Goal: Task Accomplishment & Management: Manage account settings

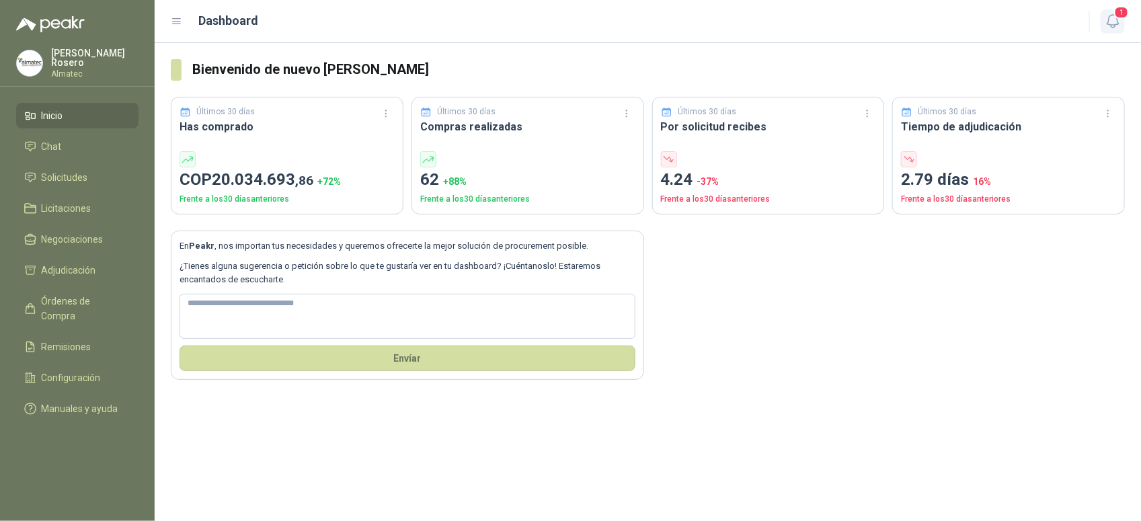
click at [913, 21] on icon "button" at bounding box center [1113, 21] width 17 height 17
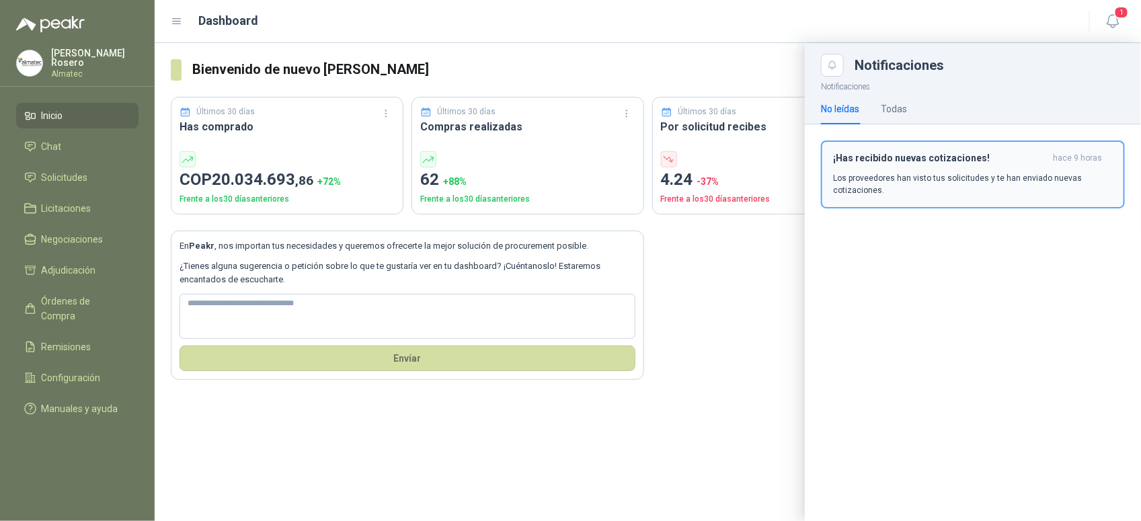
click at [913, 190] on p "Los proveedores han visto tus solicitudes y te han enviado nuevas cotizaciones." at bounding box center [973, 184] width 280 height 24
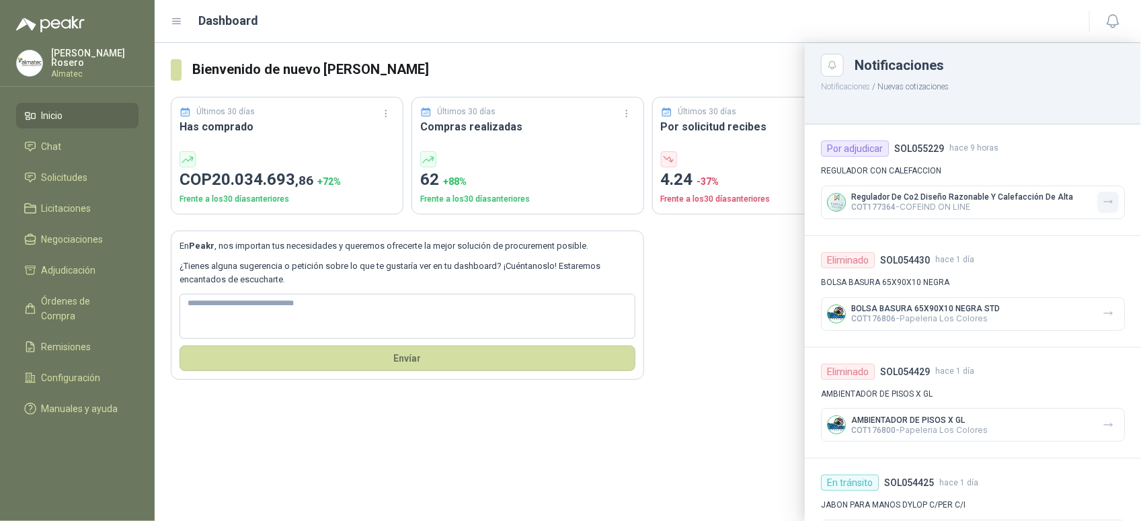
click at [913, 200] on button "button" at bounding box center [1109, 203] width 22 height 22
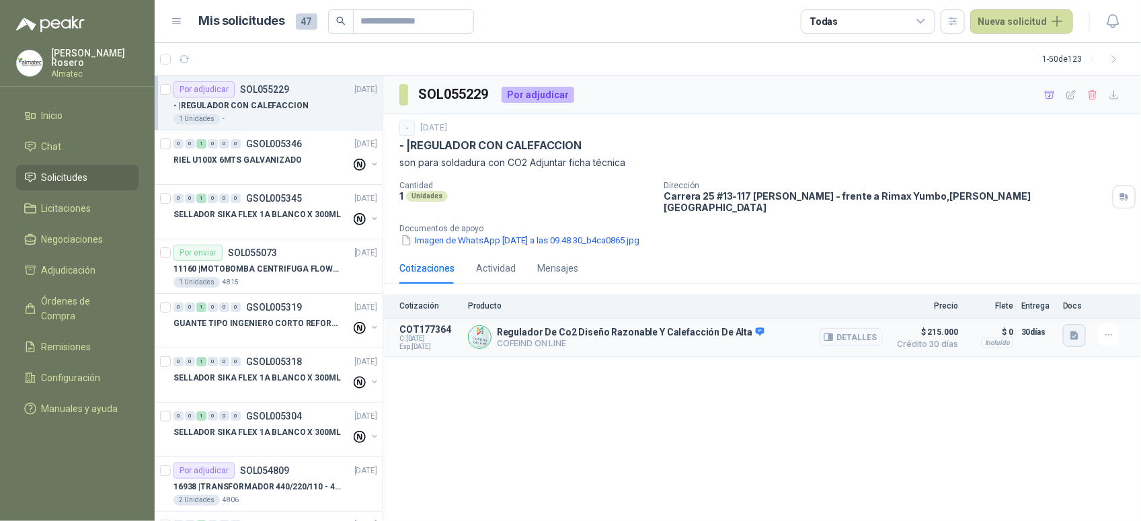
click at [913, 324] on button "button" at bounding box center [1074, 335] width 23 height 23
click at [913, 269] on button "detall_reguladorco2.JPG" at bounding box center [1015, 269] width 114 height 14
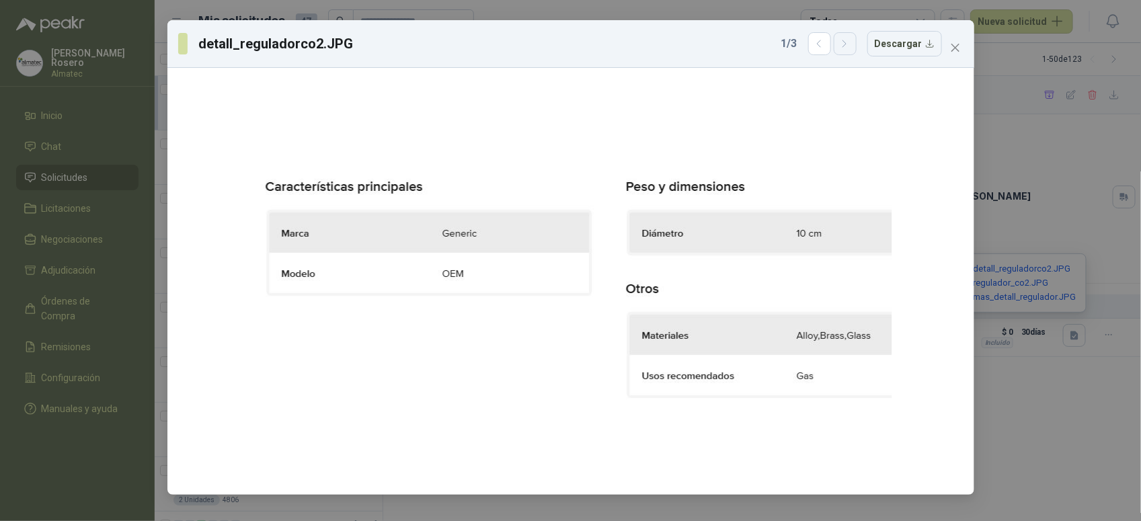
click at [842, 52] on button "button" at bounding box center [845, 43] width 23 height 23
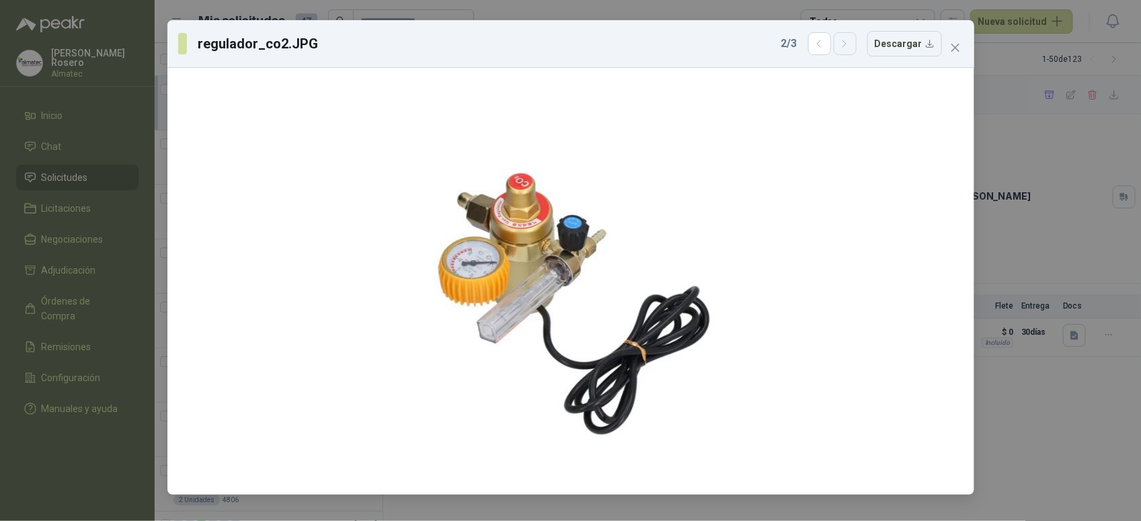
click at [842, 52] on button "button" at bounding box center [845, 43] width 23 height 23
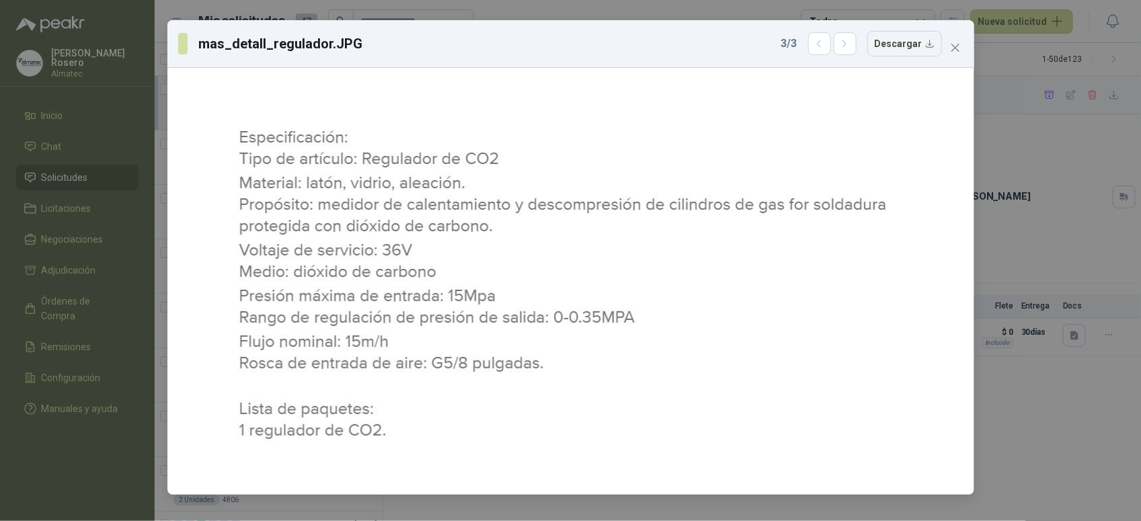
click at [913, 399] on div "mas_detall_regulador.JPG 3 / 3 Descargar" at bounding box center [570, 260] width 1141 height 521
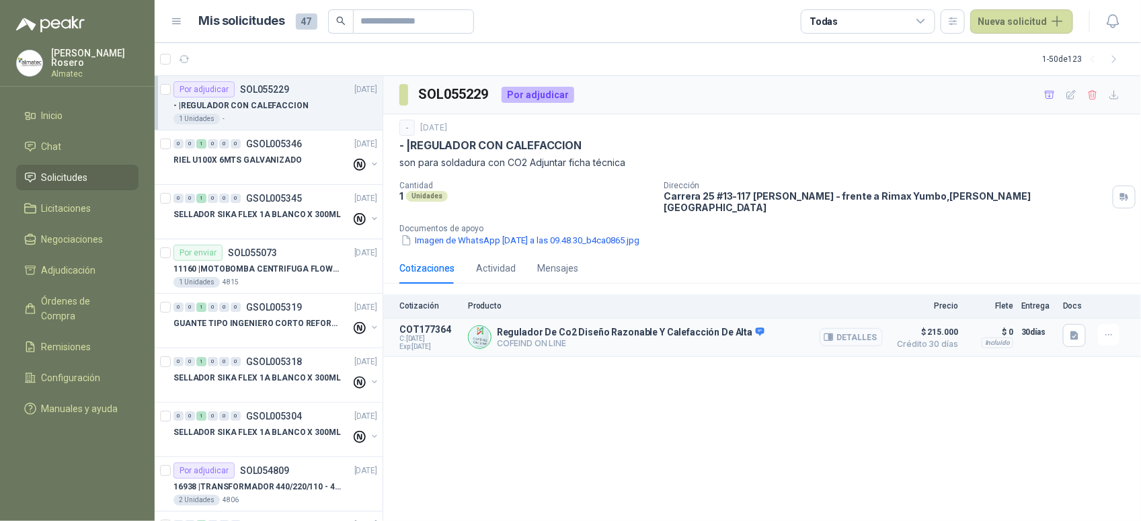
click at [856, 334] on button "Detalles" at bounding box center [851, 337] width 63 height 18
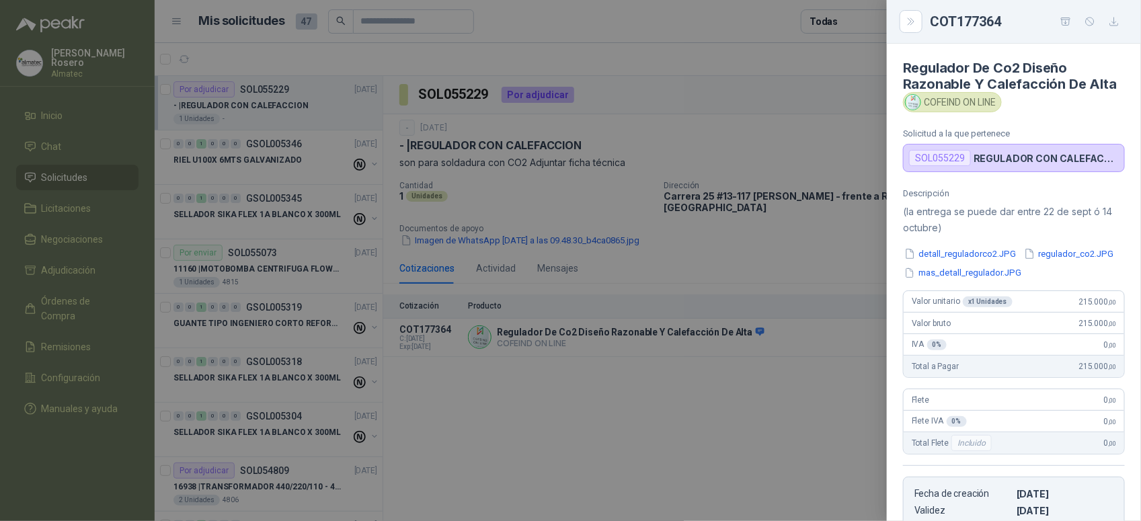
scroll to position [264, 0]
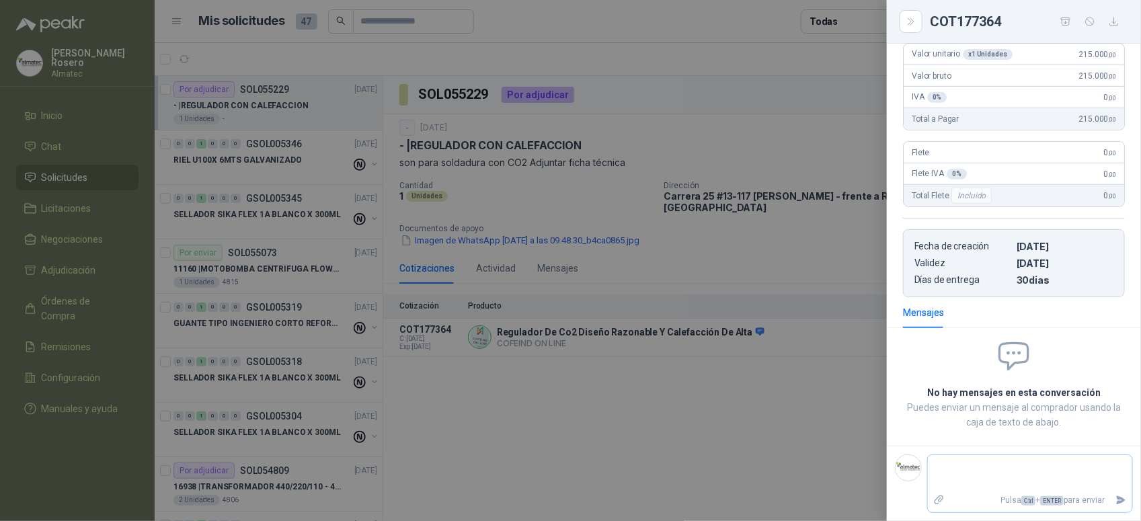
click at [913, 416] on textarea at bounding box center [1030, 473] width 204 height 31
type textarea "*"
type textarea "**"
type textarea "***"
type textarea "****"
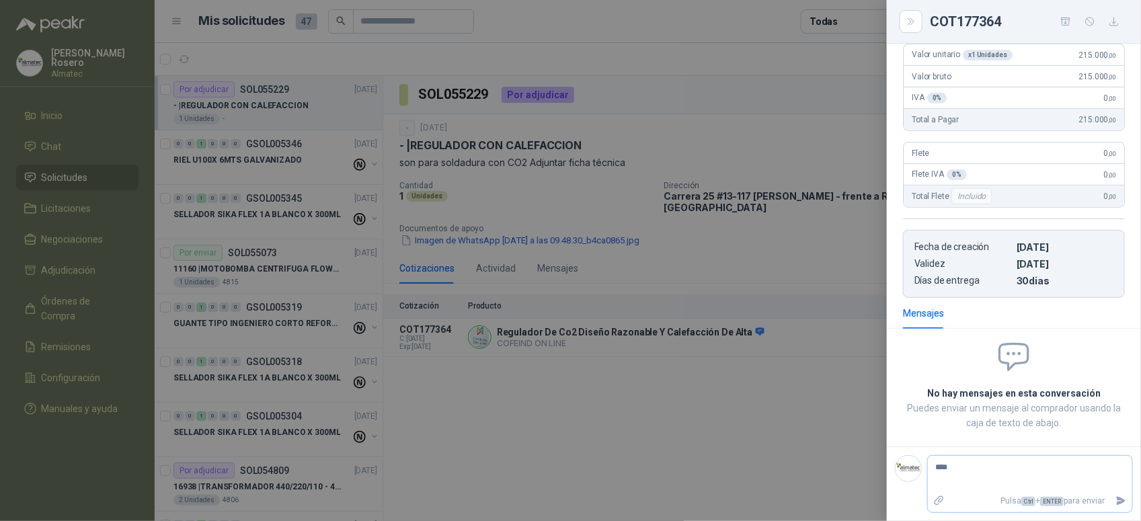
type textarea "*****"
type textarea "*******"
type textarea "********"
type textarea "*********"
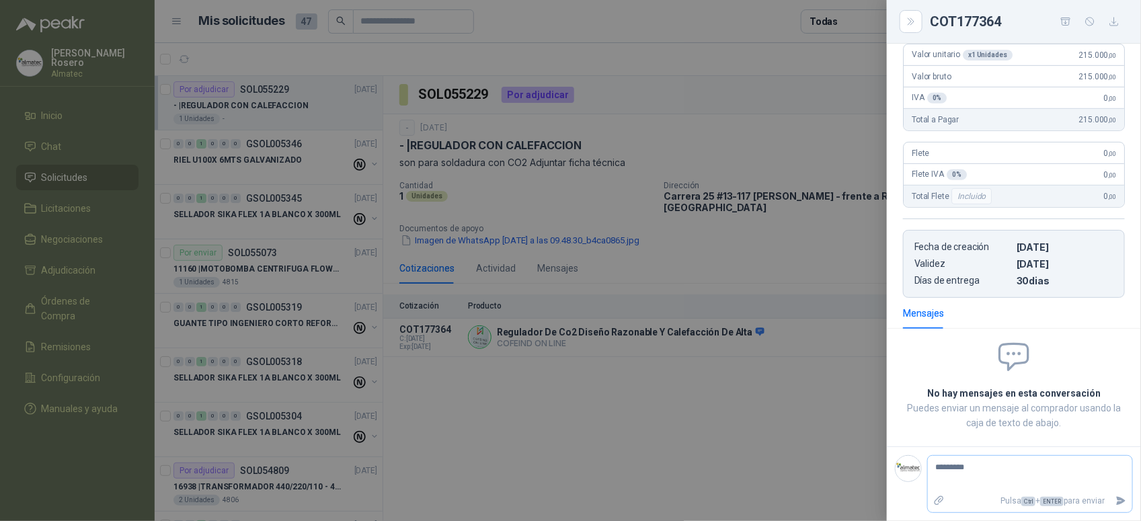
type textarea "**********"
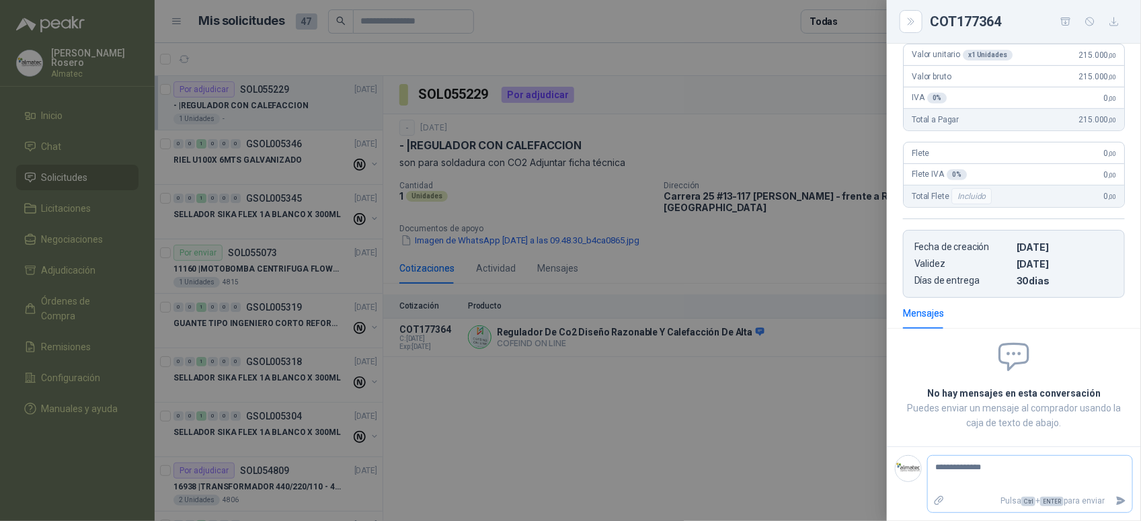
type textarea "**********"
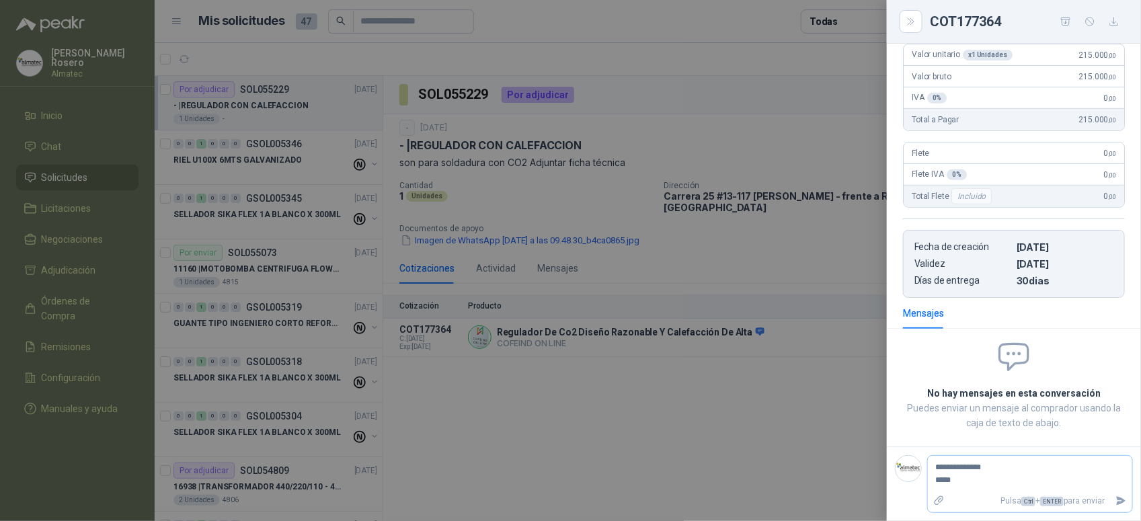
type textarea "**********"
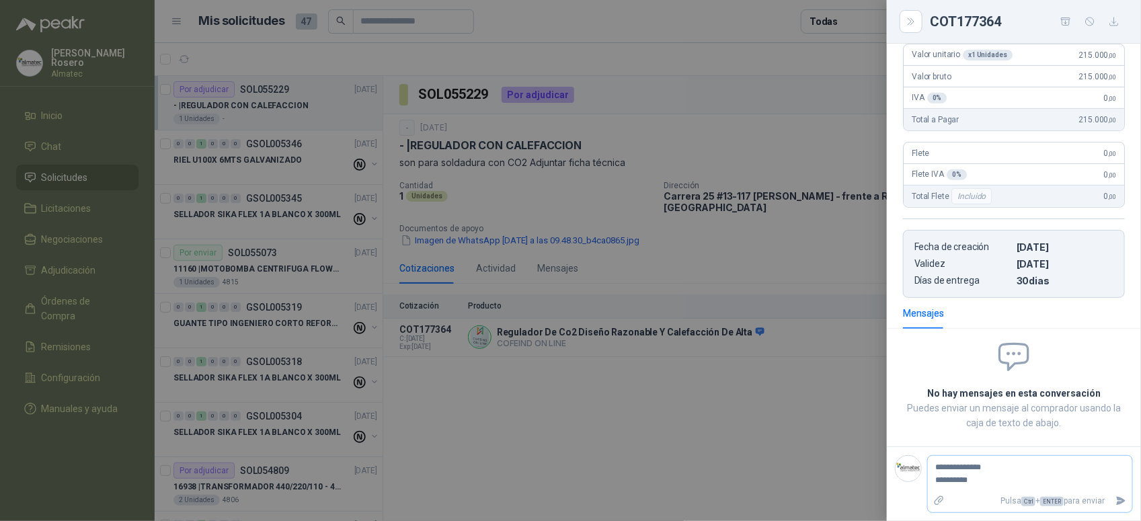
type textarea "**********"
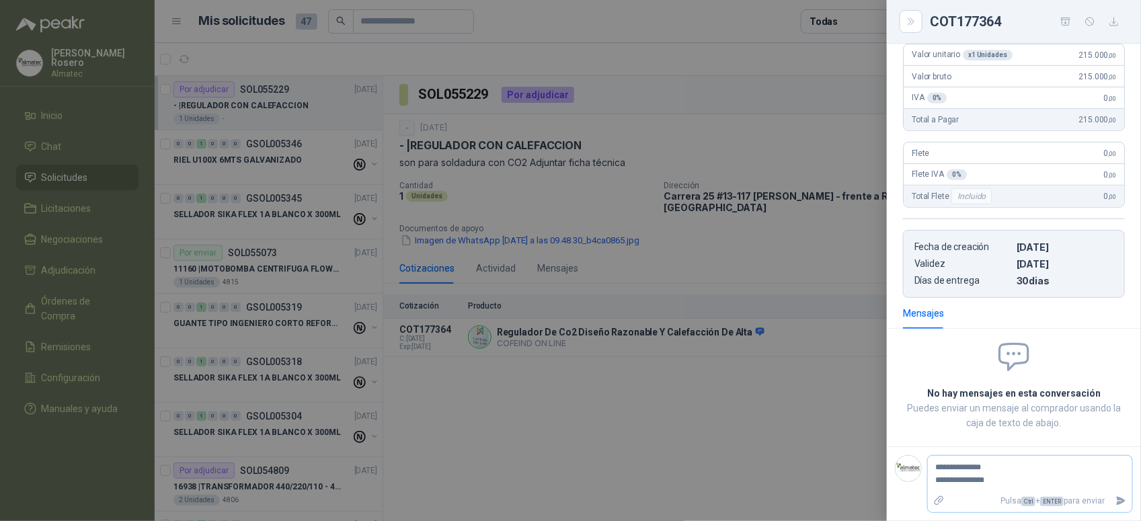
type textarea "**********"
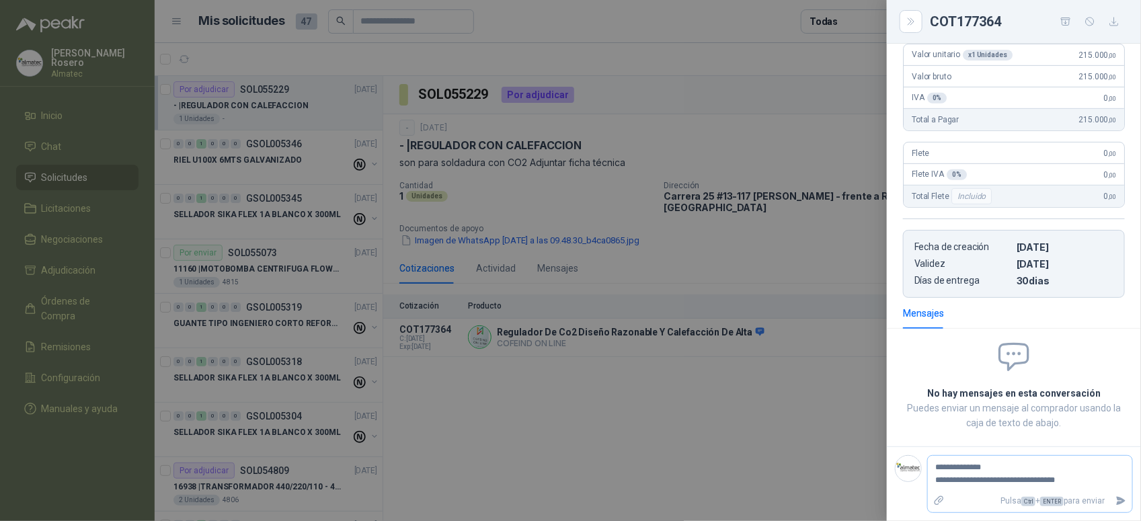
type textarea "**********"
click at [913, 416] on textarea "**********" at bounding box center [1025, 474] width 194 height 31
type textarea "**********"
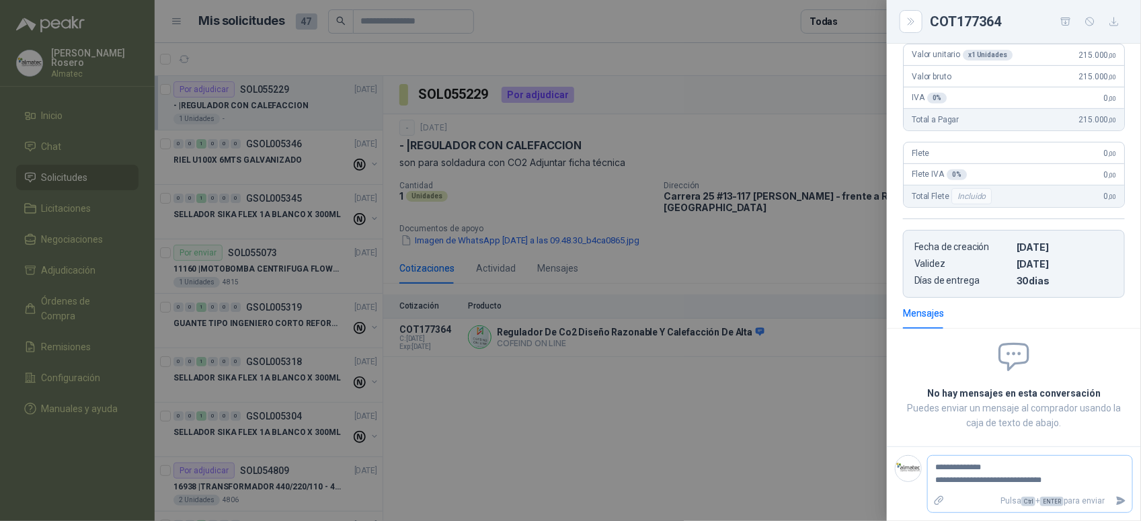
type textarea "**********"
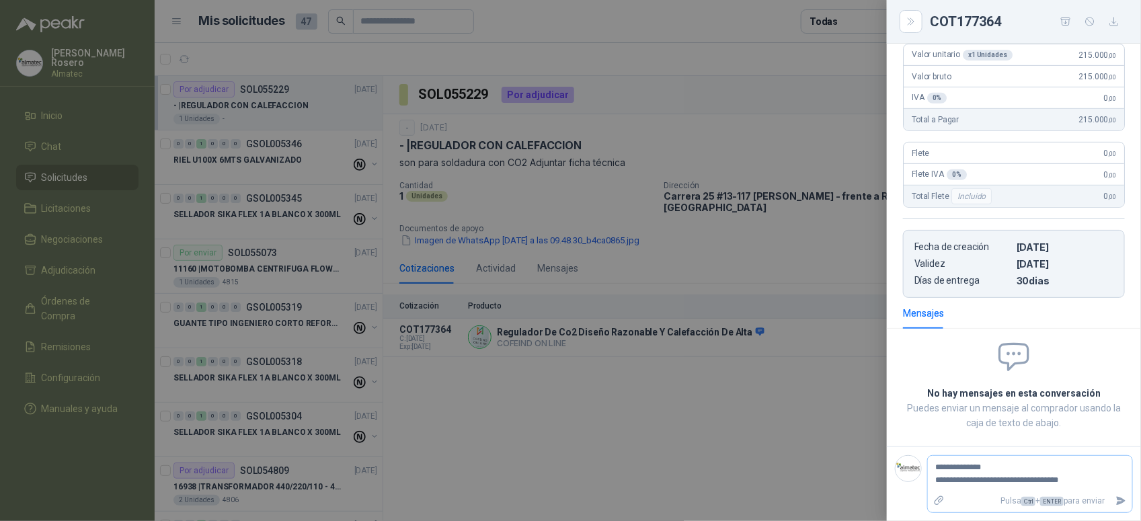
type textarea "**********"
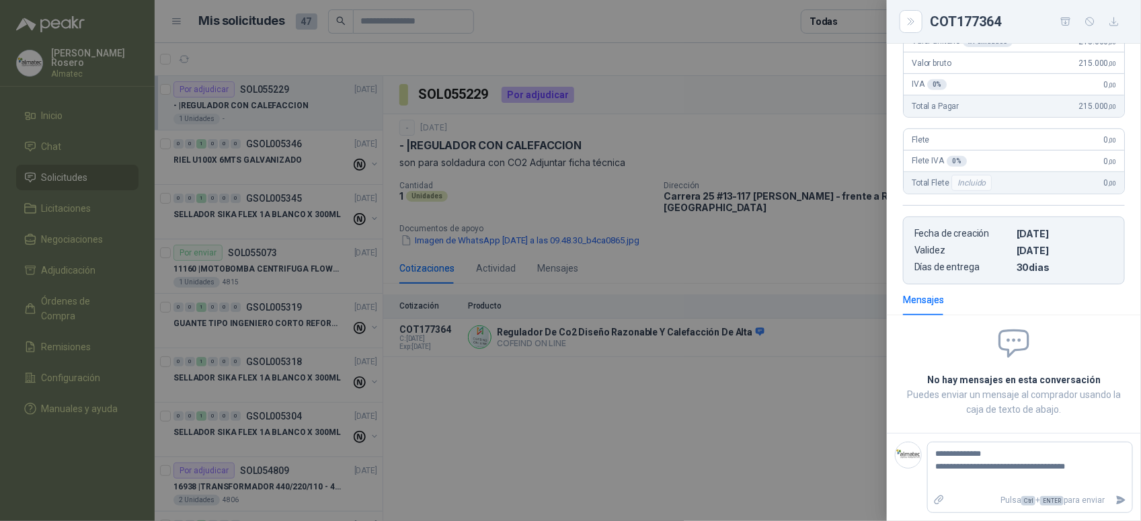
scroll to position [284, 0]
type textarea "**********"
click at [913, 416] on icon "Enviar" at bounding box center [1121, 500] width 9 height 9
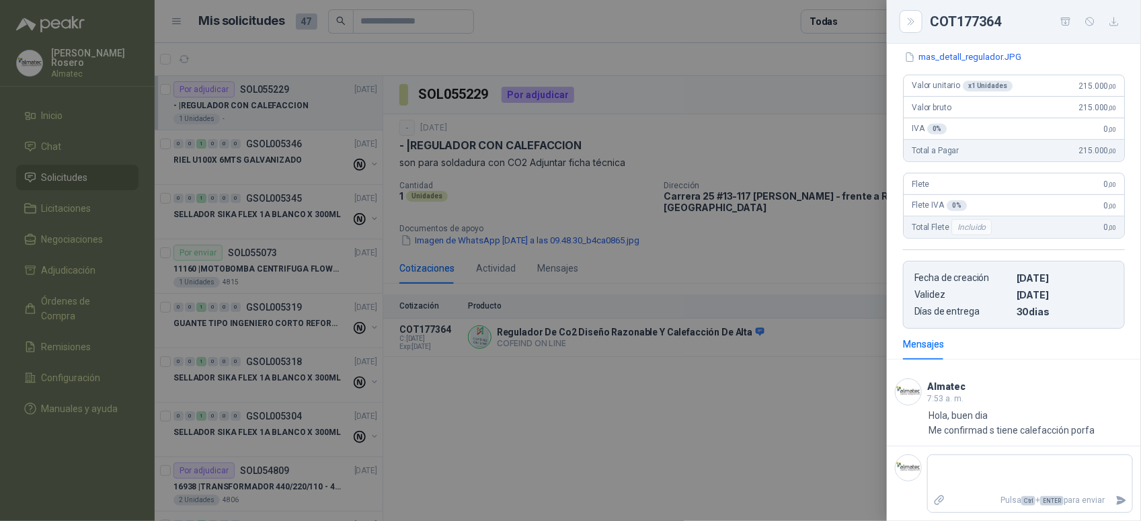
click at [681, 416] on div at bounding box center [570, 260] width 1141 height 521
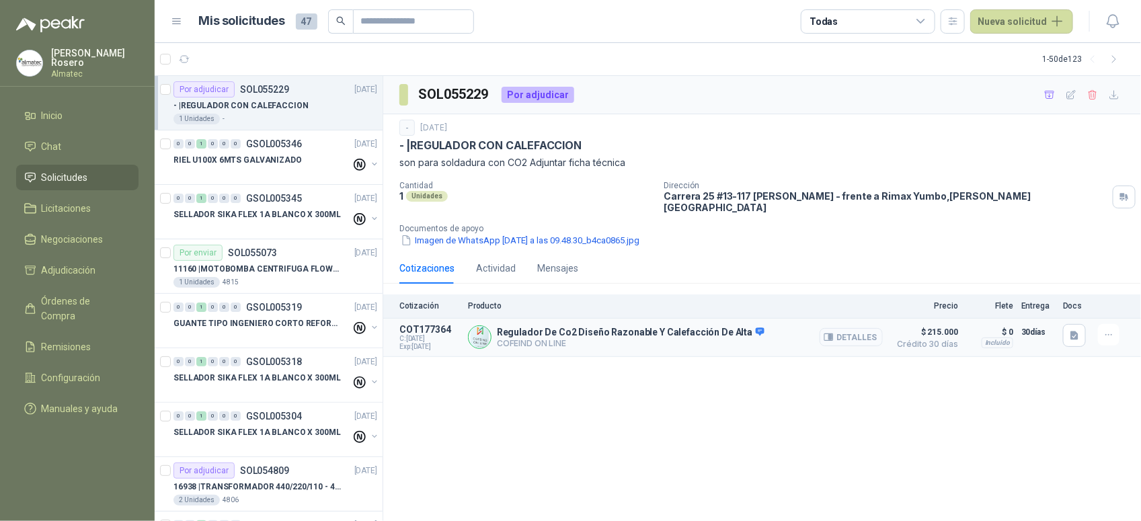
click at [859, 328] on button "Detalles" at bounding box center [851, 337] width 63 height 18
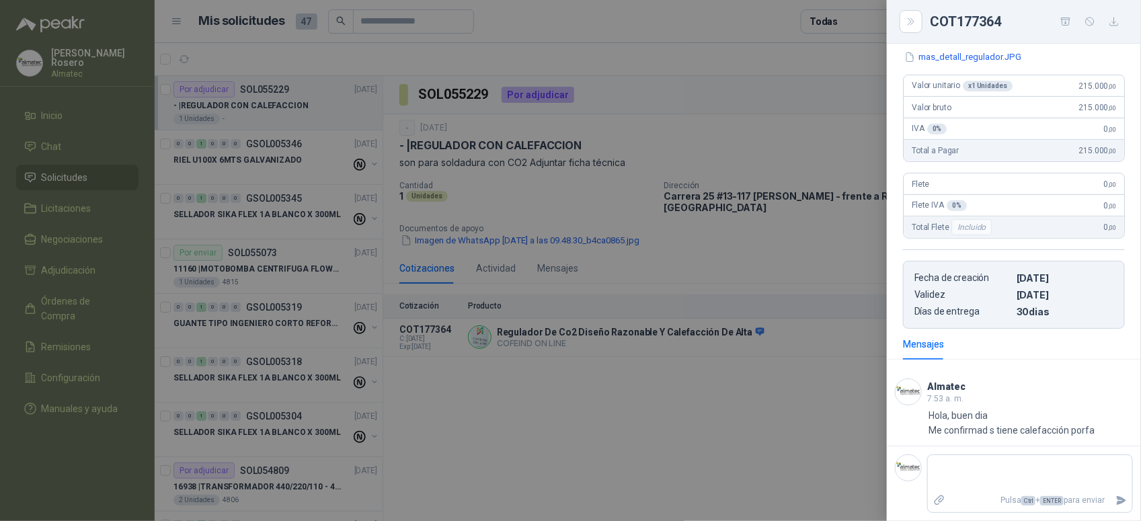
click at [706, 217] on div at bounding box center [570, 260] width 1141 height 521
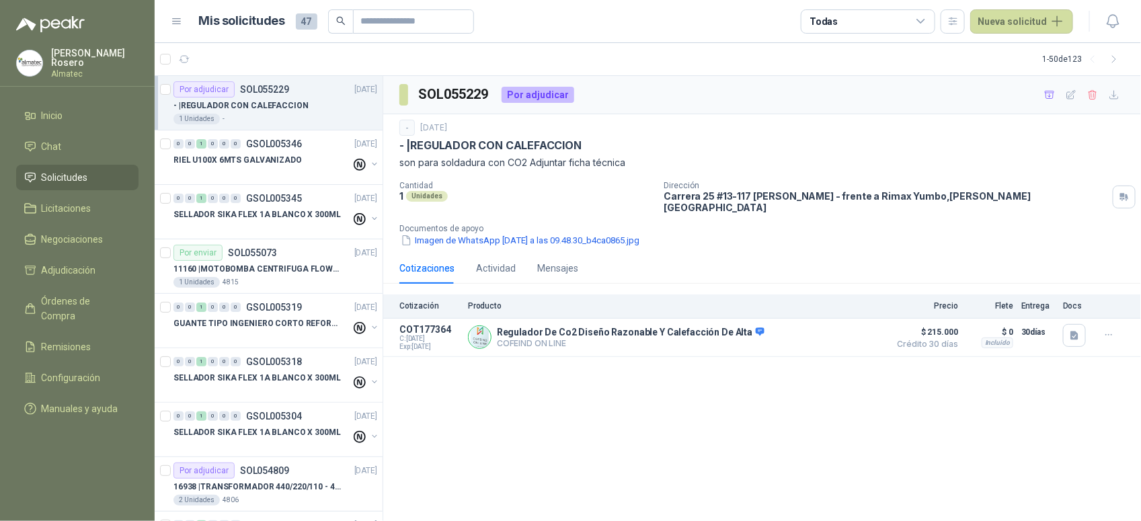
click at [5, 271] on ul "Inicio Chat Solicitudes Licitaciones Negociaciones Adjudicación Órdenes de Comp…" at bounding box center [77, 265] width 155 height 324
click at [12, 271] on ul "Inicio Chat Solicitudes Licitaciones Negociaciones Adjudicación Órdenes de Comp…" at bounding box center [77, 265] width 155 height 324
click at [913, 330] on article "COT177364 C: [DATE] Exp: [DATE] Regulador De Co2 Diseño Razonable Y Calefacción…" at bounding box center [762, 338] width 758 height 38
click at [913, 328] on button "button" at bounding box center [1074, 335] width 23 height 23
click at [913, 260] on div "detall_reguladorco2.JPG regulador_co2.JPG mas_detall_regulador.JPG" at bounding box center [1018, 283] width 137 height 59
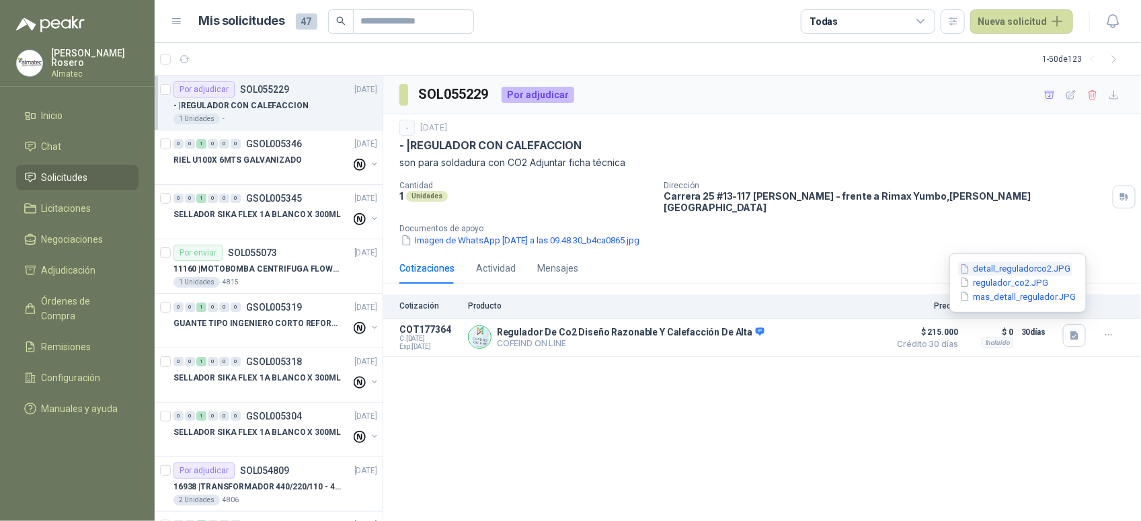
click at [913, 262] on button "detall_reguladorco2.JPG" at bounding box center [1015, 269] width 114 height 14
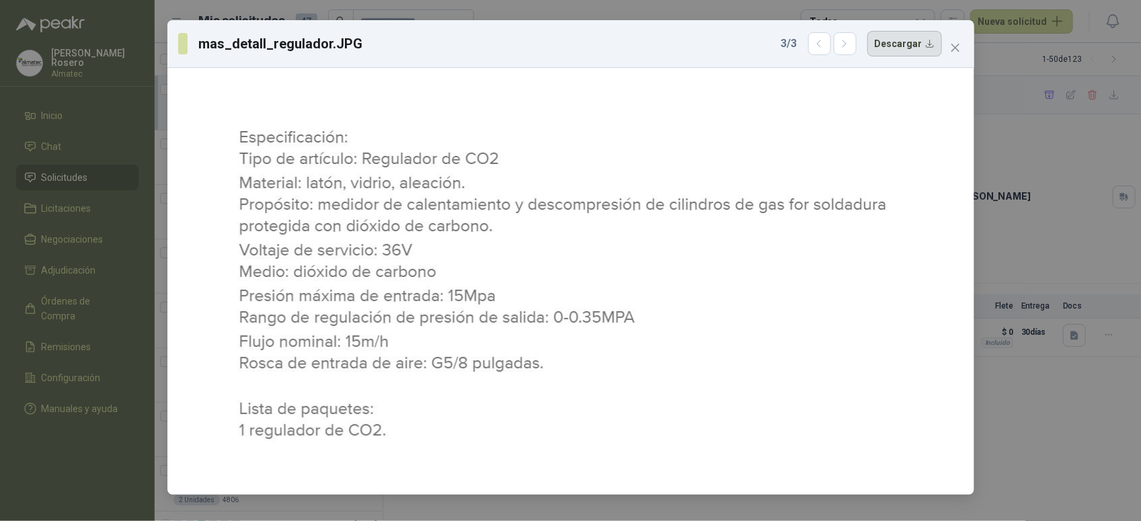
click at [911, 54] on button "Descargar" at bounding box center [905, 44] width 75 height 26
drag, startPoint x: 979, startPoint y: 274, endPoint x: 1003, endPoint y: 287, distance: 26.5
click at [913, 276] on div "mas_detall_regulador.JPG 3 / 3 Descargar" at bounding box center [570, 260] width 1141 height 521
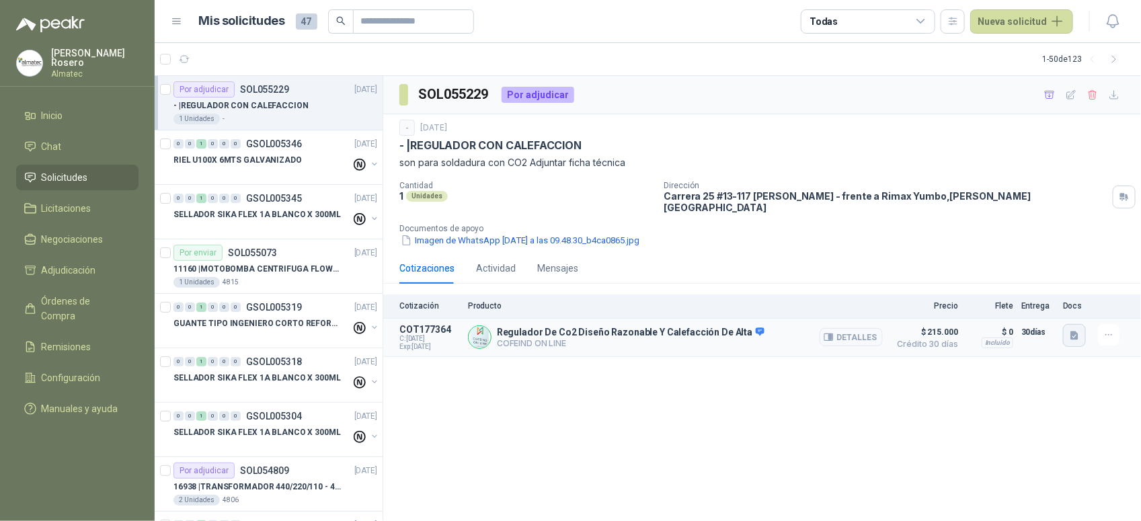
click at [913, 330] on button "button" at bounding box center [1074, 335] width 23 height 23
click at [913, 268] on button "detall_reguladorco2.JPG" at bounding box center [1015, 269] width 114 height 14
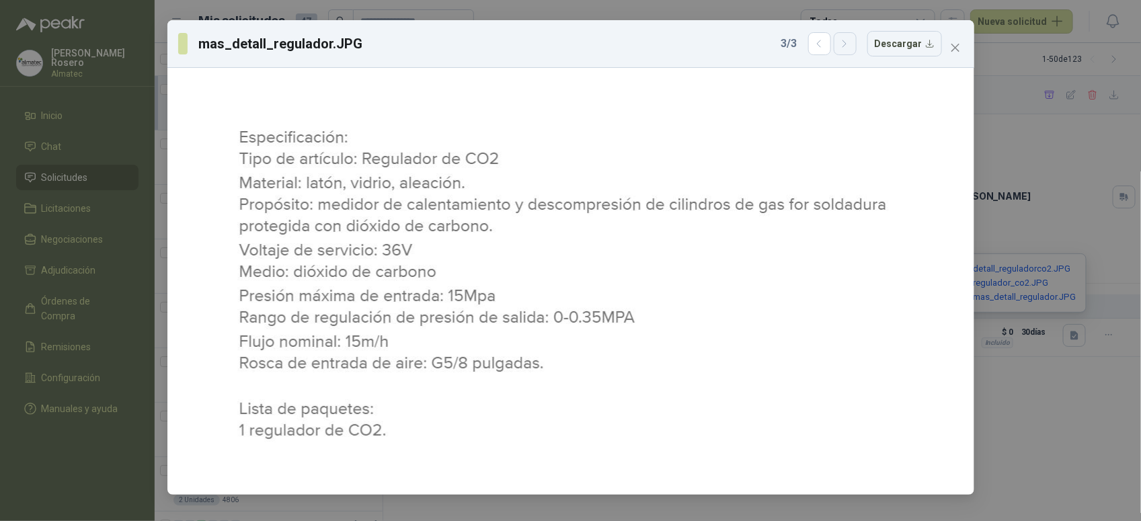
click at [847, 47] on icon "button" at bounding box center [844, 43] width 3 height 7
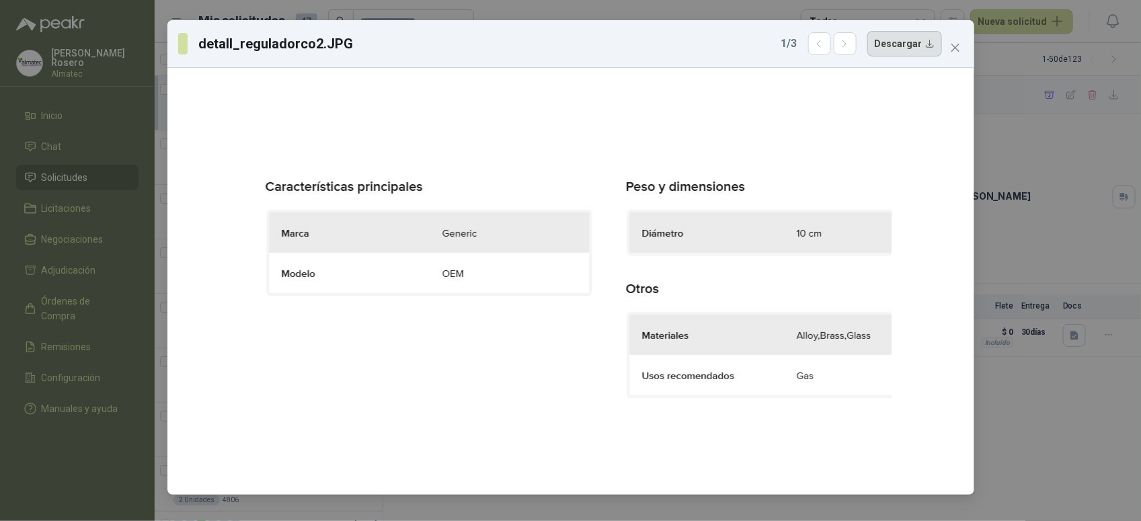
click at [906, 45] on button "Descargar" at bounding box center [905, 44] width 75 height 26
click at [885, 210] on div at bounding box center [571, 281] width 642 height 416
click at [854, 50] on button "button" at bounding box center [845, 43] width 23 height 23
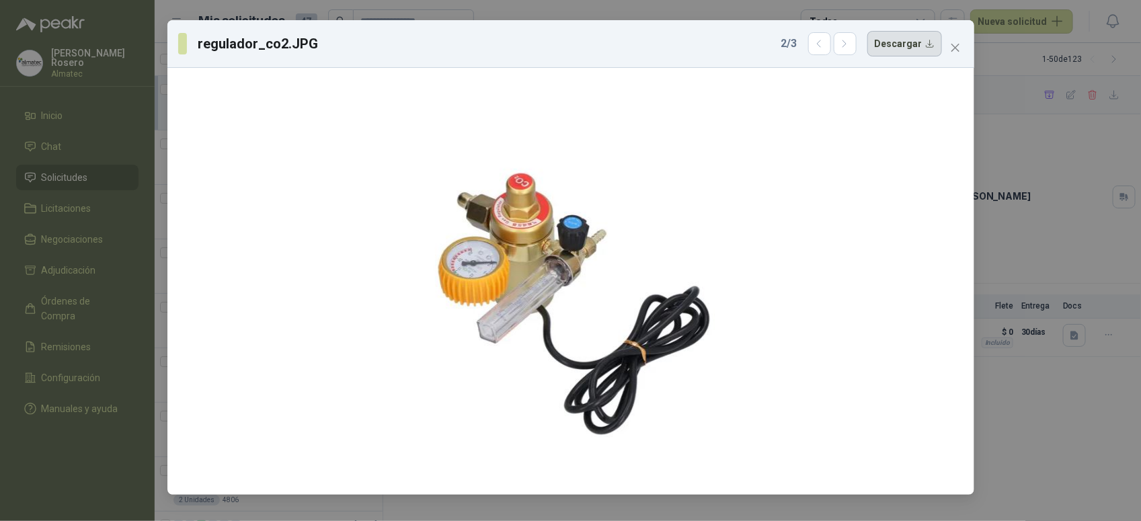
click at [913, 39] on button "Descargar" at bounding box center [905, 44] width 75 height 26
click at [913, 334] on div "regulador_co2.JPG 2 / 3 Descargar" at bounding box center [570, 260] width 1141 height 521
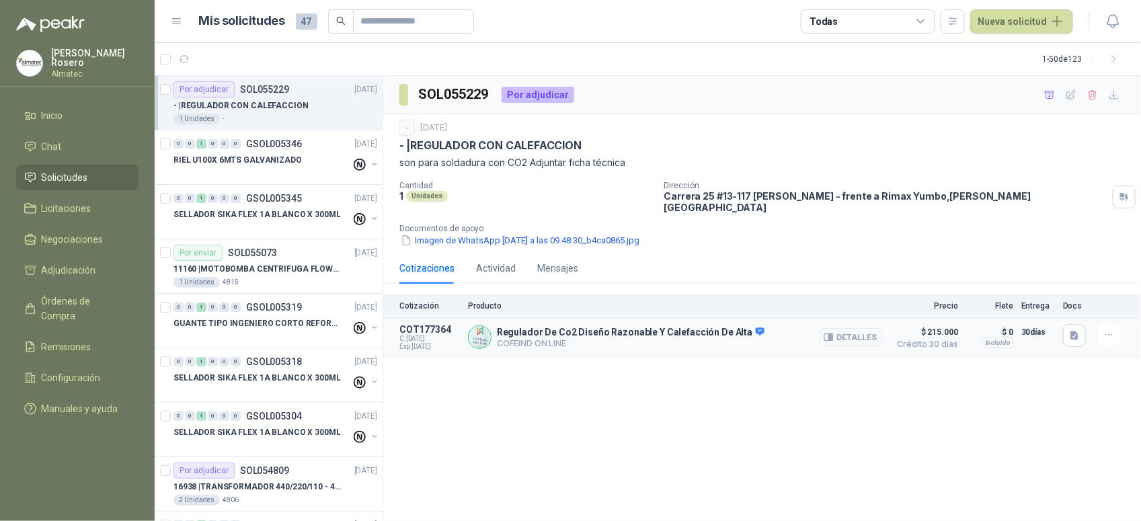
click at [845, 328] on button "Detalles" at bounding box center [851, 337] width 63 height 18
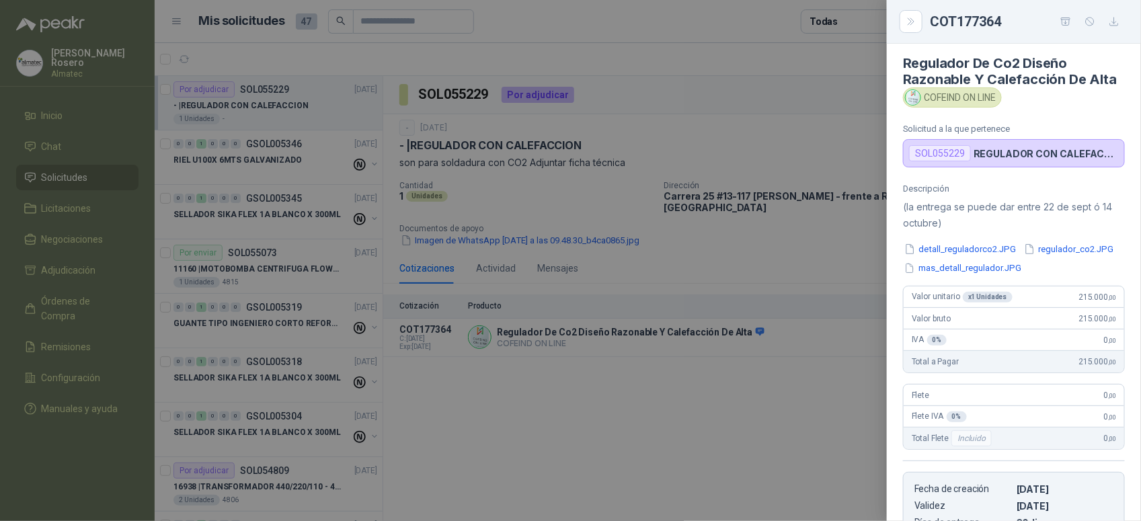
scroll to position [0, 0]
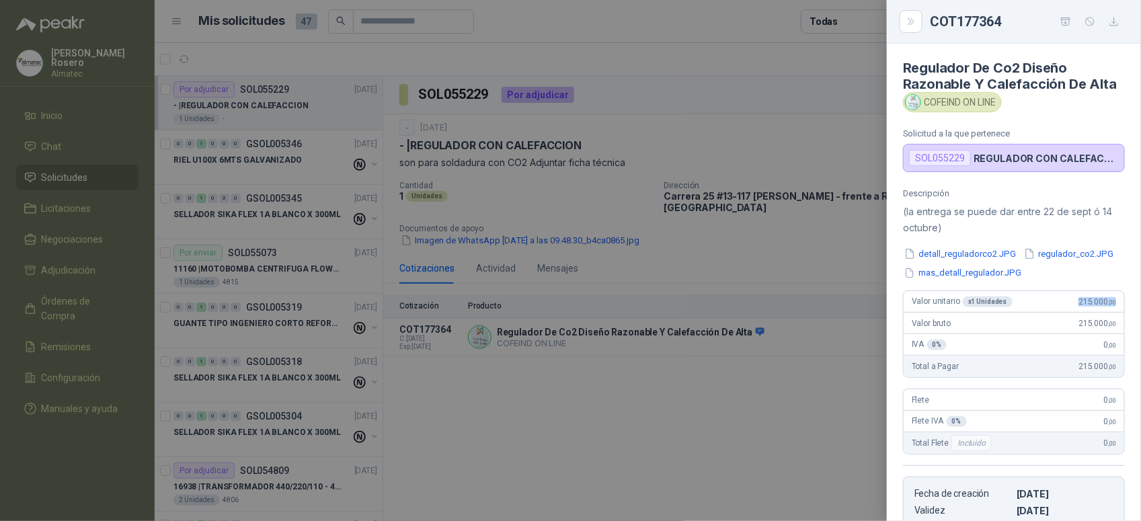
drag, startPoint x: 1061, startPoint y: 328, endPoint x: 1108, endPoint y: 320, distance: 47.7
click at [913, 313] on div "Valor unitario x 1 Unidades 215.000 ,00" at bounding box center [1014, 302] width 221 height 22
copy span "215.000 ,00"
drag, startPoint x: 488, startPoint y: 390, endPoint x: 399, endPoint y: 399, distance: 89.2
click at [488, 390] on div at bounding box center [570, 260] width 1141 height 521
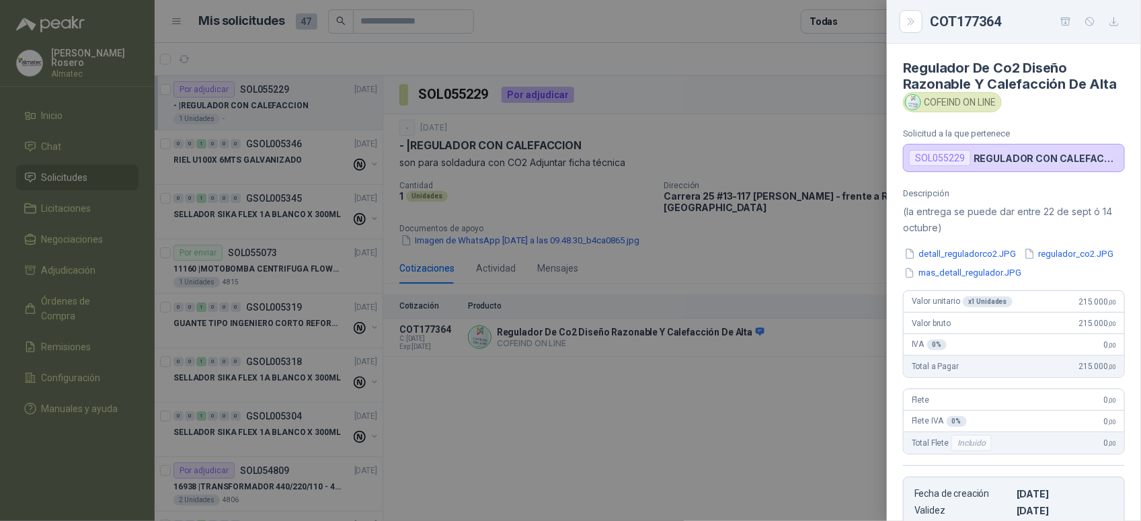
scroll to position [239, 0]
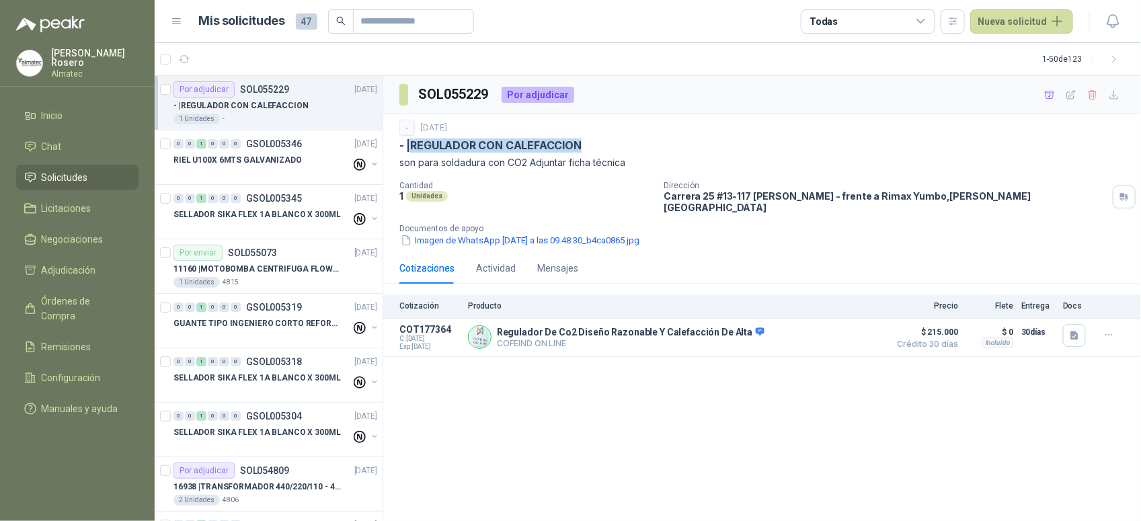
drag, startPoint x: 416, startPoint y: 147, endPoint x: 580, endPoint y: 146, distance: 164.1
click at [580, 146] on p "- | REGULADOR CON CALEFACCION" at bounding box center [491, 146] width 182 height 14
copy p "REGULADOR CON CALEFACCION"
drag, startPoint x: 787, startPoint y: 431, endPoint x: 691, endPoint y: 412, distance: 97.5
click at [784, 416] on div "SOL055229 Por adjudicar - [DATE] - | REGULADOR CON CALEFACCION son para soldadu…" at bounding box center [762, 299] width 758 height 446
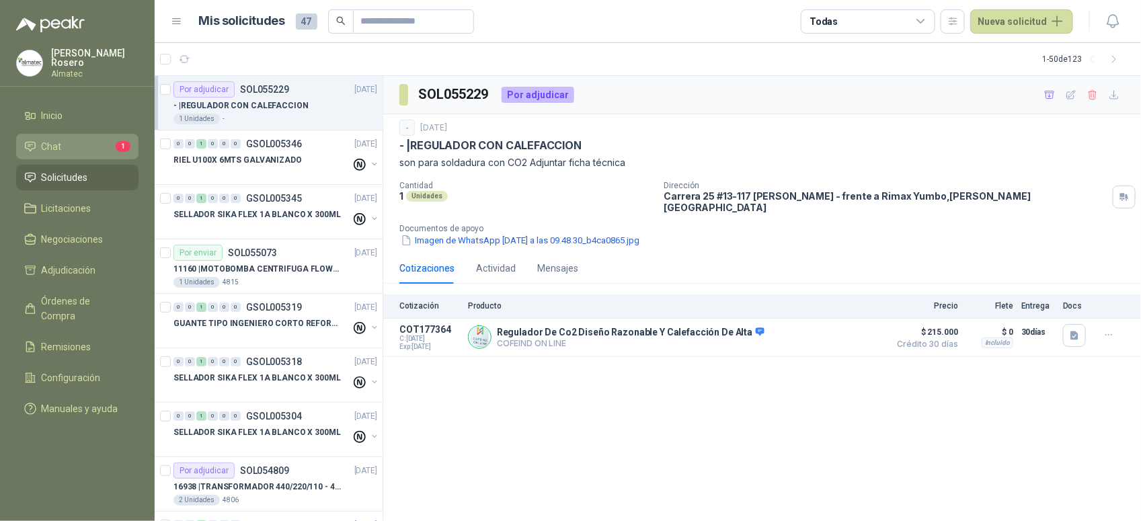
click at [122, 141] on span "1" at bounding box center [123, 146] width 15 height 11
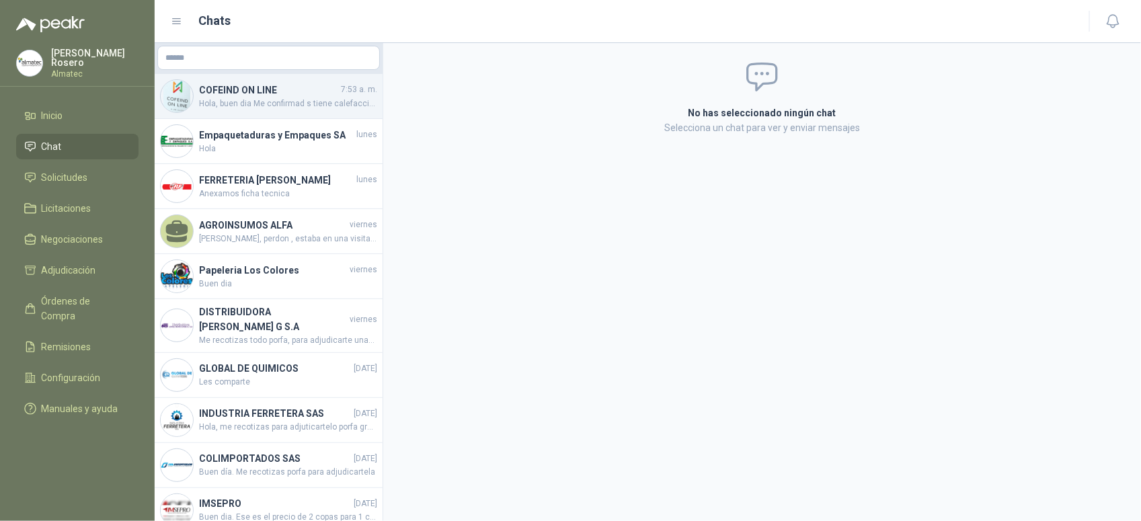
click at [309, 100] on span "Hola, buen dia Me confirmad s tiene calefacción porfa" at bounding box center [288, 104] width 178 height 13
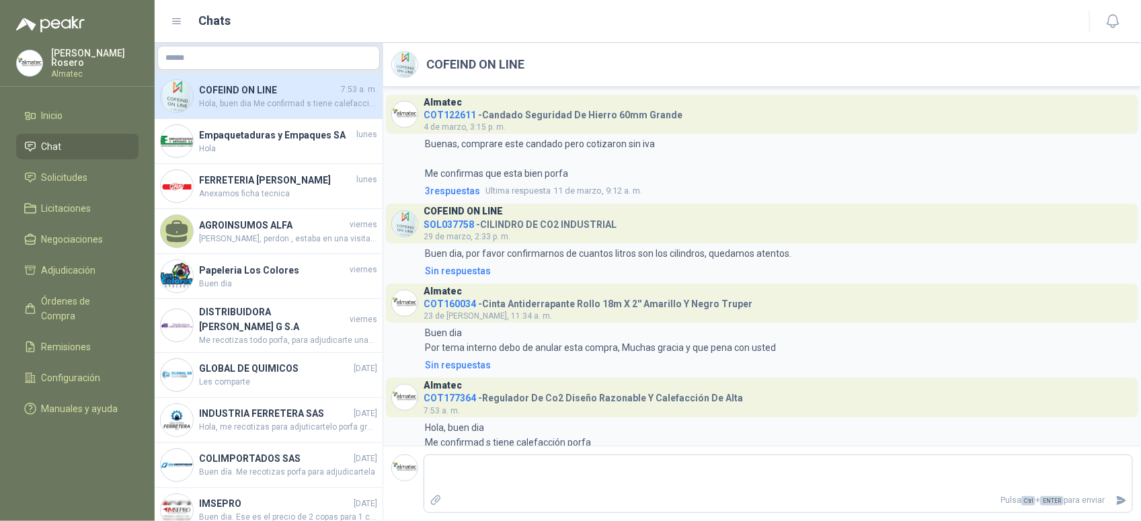
scroll to position [29, 0]
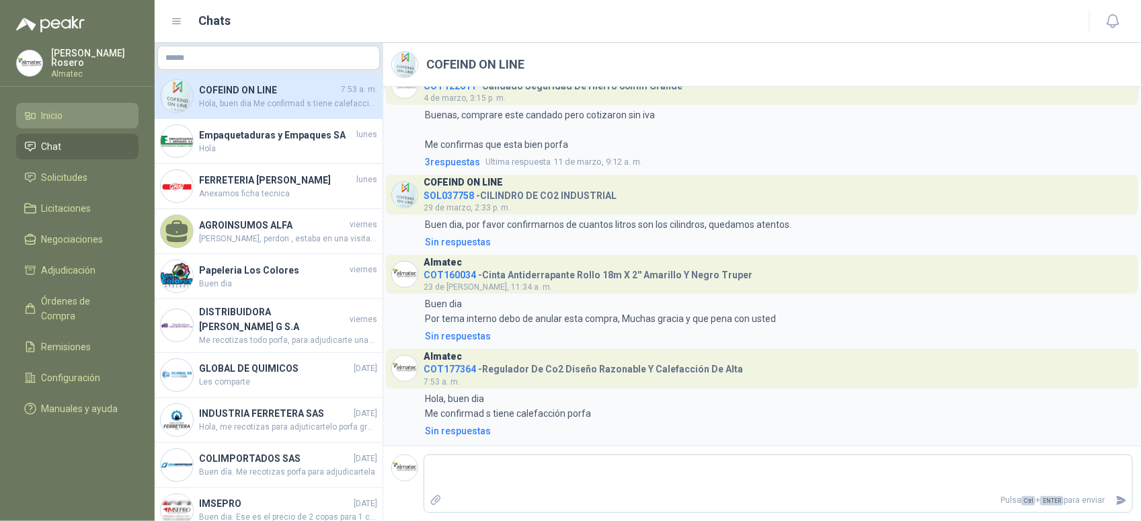
click at [39, 118] on li "Inicio" at bounding box center [77, 115] width 106 height 15
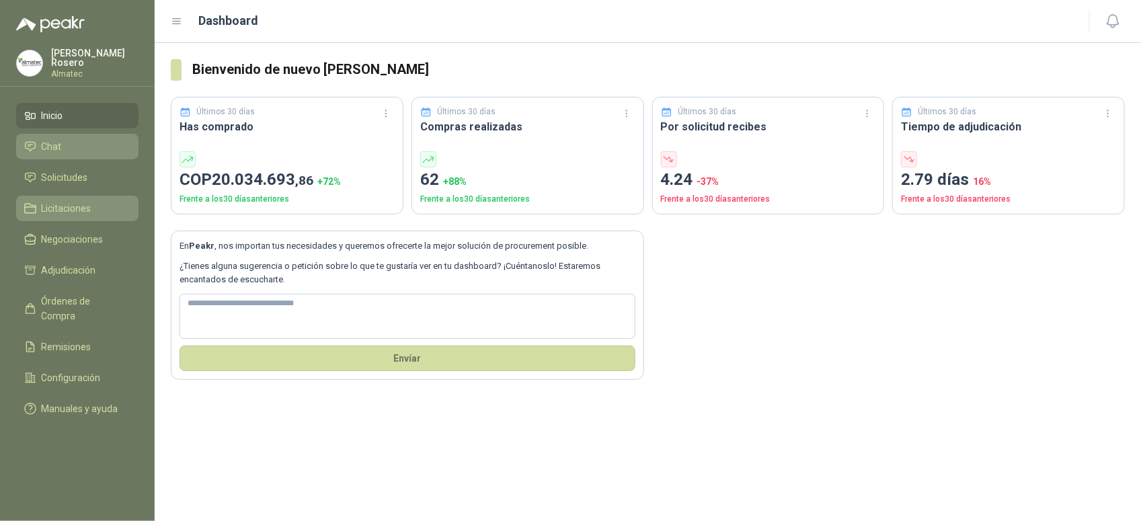
click at [85, 203] on span "Licitaciones" at bounding box center [67, 208] width 50 height 15
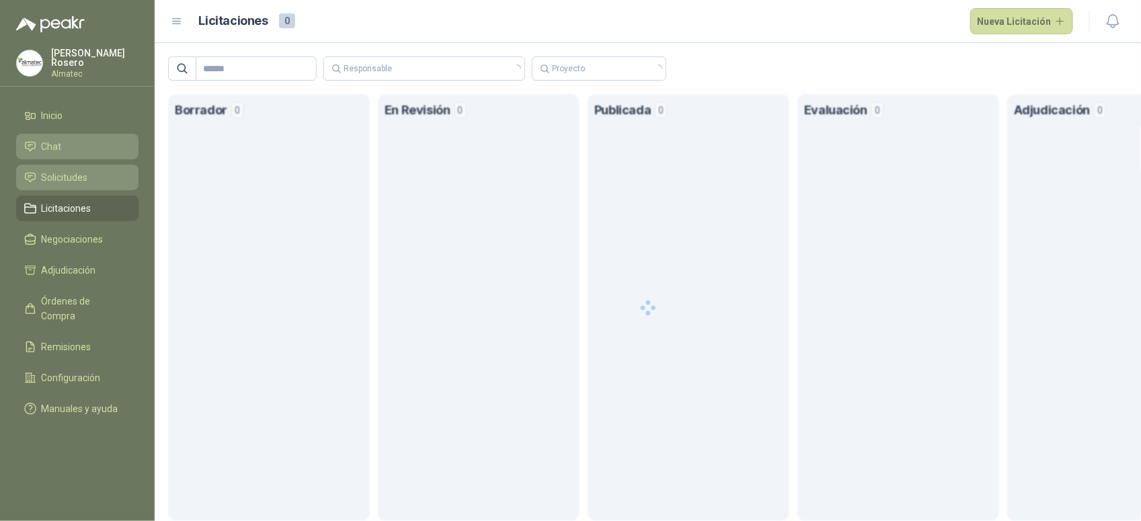
click at [94, 170] on li "Solicitudes" at bounding box center [77, 177] width 106 height 15
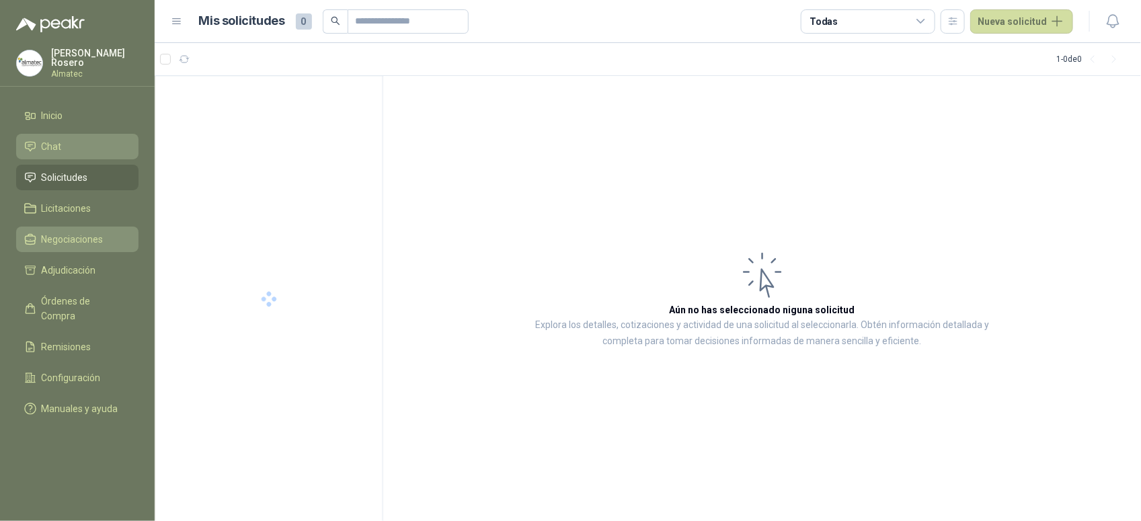
click at [104, 239] on li "Negociaciones" at bounding box center [77, 239] width 106 height 15
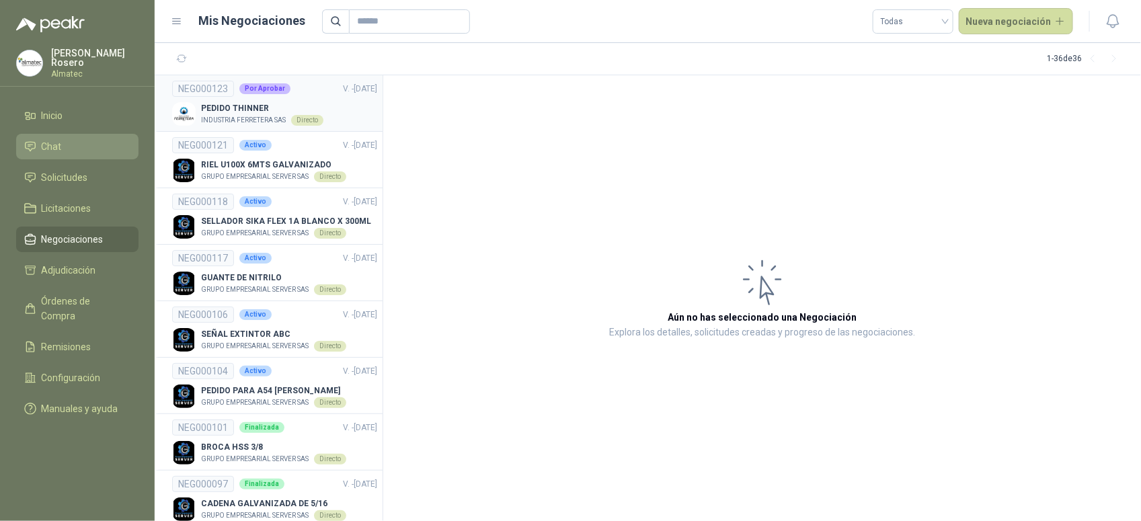
click at [288, 113] on p "PEDIDO THINNER" at bounding box center [262, 108] width 122 height 13
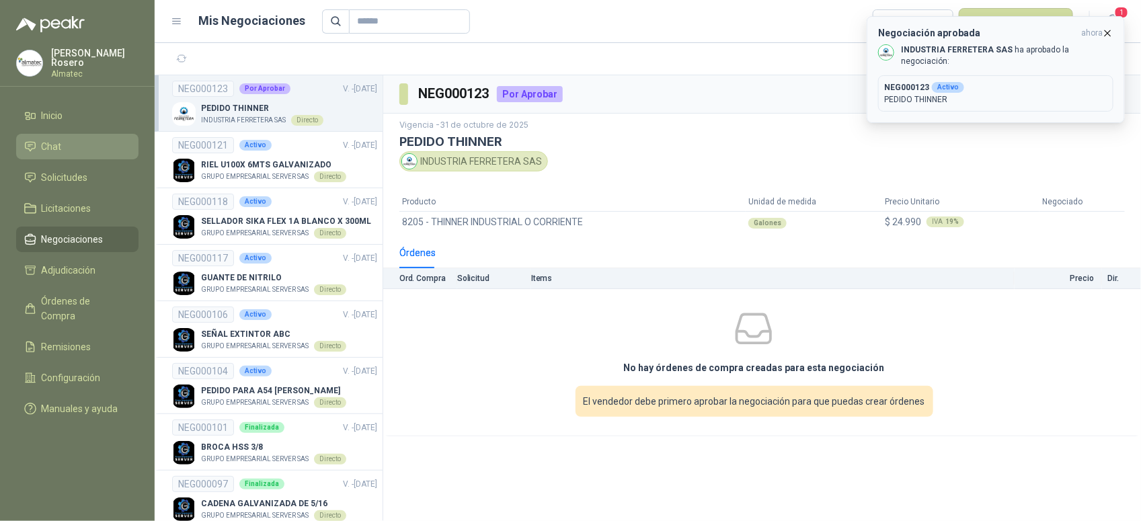
click at [913, 54] on p "INDUSTRIA FERRETERA SAS ha aprobado la negociación:" at bounding box center [1007, 55] width 213 height 23
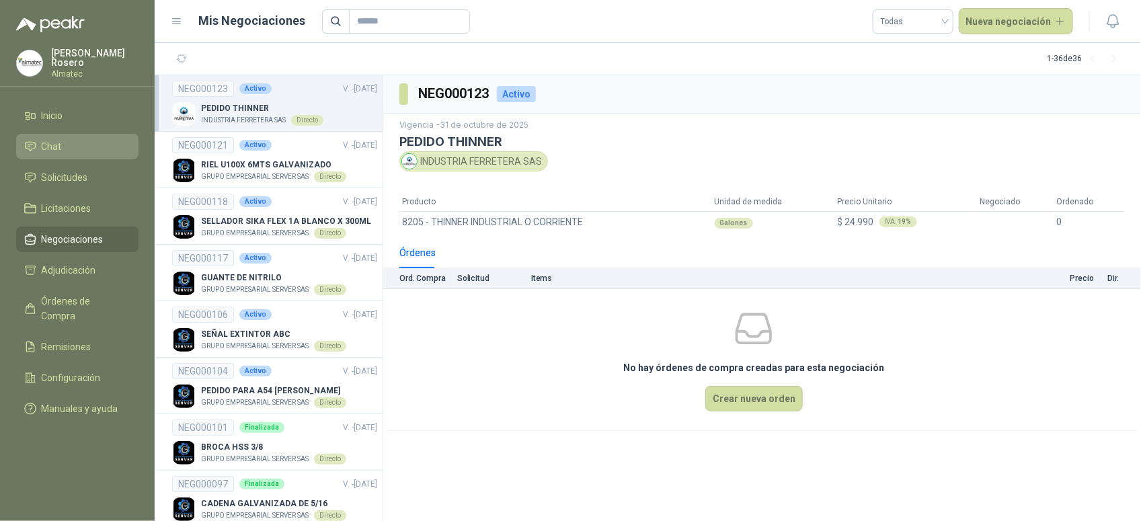
click at [78, 149] on li "Chat" at bounding box center [77, 146] width 106 height 15
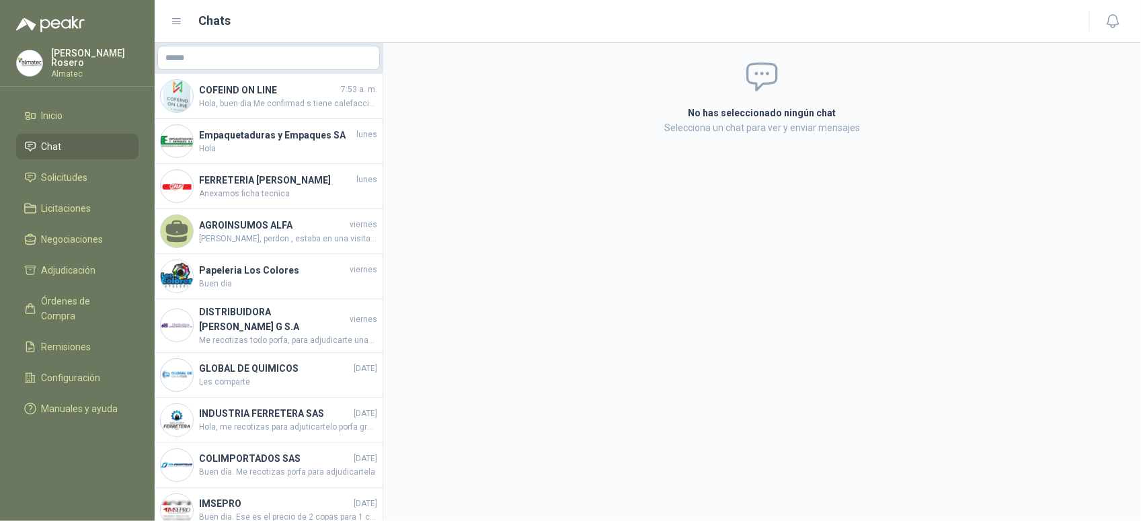
click at [52, 126] on ul "Inicio Chat Solicitudes Licitaciones Negociaciones Adjudicación Órdenes de Comp…" at bounding box center [77, 265] width 155 height 324
click at [72, 165] on link "Solicitudes" at bounding box center [77, 178] width 122 height 26
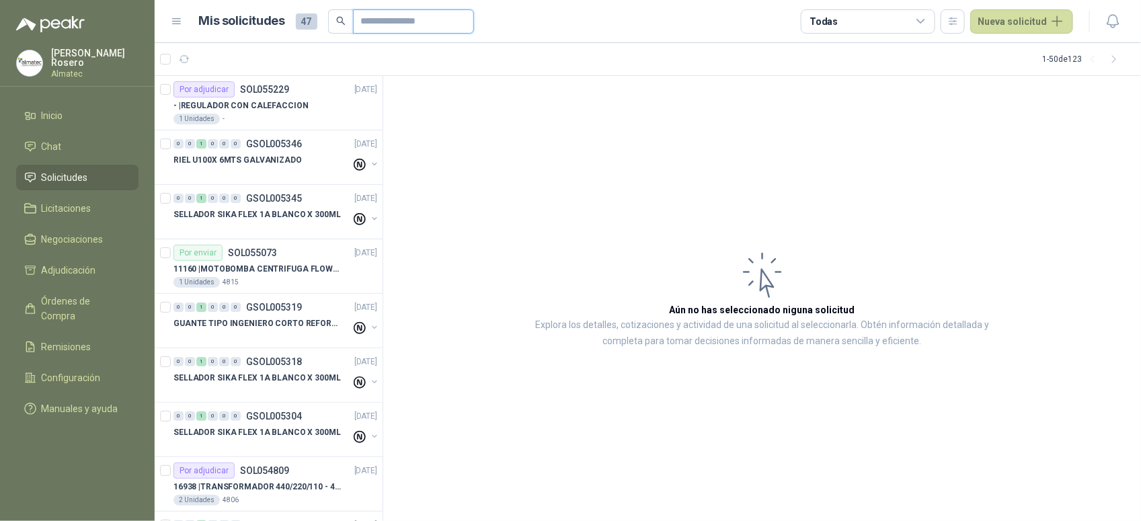
click at [375, 28] on input "text" at bounding box center [408, 21] width 94 height 23
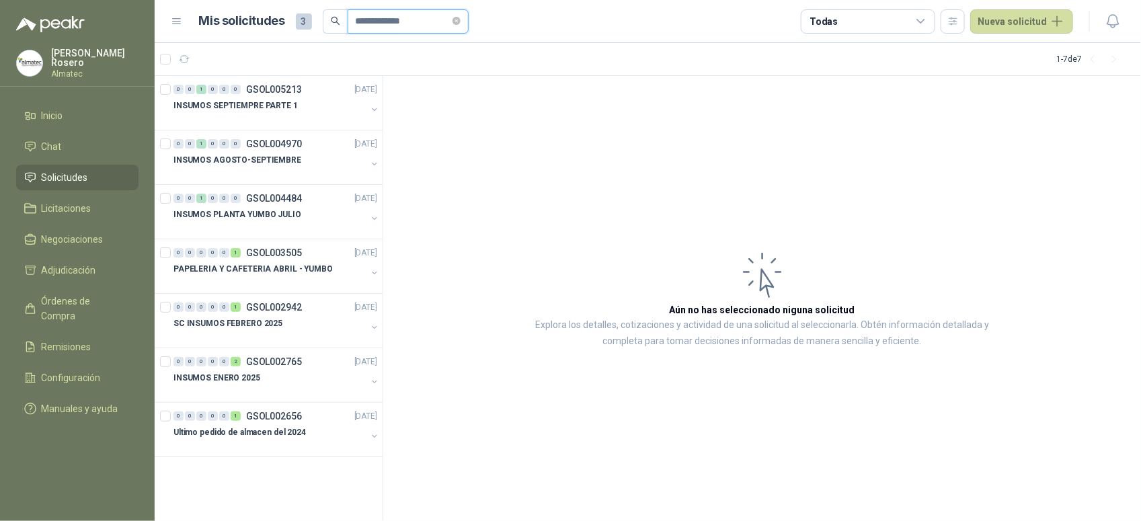
type input "**********"
click at [941, 9] on button "button" at bounding box center [953, 21] width 24 height 24
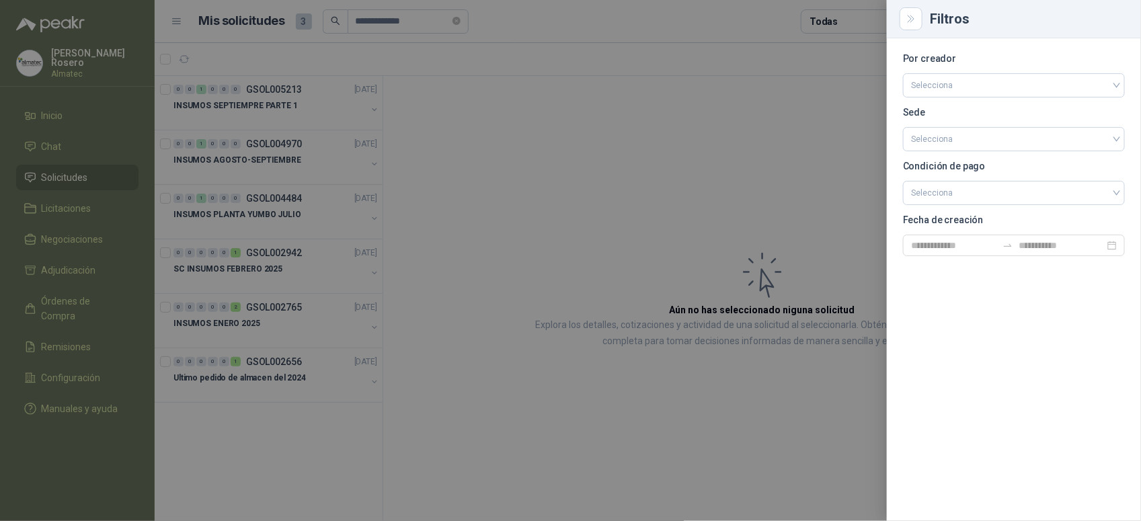
click at [471, 119] on div at bounding box center [570, 260] width 1141 height 521
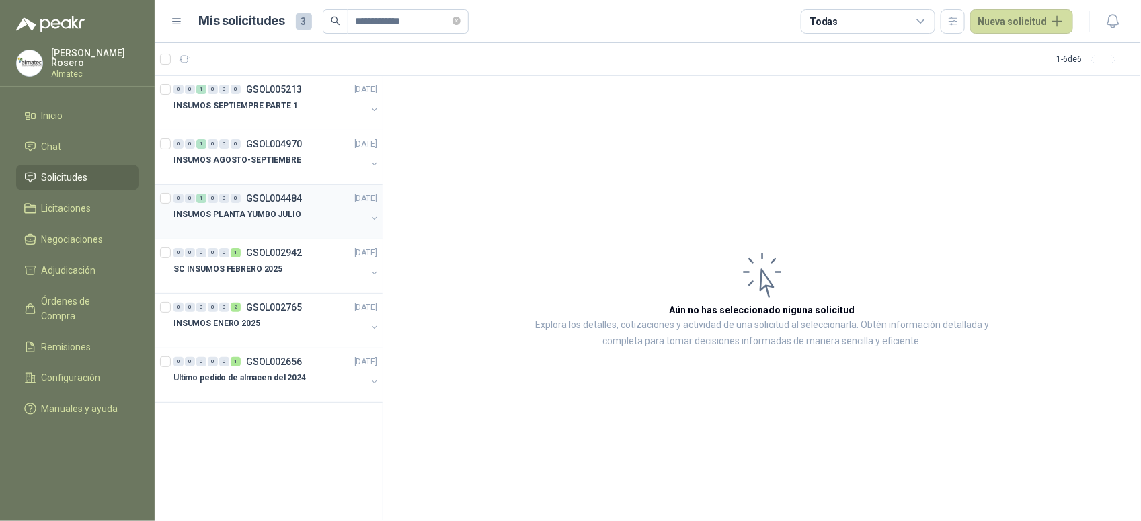
click at [276, 212] on p "INSUMOS PLANTA YUMBO JULIO" at bounding box center [238, 215] width 128 height 13
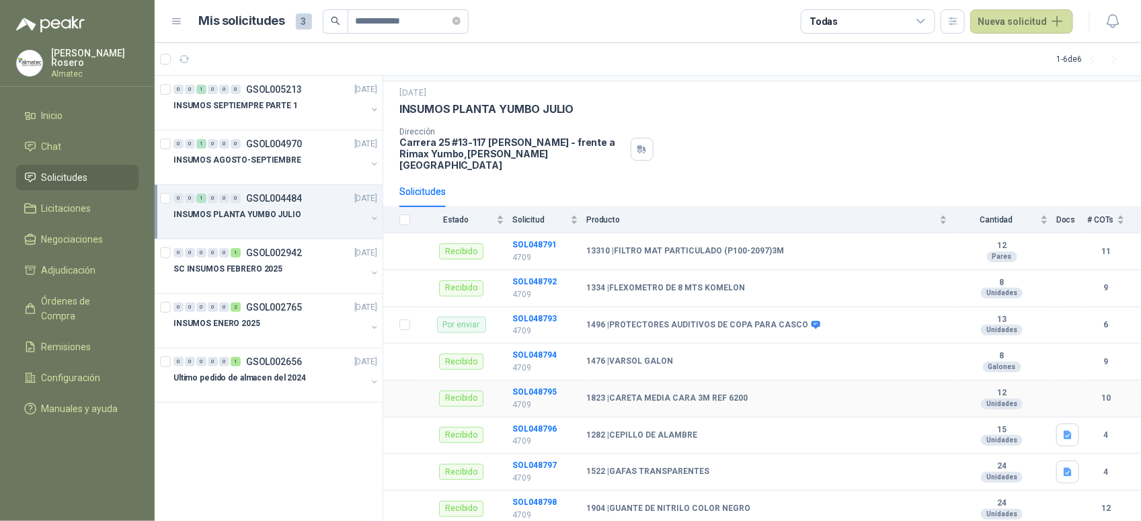
scroll to position [25, 0]
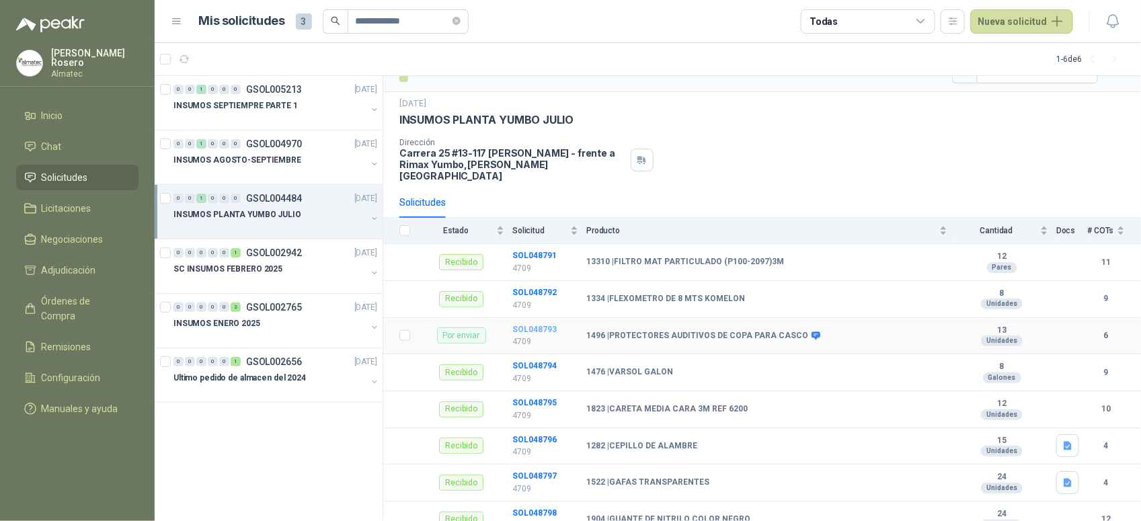
click at [545, 325] on b "SOL048793" at bounding box center [535, 329] width 44 height 9
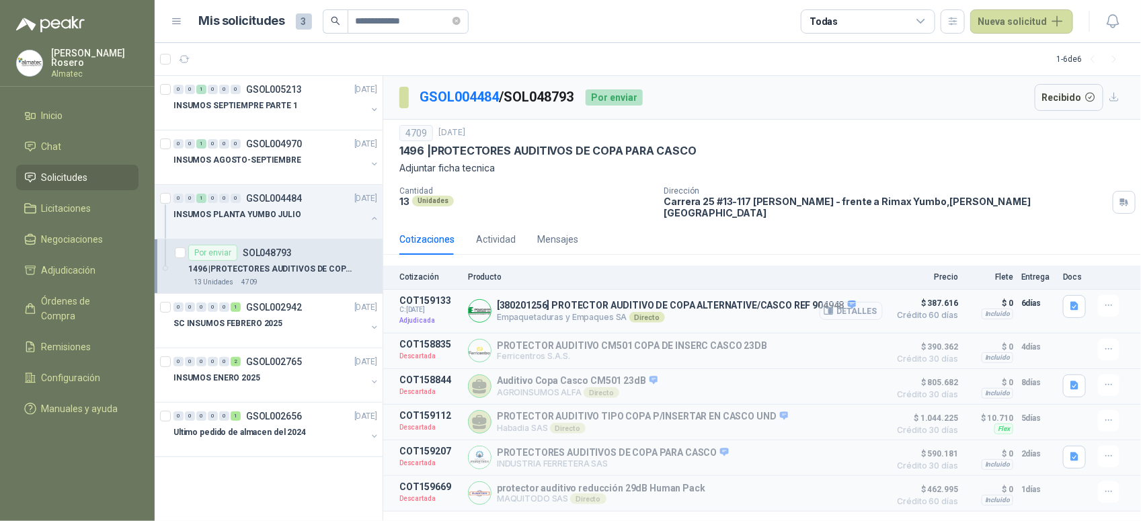
click at [869, 302] on button "Detalles" at bounding box center [851, 311] width 63 height 18
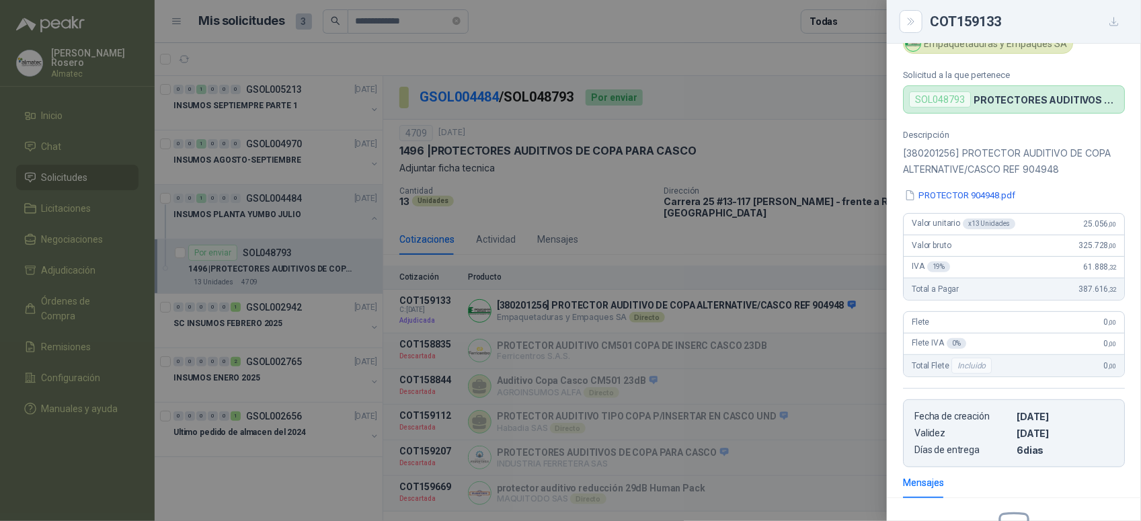
scroll to position [89, 0]
click at [560, 149] on div at bounding box center [570, 260] width 1141 height 521
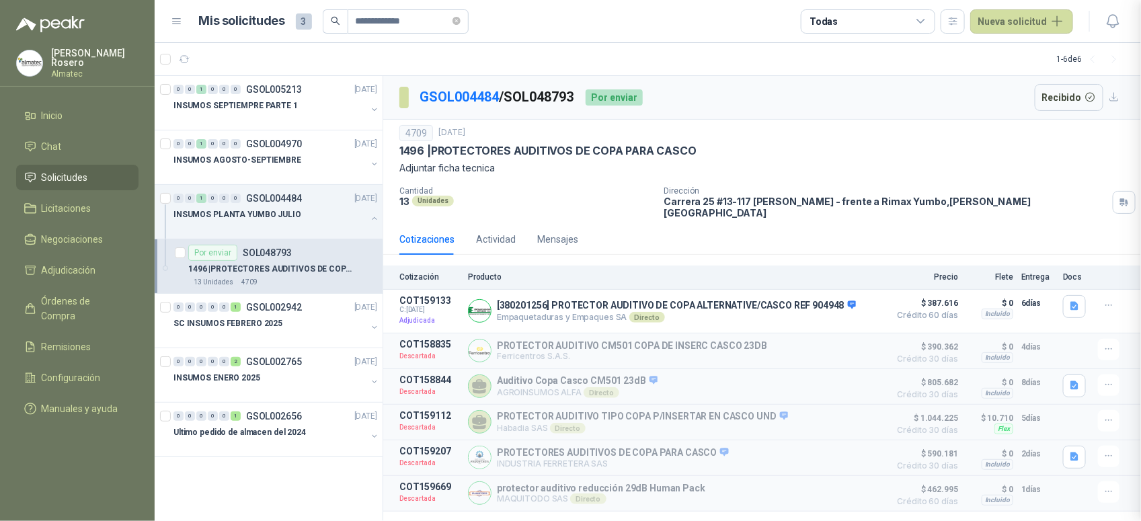
scroll to position [264, 0]
click at [373, 220] on button "button" at bounding box center [374, 218] width 11 height 11
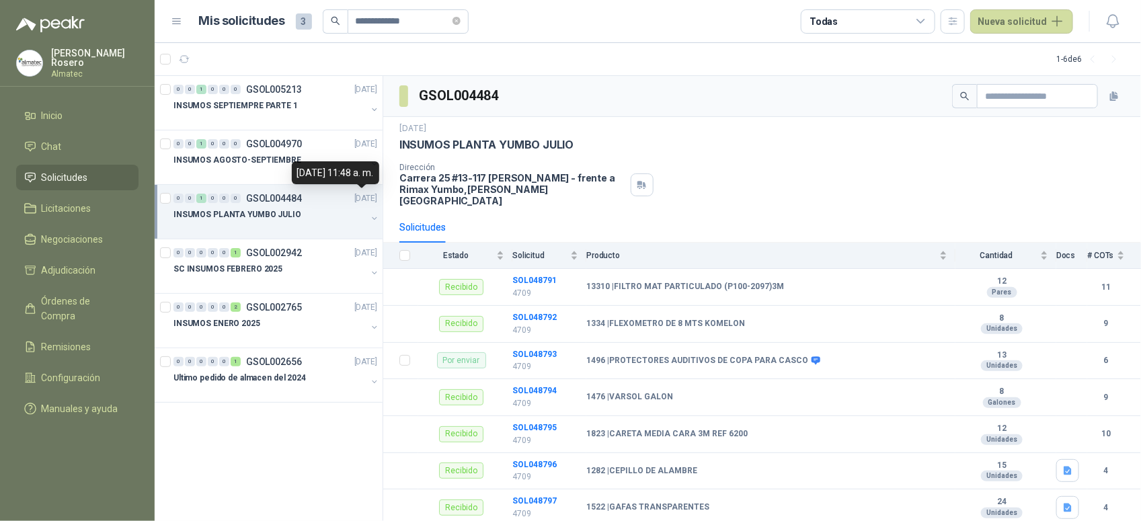
click at [297, 172] on div "15 de julio de 2025, 11:48 a. m." at bounding box center [335, 172] width 87 height 23
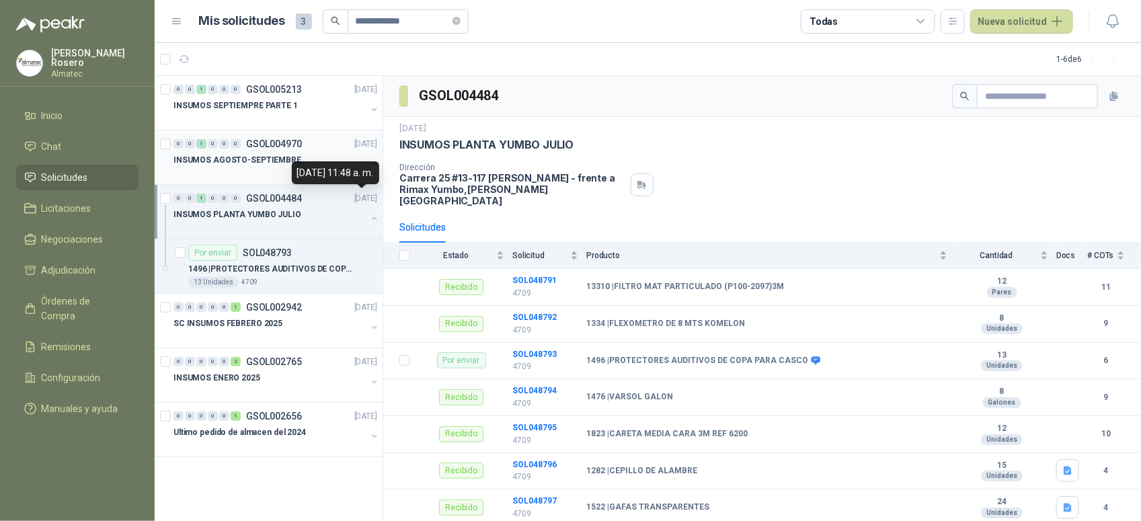
scroll to position [1, 0]
click at [280, 155] on p "INSUMOS AGOSTO-SEPTIEMBRE" at bounding box center [238, 159] width 128 height 13
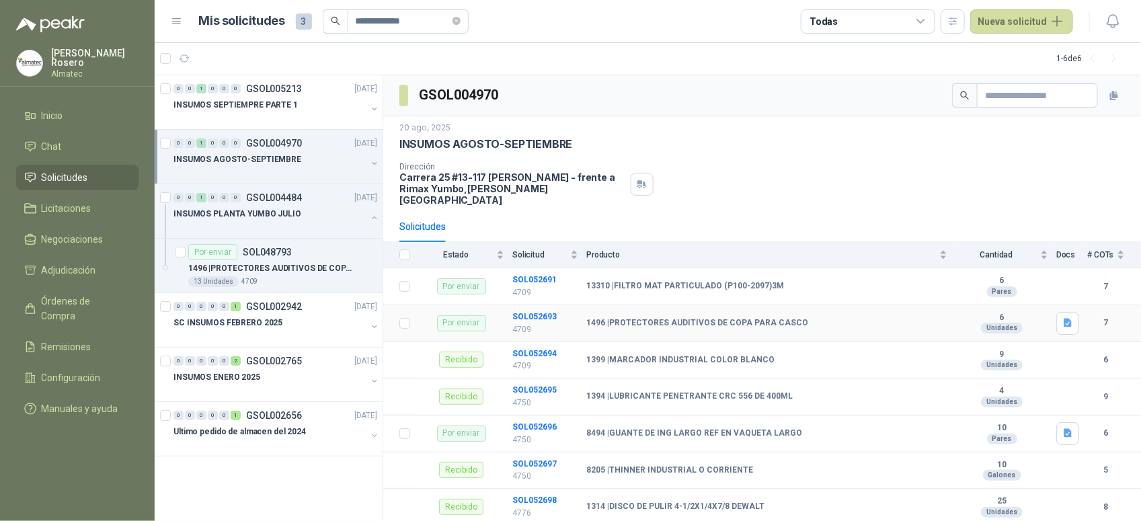
click at [716, 318] on b "1496 | PROTECTORES AUDITIVOS DE COPA PARA CASCO" at bounding box center [698, 323] width 222 height 11
click at [523, 312] on b "SOL052693" at bounding box center [535, 316] width 44 height 9
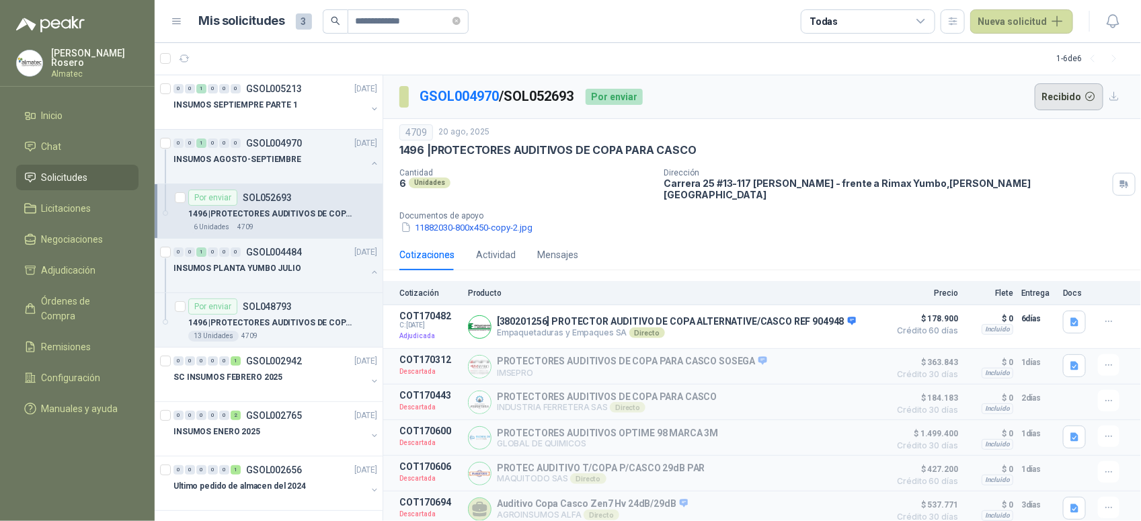
click at [1055, 98] on button "Recibido" at bounding box center [1069, 96] width 69 height 27
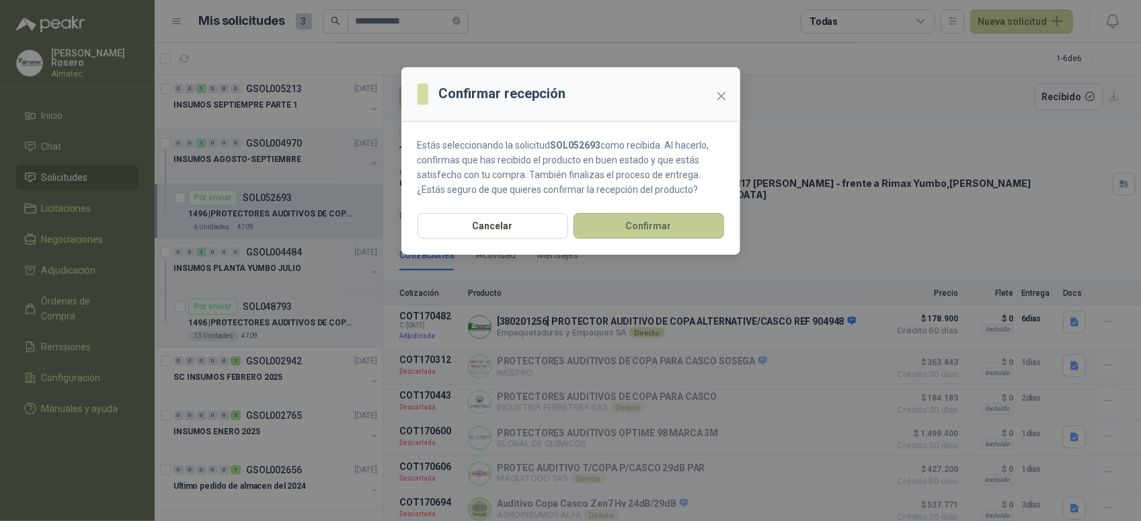
click at [663, 229] on button "Confirmar" at bounding box center [649, 226] width 151 height 26
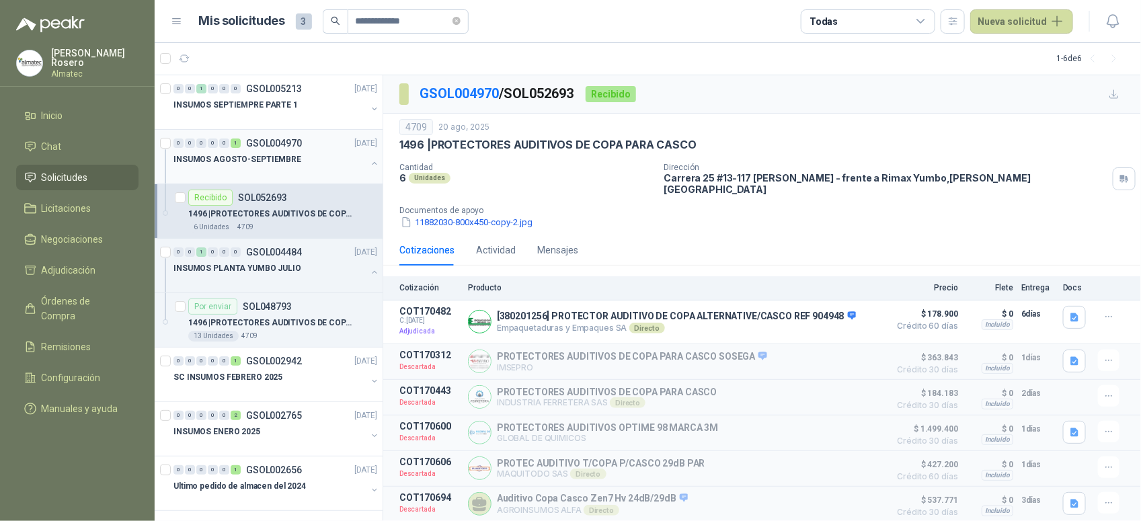
click at [357, 162] on div "INSUMOS AGOSTO-SEPTIEMBRE" at bounding box center [277, 164] width 206 height 27
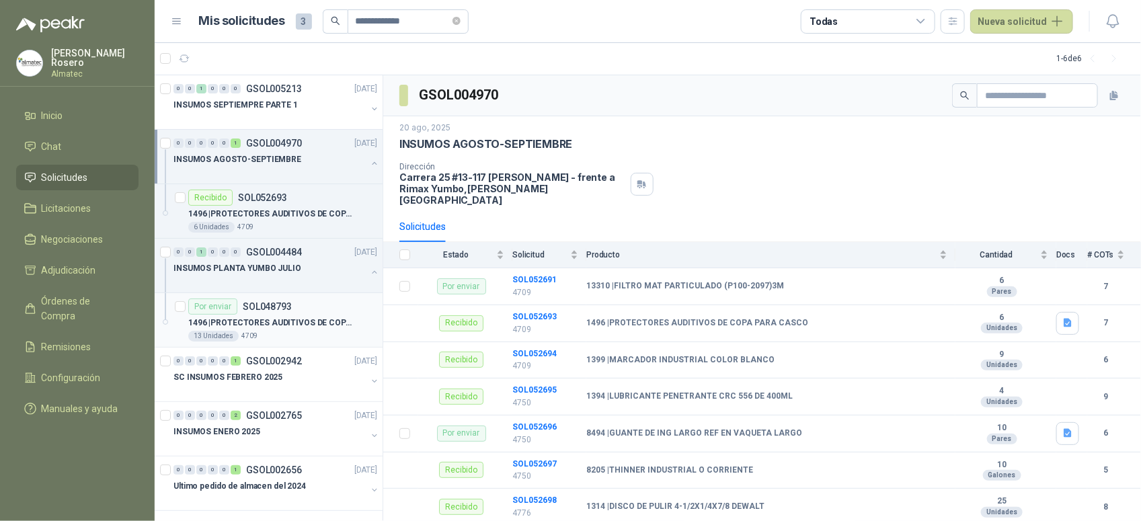
click at [270, 311] on p "SOL048793" at bounding box center [267, 306] width 49 height 9
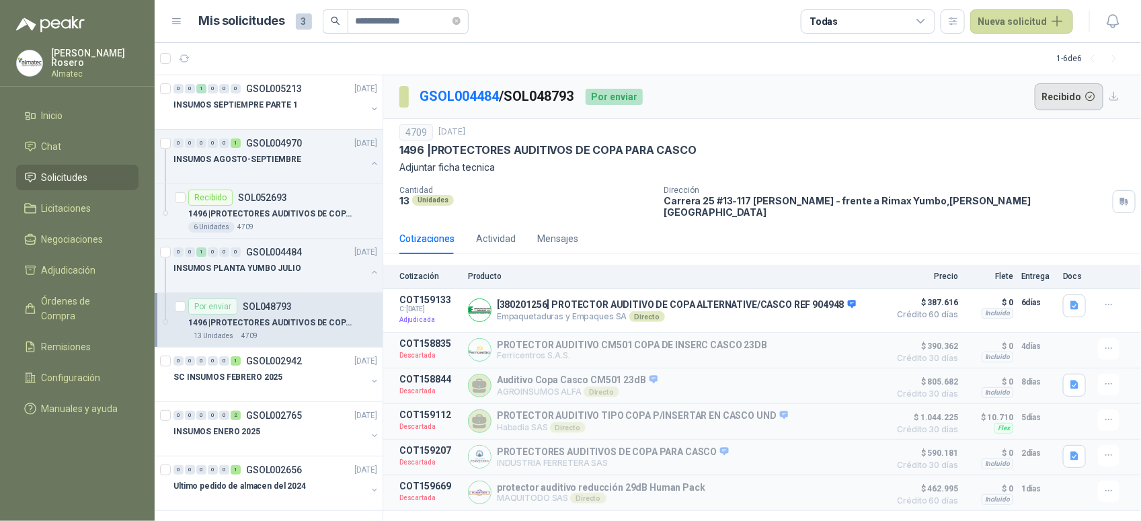
click at [1065, 92] on button "Recibido" at bounding box center [1069, 96] width 69 height 27
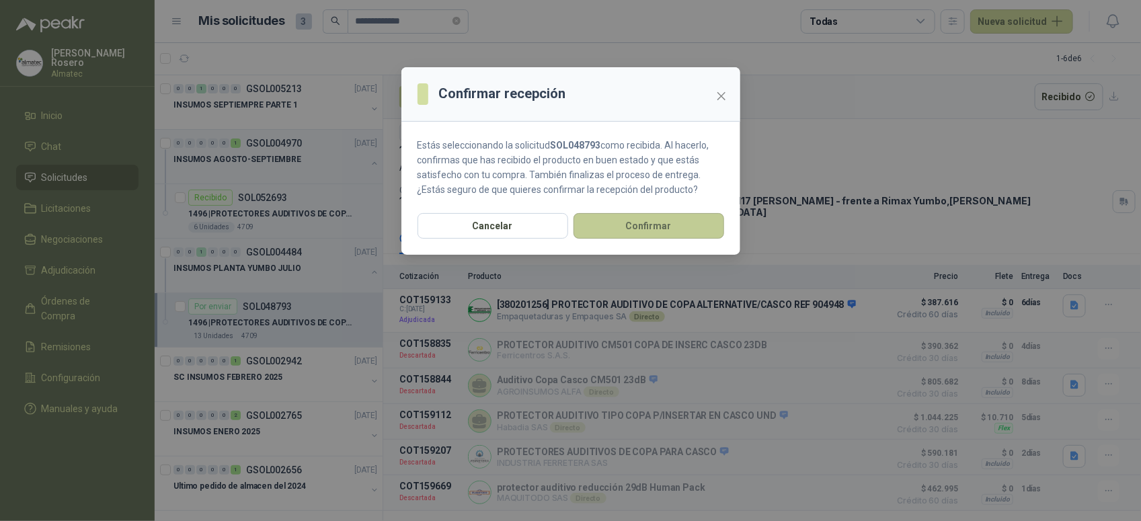
click at [673, 233] on button "Confirmar" at bounding box center [649, 226] width 151 height 26
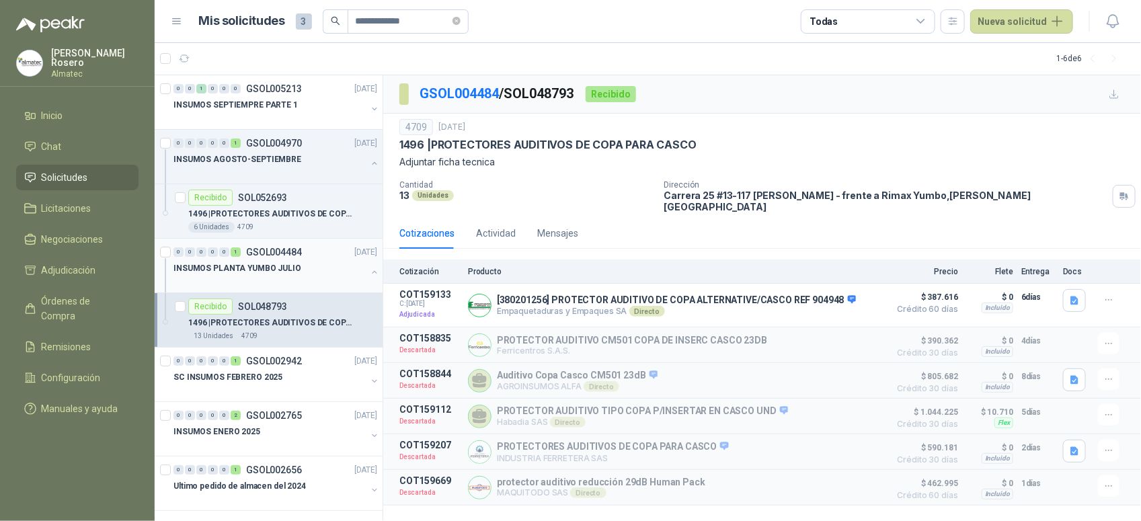
click at [288, 272] on p "INSUMOS PLANTA YUMBO JULIO" at bounding box center [238, 268] width 128 height 13
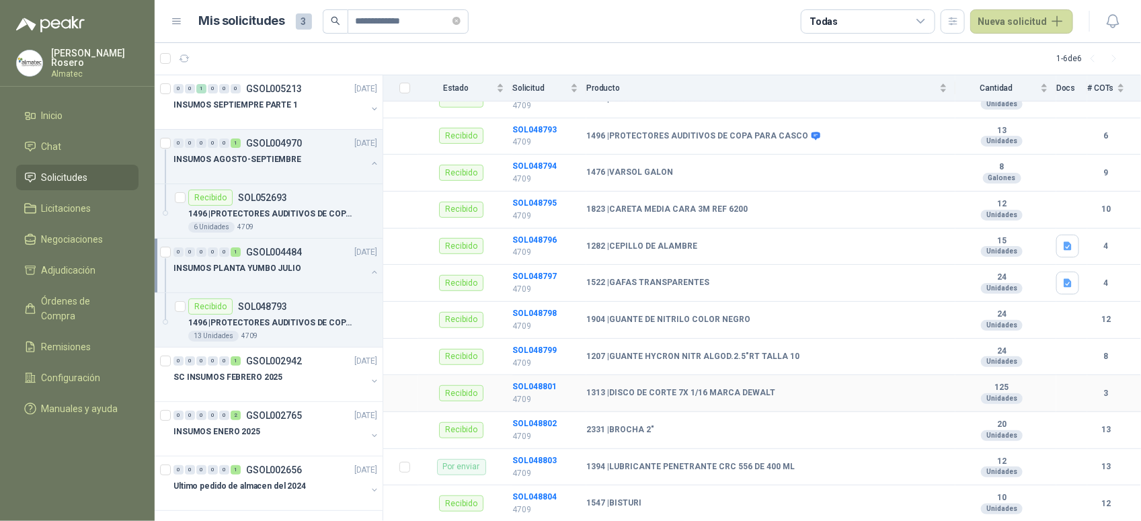
scroll to position [277, 0]
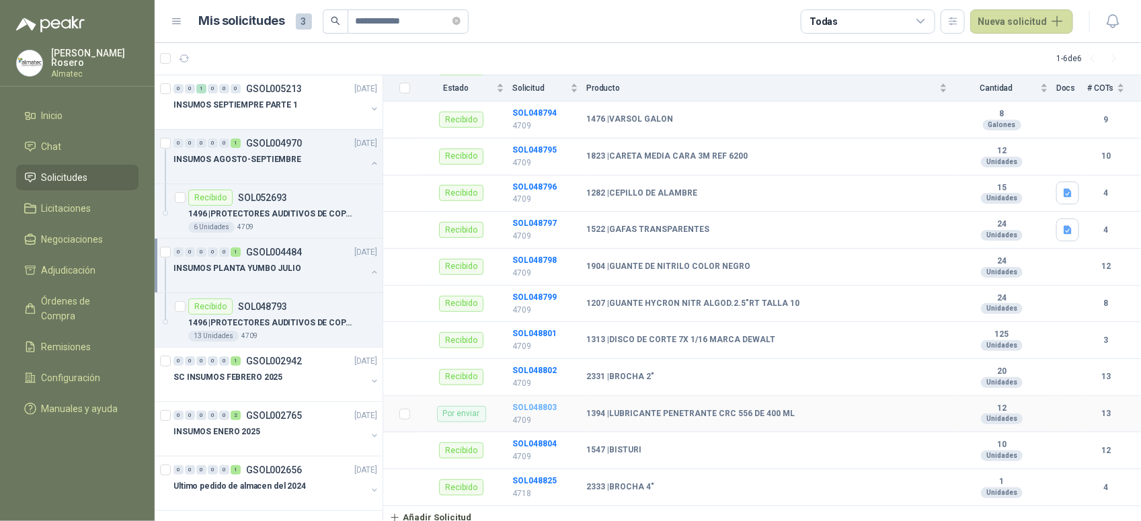
click at [523, 403] on b "SOL048803" at bounding box center [535, 407] width 44 height 9
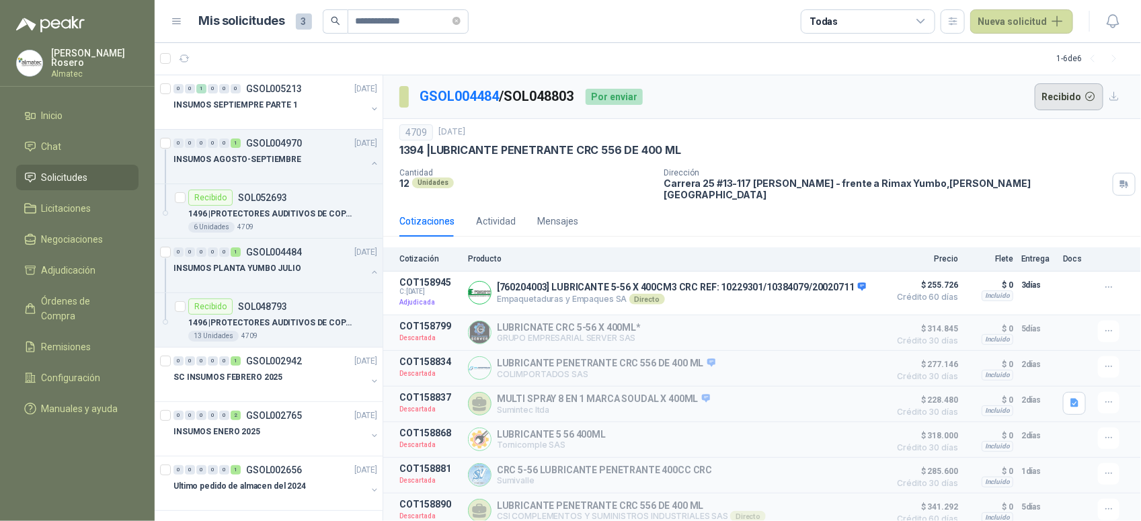
click at [1064, 103] on button "Recibido" at bounding box center [1069, 96] width 69 height 27
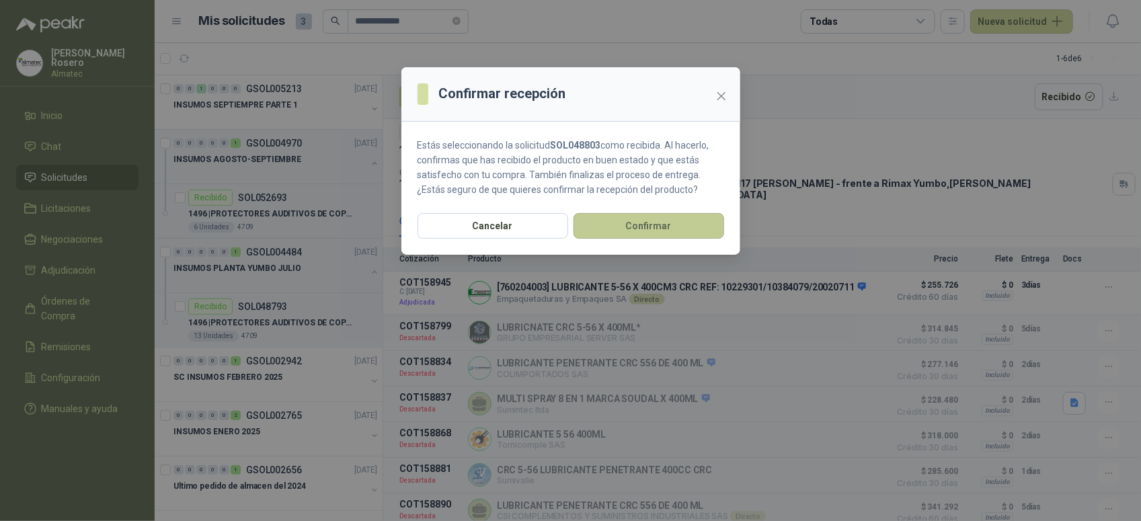
click at [639, 232] on button "Confirmar" at bounding box center [649, 226] width 151 height 26
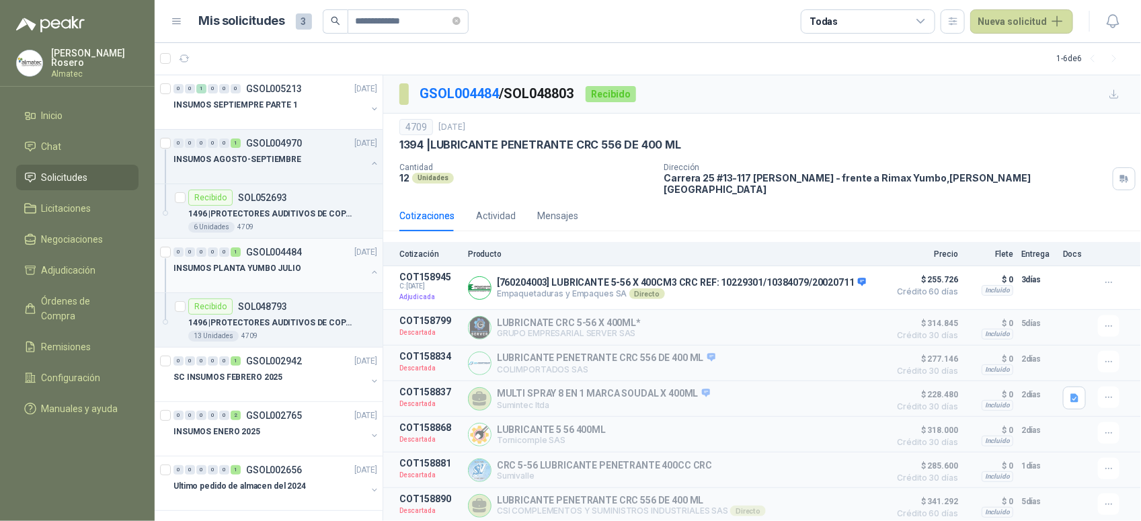
click at [369, 269] on button "button" at bounding box center [374, 272] width 11 height 11
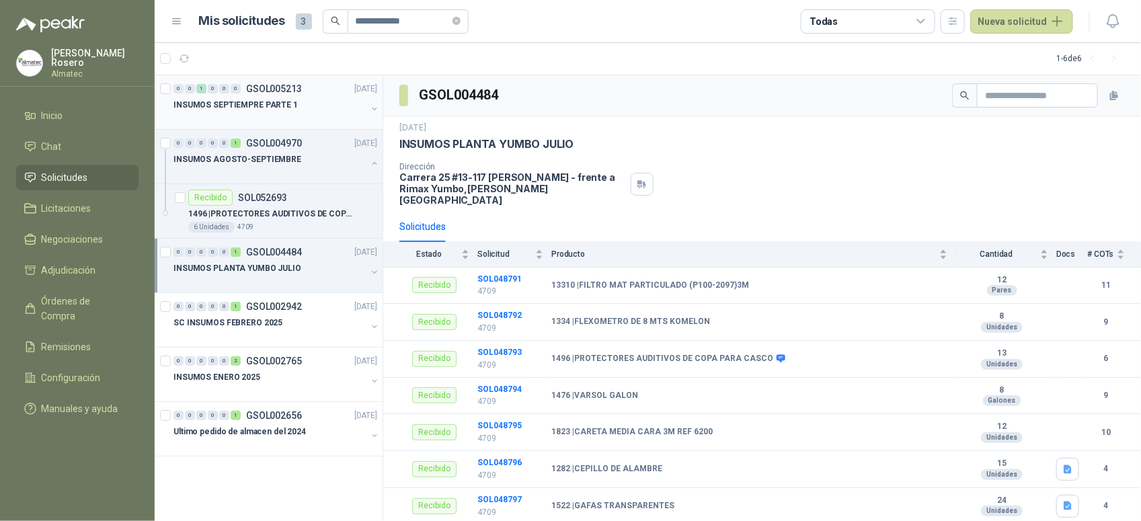
click at [293, 93] on p "GSOL005213" at bounding box center [274, 88] width 56 height 9
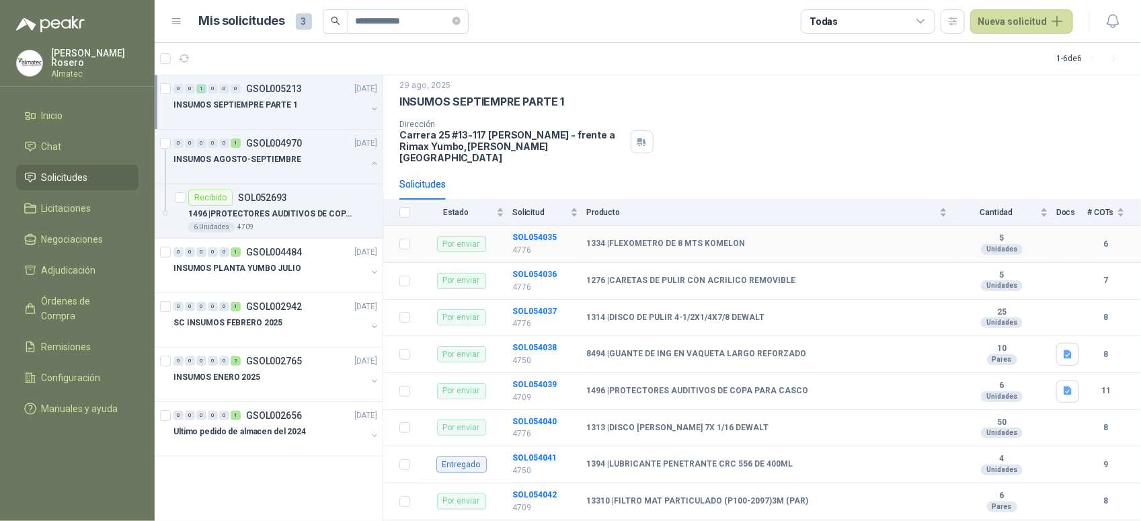
scroll to position [55, 0]
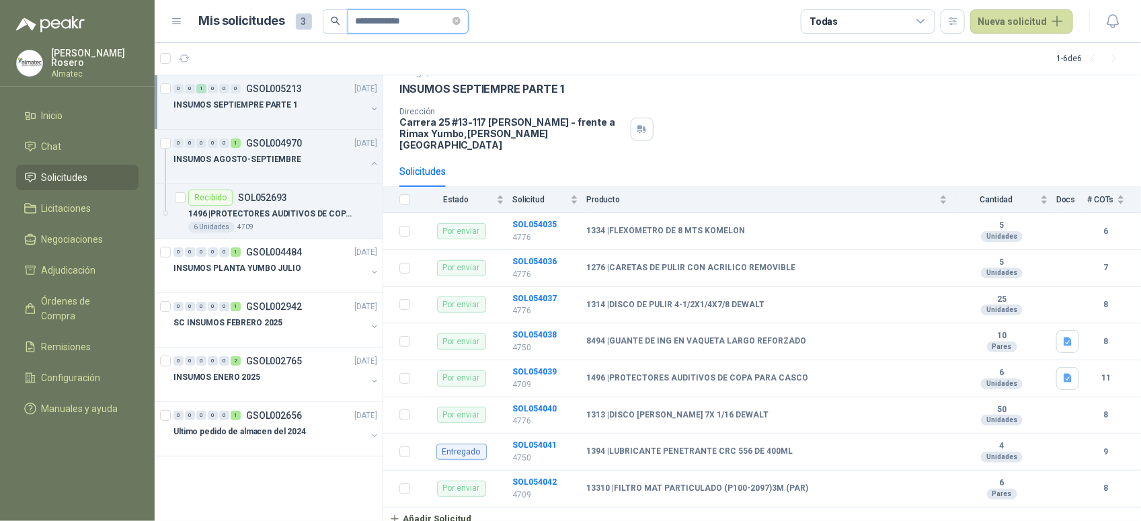
drag, startPoint x: 431, startPoint y: 20, endPoint x: 331, endPoint y: 11, distance: 100.7
click at [331, 11] on span "**********" at bounding box center [396, 21] width 146 height 24
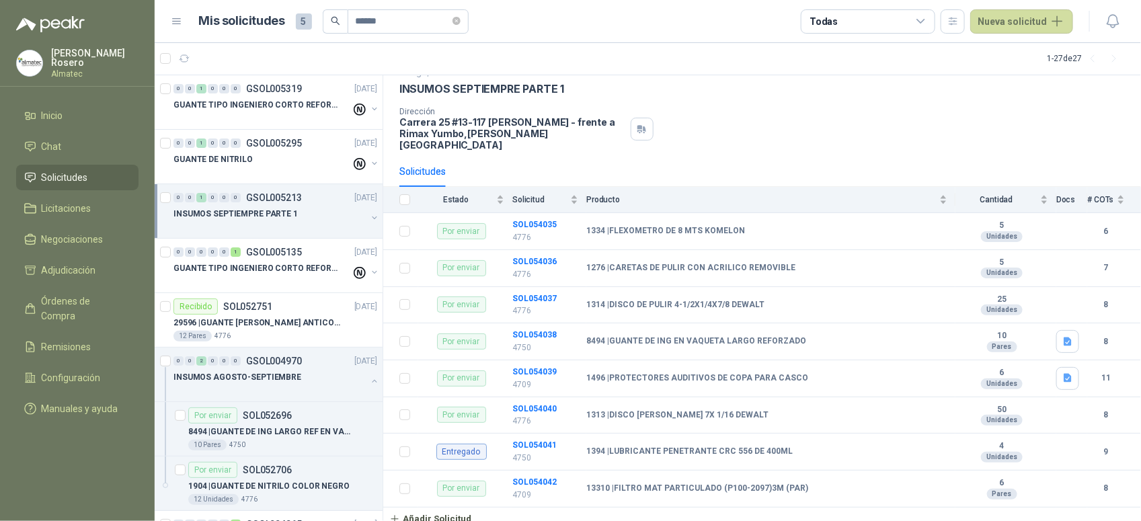
click at [918, 21] on div "Todas" at bounding box center [868, 21] width 135 height 24
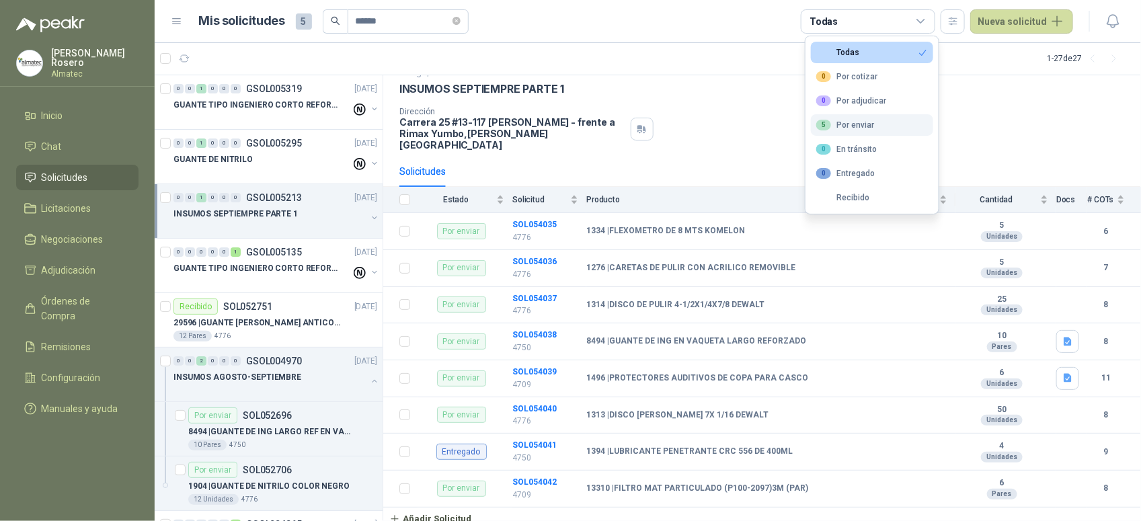
click at [868, 130] on div "5 Por enviar" at bounding box center [846, 125] width 58 height 11
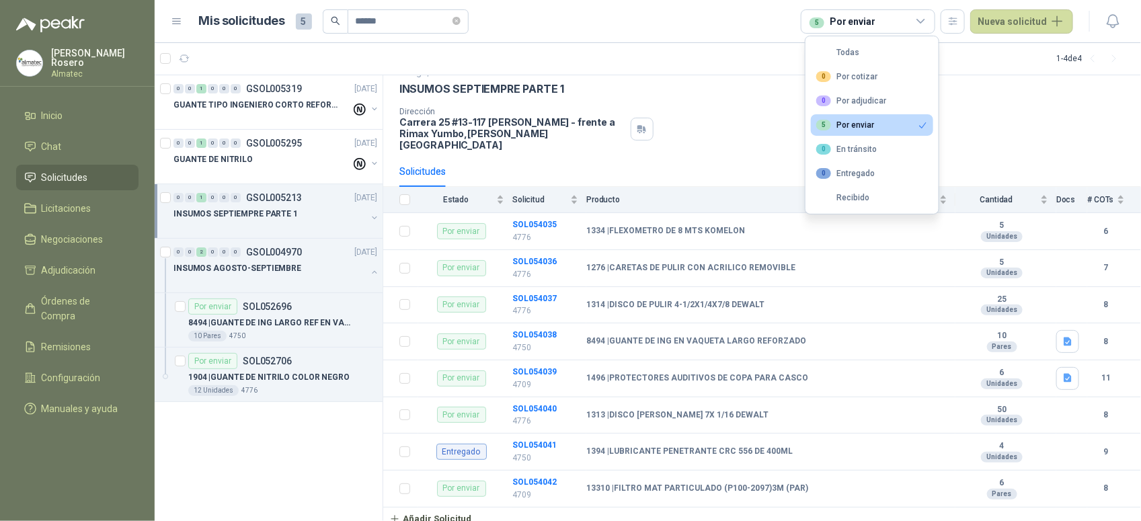
click at [997, 130] on div "Dirección Carrera 25 #13-117 Cencar Yumbo - frente a Rimax Yumbo , Valle del Ca…" at bounding box center [763, 129] width 726 height 44
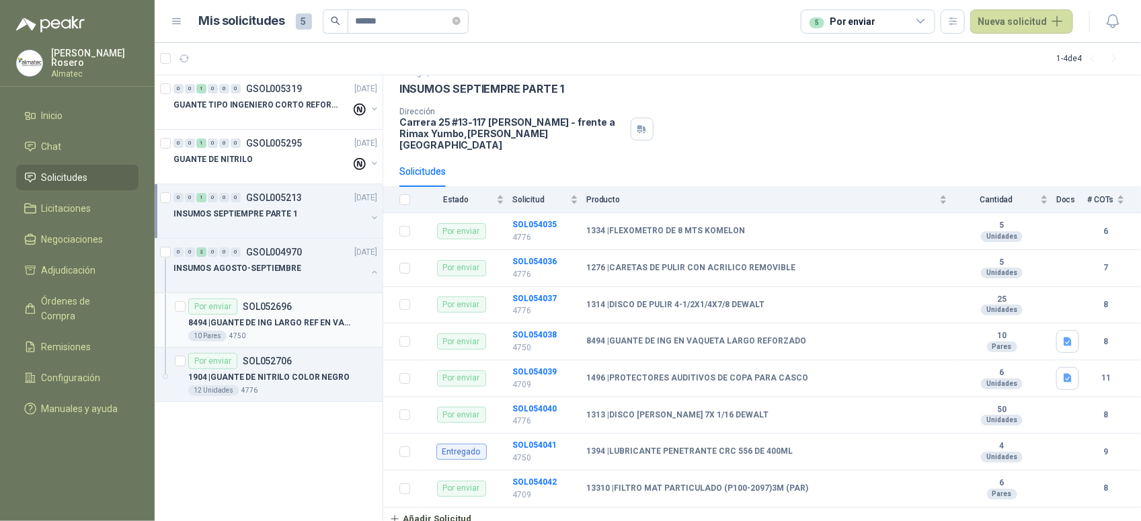
click at [324, 334] on div "10 Pares 4750" at bounding box center [282, 336] width 189 height 11
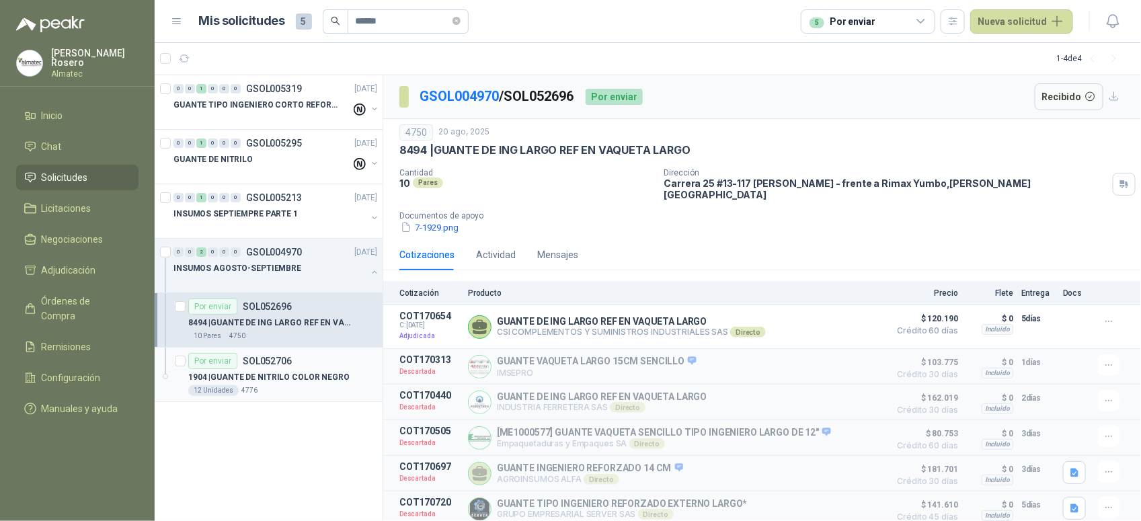
click at [311, 388] on div "12 Unidades 4776" at bounding box center [282, 390] width 189 height 11
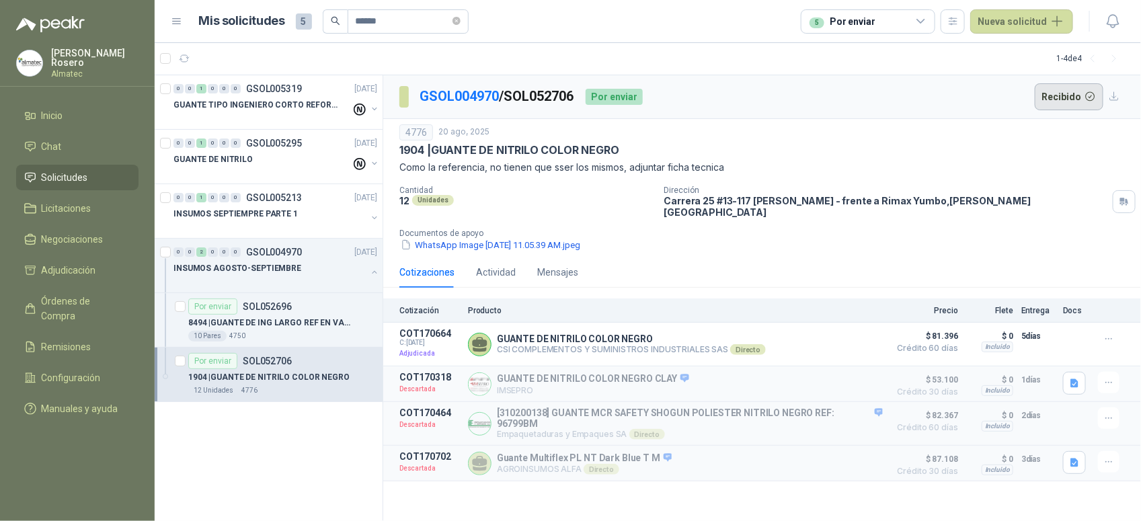
click at [1067, 85] on button "Recibido" at bounding box center [1069, 96] width 69 height 27
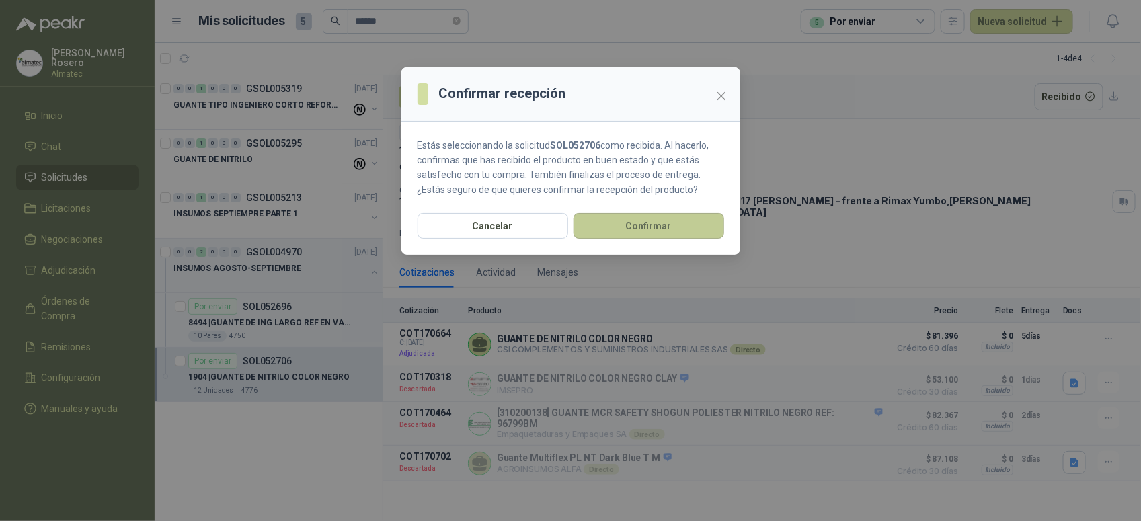
click at [712, 221] on button "Confirmar" at bounding box center [649, 226] width 151 height 26
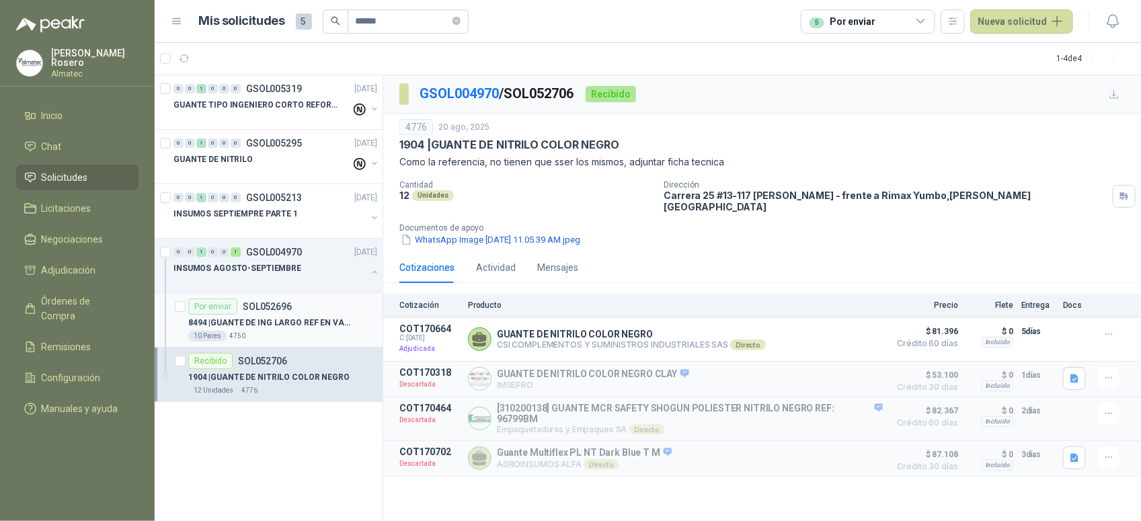
click at [314, 313] on div "Por enviar SOL052696" at bounding box center [282, 307] width 189 height 16
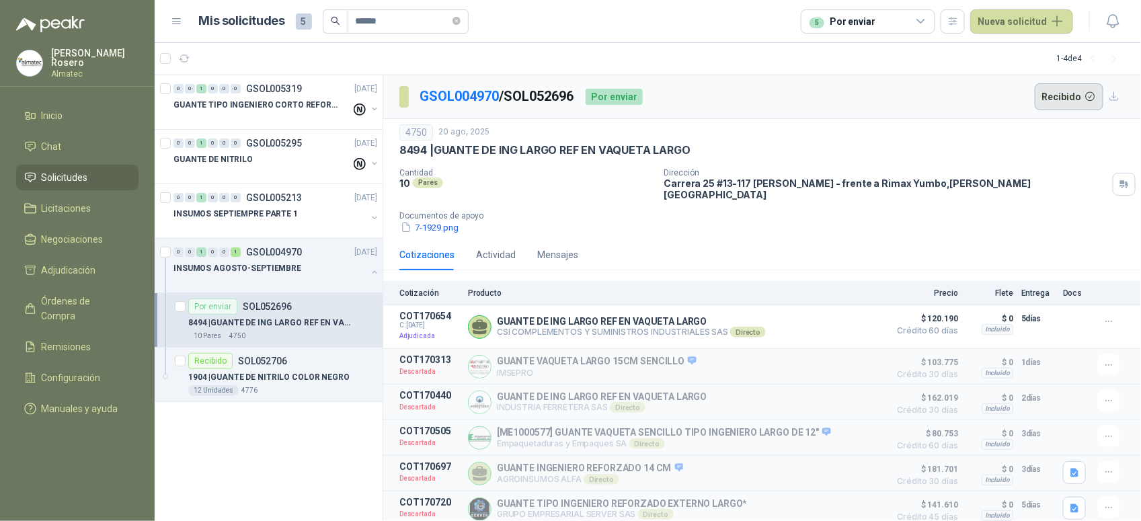
click at [1069, 91] on button "Recibido" at bounding box center [1069, 96] width 69 height 27
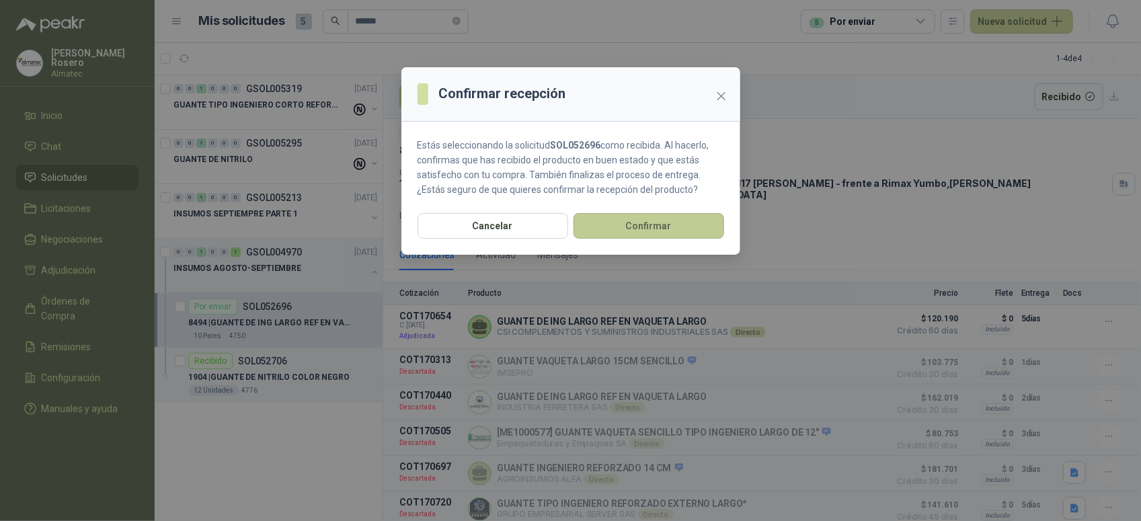
click at [696, 226] on button "Confirmar" at bounding box center [649, 226] width 151 height 26
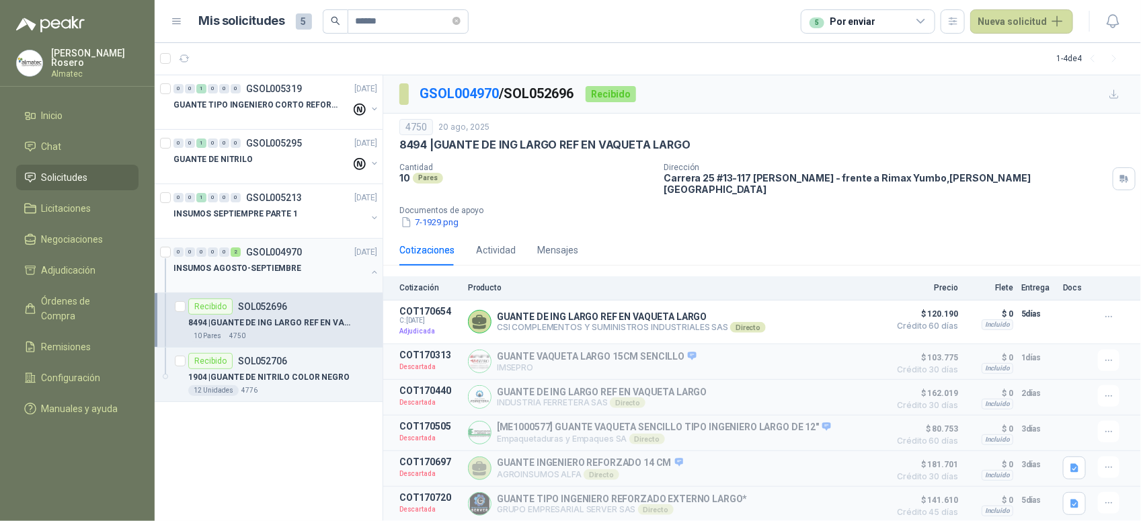
click at [371, 271] on button "button" at bounding box center [374, 272] width 11 height 11
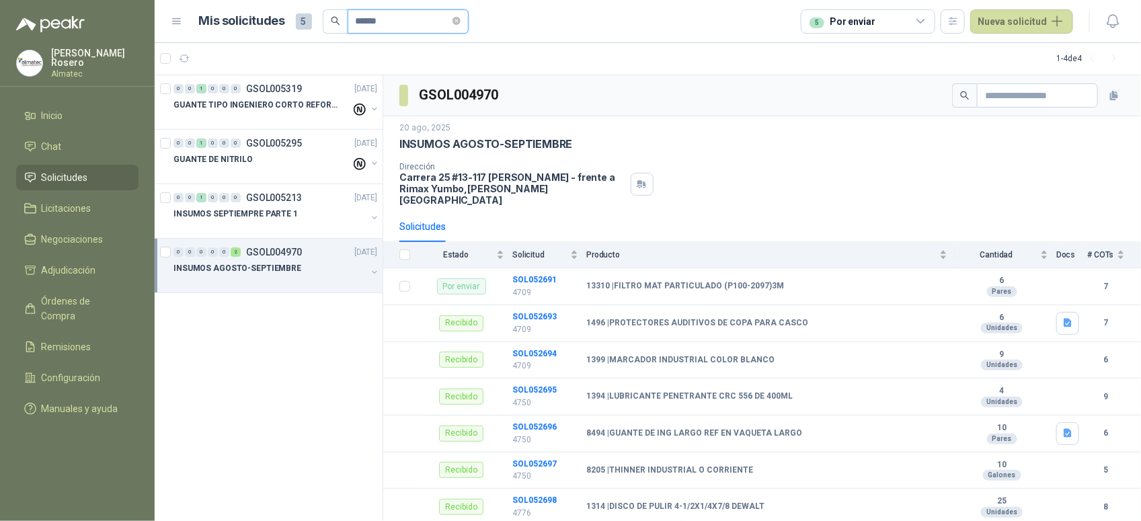
drag, startPoint x: 408, startPoint y: 22, endPoint x: 270, endPoint y: 11, distance: 137.6
click at [271, 12] on div "Mis solicitudes 5 ******" at bounding box center [334, 21] width 270 height 24
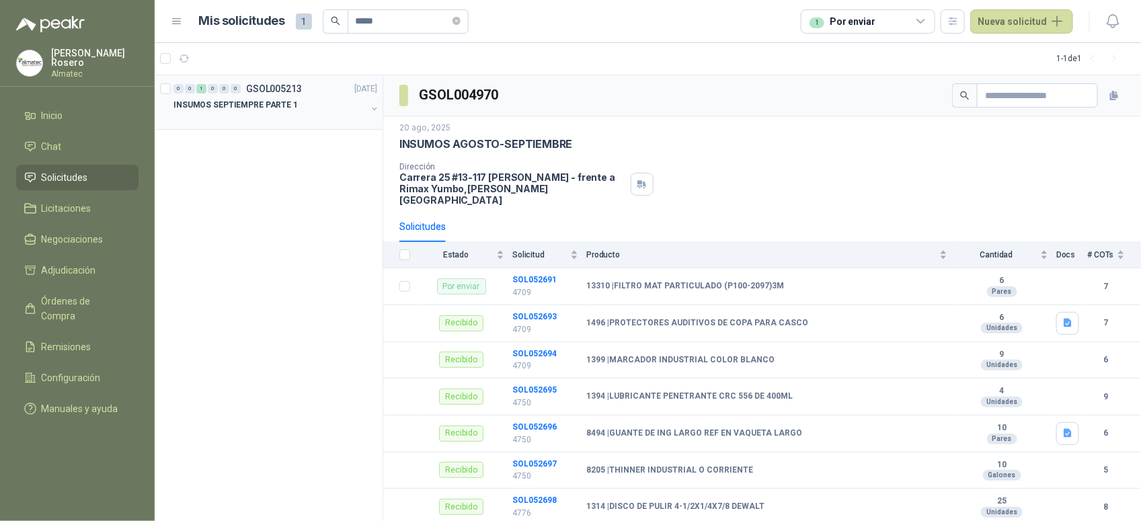
click at [297, 106] on div "INSUMOS SEPTIEMPRE PARTE 1" at bounding box center [270, 105] width 193 height 16
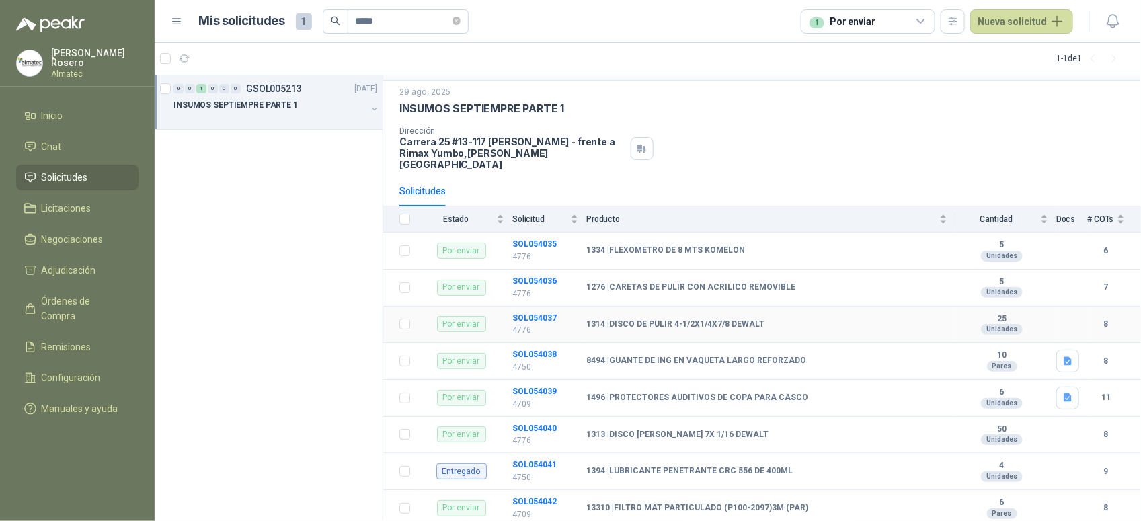
scroll to position [55, 0]
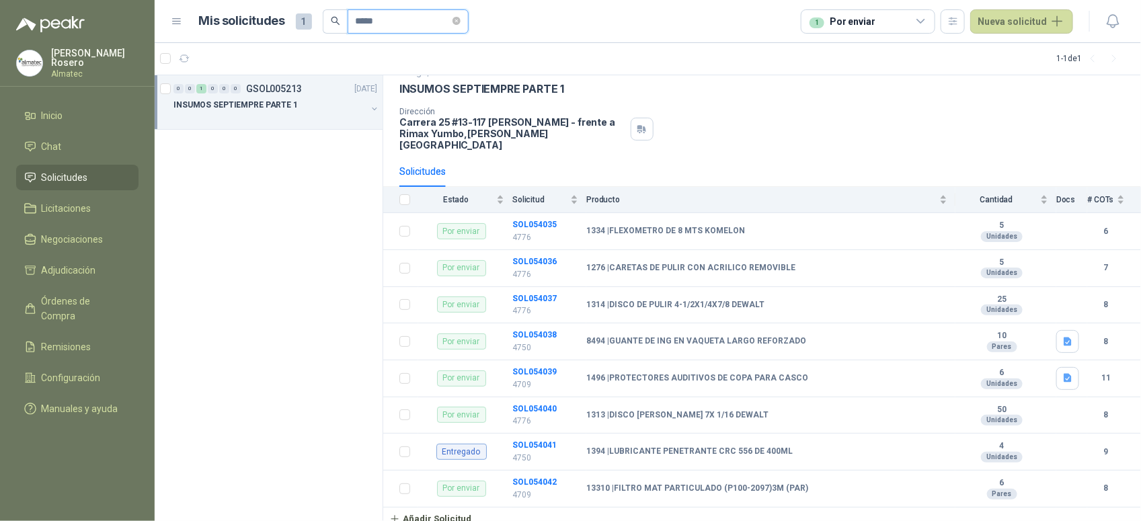
drag, startPoint x: 383, startPoint y: 24, endPoint x: 274, endPoint y: 15, distance: 109.3
click at [274, 15] on div "Mis solicitudes 1 *****" at bounding box center [334, 21] width 270 height 24
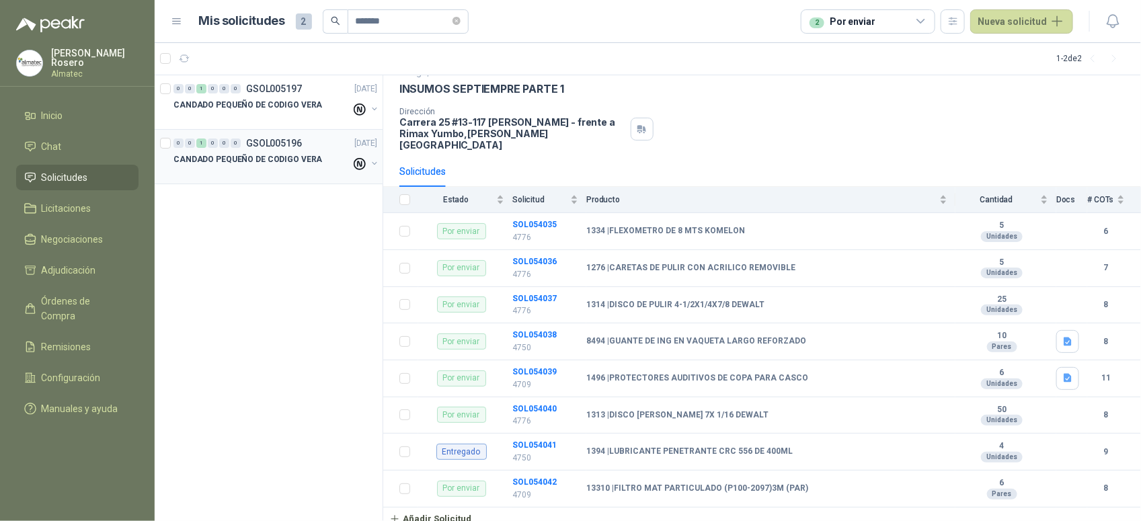
click at [315, 163] on div "CANDADO PEQUEÑO DE CODIGO VERA" at bounding box center [263, 159] width 178 height 16
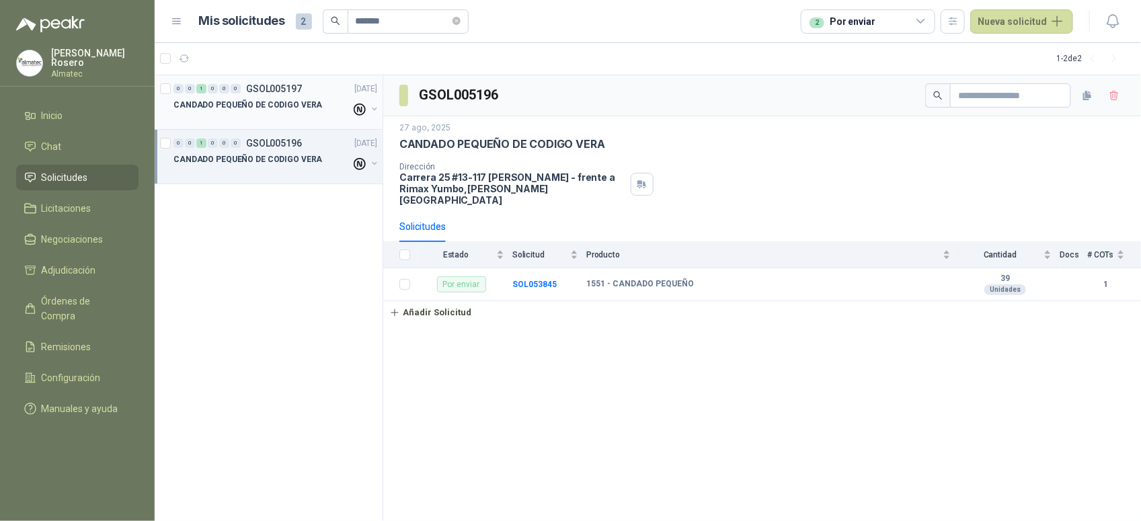
click at [298, 122] on div at bounding box center [263, 118] width 178 height 11
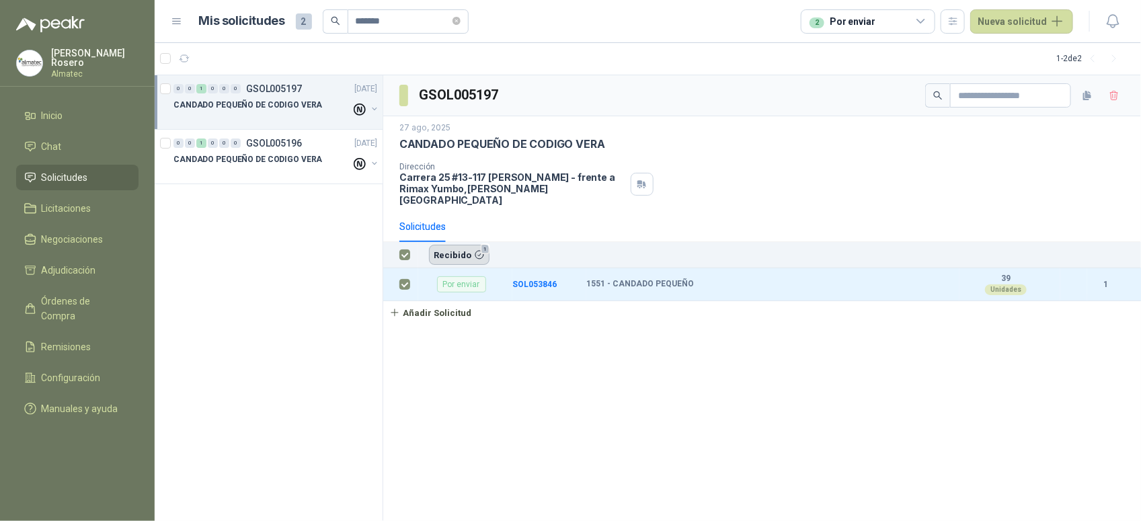
click at [451, 246] on button "Recibido 1" at bounding box center [459, 255] width 61 height 20
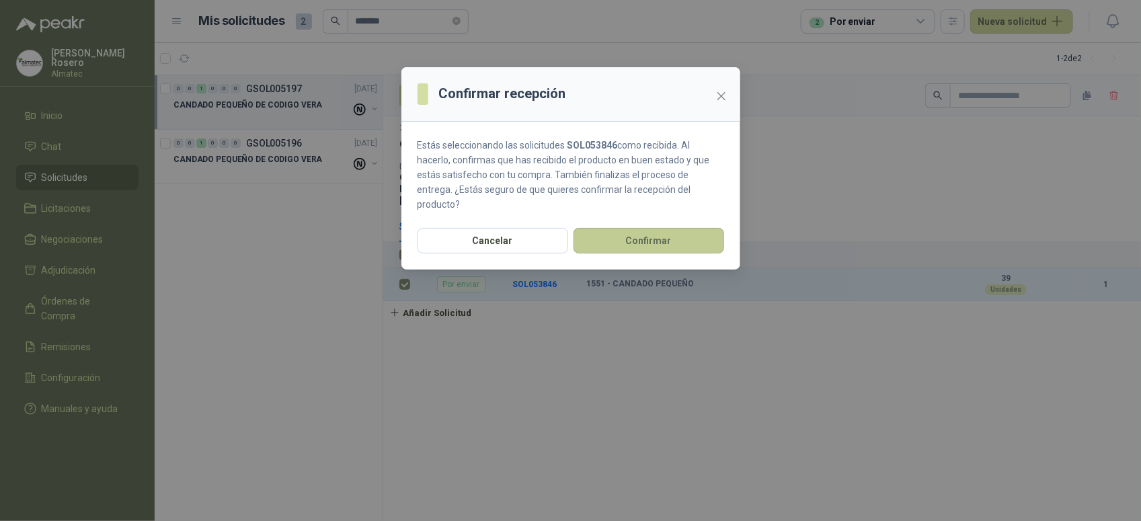
click at [623, 228] on button "Confirmar" at bounding box center [649, 241] width 151 height 26
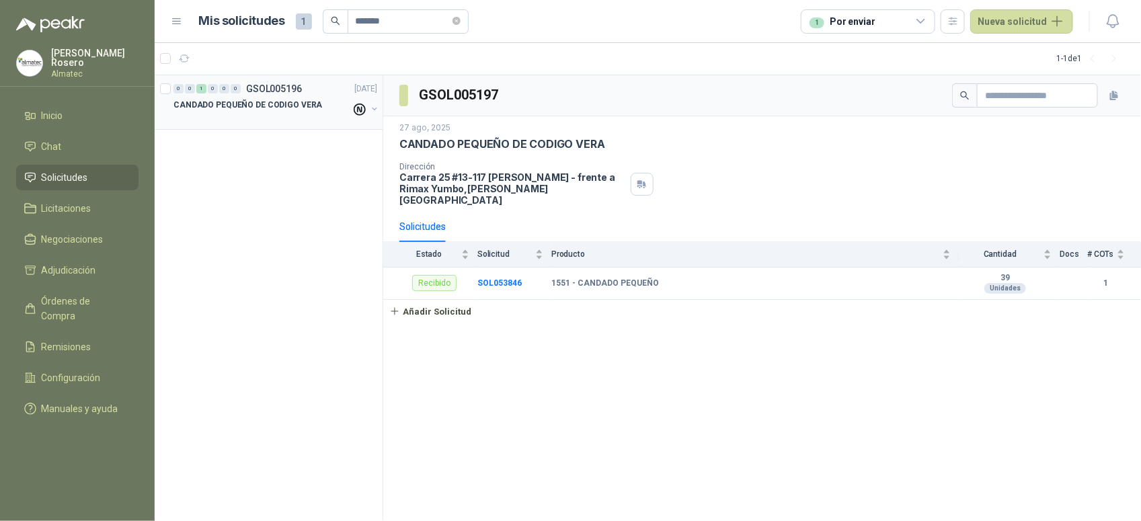
click at [274, 122] on div at bounding box center [263, 118] width 178 height 11
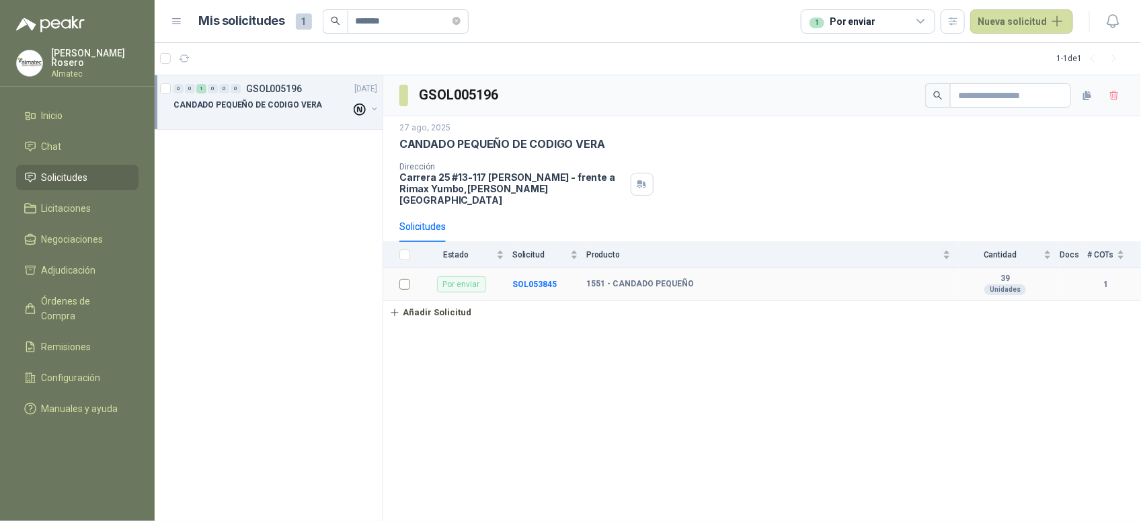
click at [411, 276] on td at bounding box center [400, 284] width 35 height 33
click at [395, 286] on td at bounding box center [400, 284] width 35 height 33
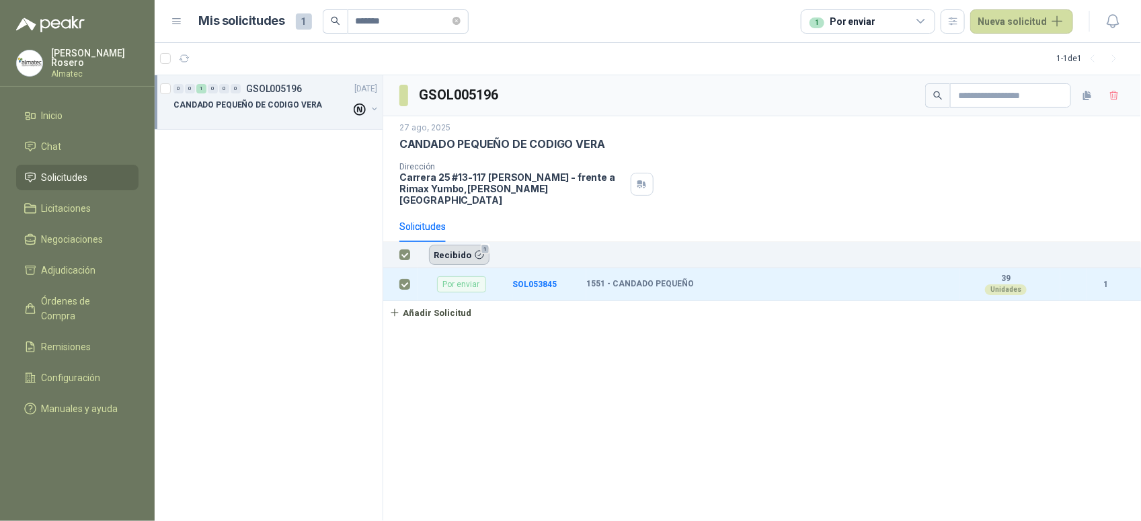
click at [454, 245] on button "Recibido 1" at bounding box center [459, 255] width 61 height 20
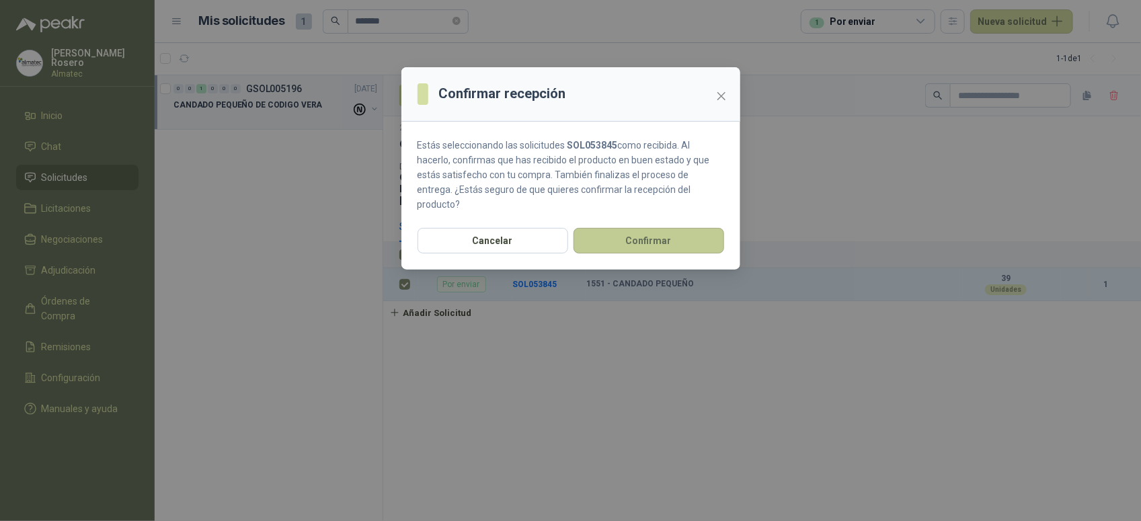
click at [644, 228] on button "Confirmar" at bounding box center [649, 241] width 151 height 26
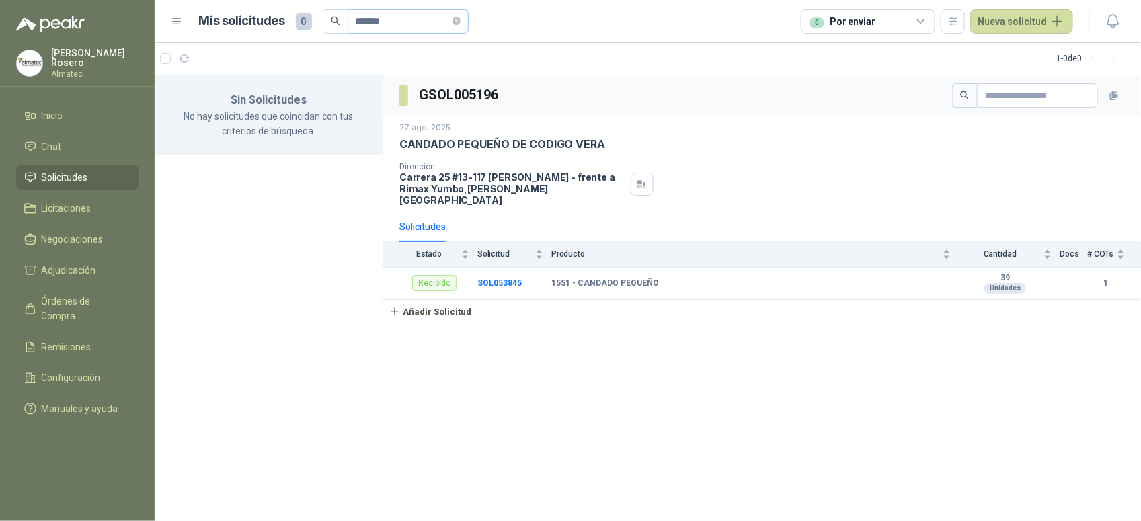
click at [469, 25] on span "*******" at bounding box center [408, 21] width 121 height 24
click at [469, 15] on span "*******" at bounding box center [408, 21] width 121 height 24
drag, startPoint x: 390, startPoint y: 22, endPoint x: 263, endPoint y: 13, distance: 127.4
click at [278, 11] on div "Mis solicitudes 0 *******" at bounding box center [334, 21] width 270 height 24
drag, startPoint x: 407, startPoint y: 24, endPoint x: 196, endPoint y: -3, distance: 212.8
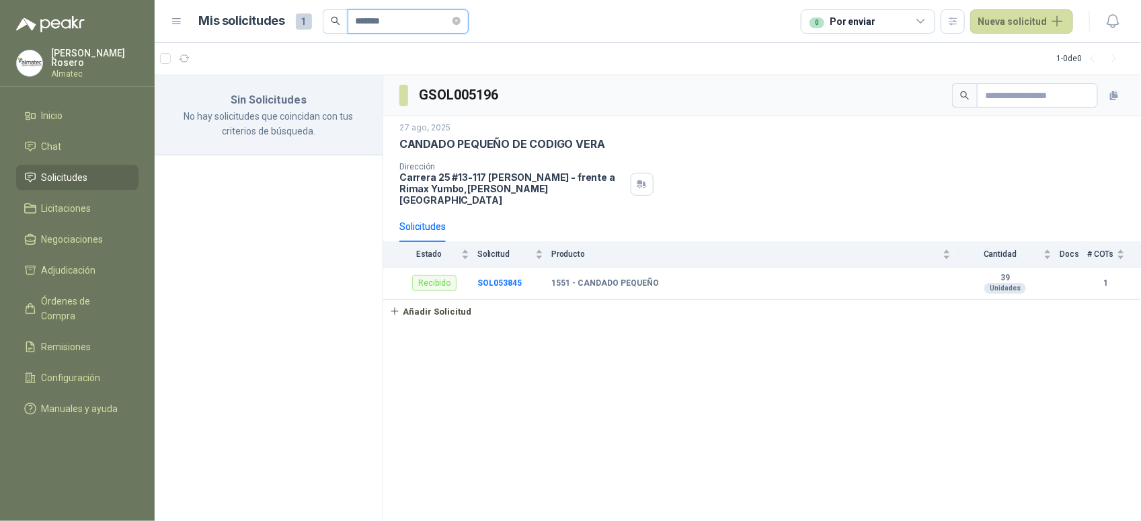
click at [196, 0] on html "Valentina Rosero Almatec Inicio Chat Solicitudes Licitaciones Negociaciones Adj…" at bounding box center [570, 260] width 1141 height 521
drag, startPoint x: 428, startPoint y: 22, endPoint x: 122, endPoint y: -9, distance: 307.7
click at [122, 0] on html "**********" at bounding box center [570, 260] width 1141 height 521
type input "***"
click at [884, 12] on div "0 Por enviar" at bounding box center [868, 21] width 135 height 24
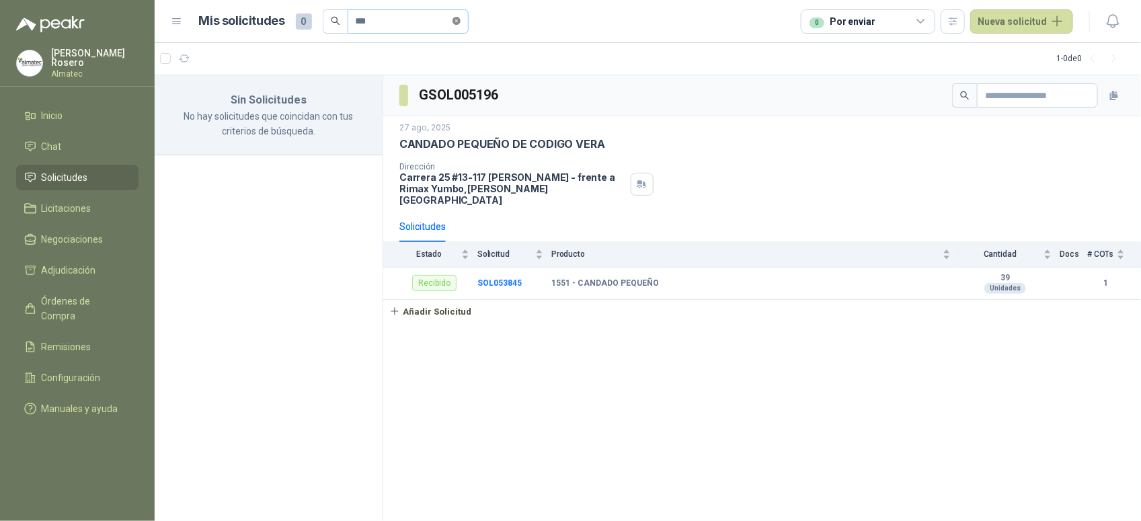
click at [461, 17] on icon "close-circle" at bounding box center [457, 21] width 8 height 8
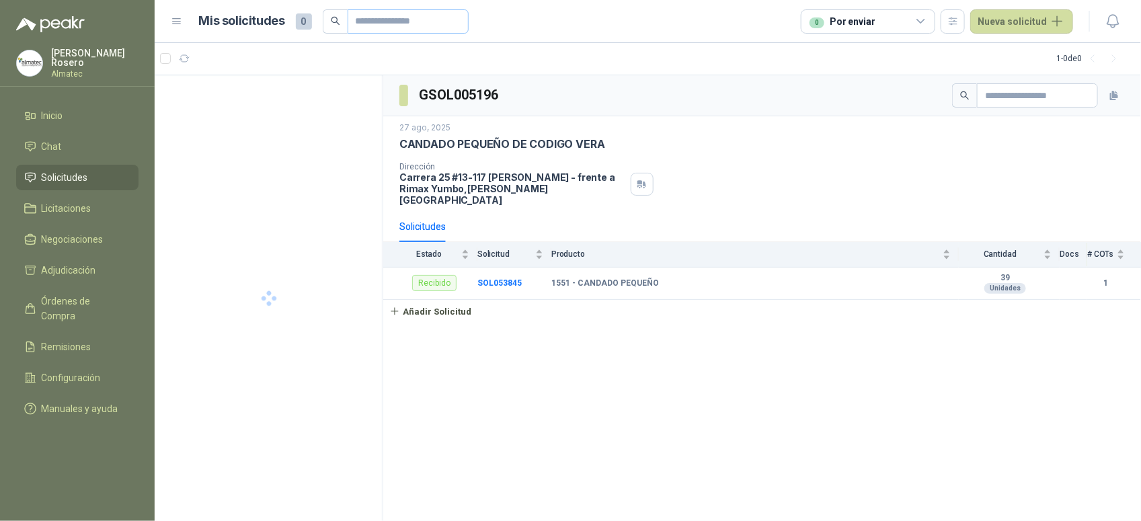
click at [461, 17] on span at bounding box center [457, 21] width 8 height 23
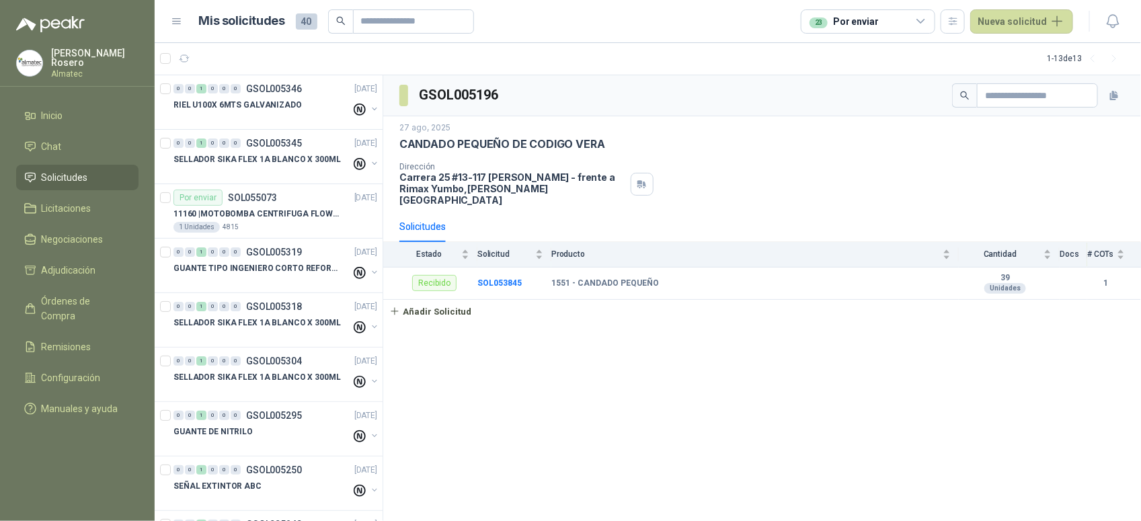
click at [883, 21] on div "23 Por enviar" at bounding box center [868, 21] width 135 height 24
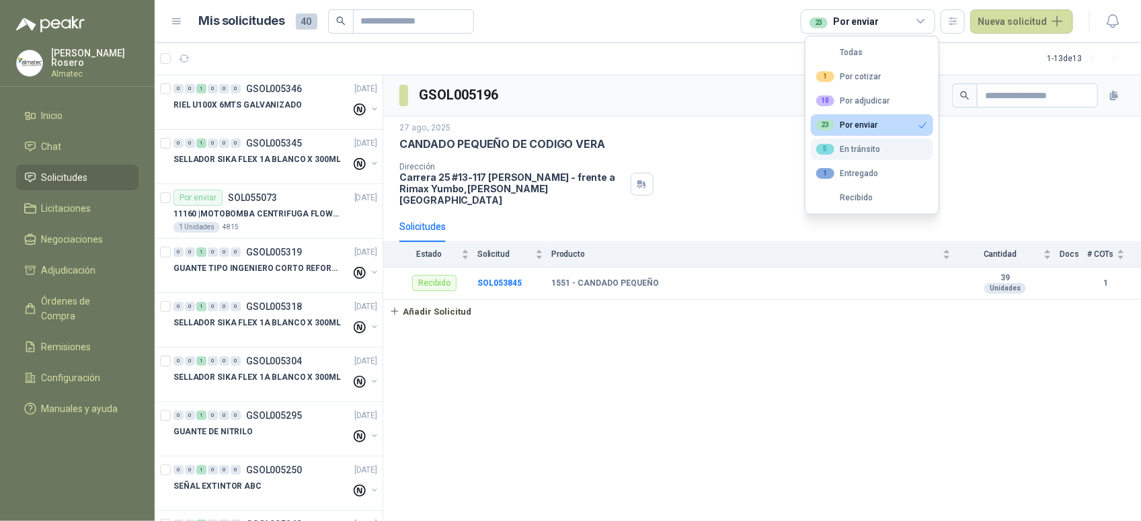
click at [889, 152] on button "5 En tránsito" at bounding box center [872, 150] width 122 height 22
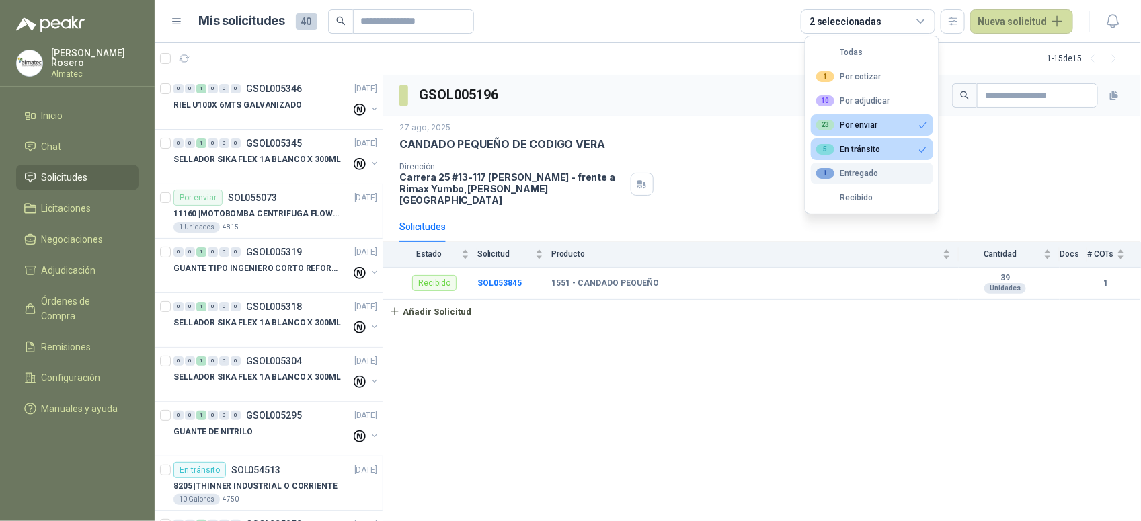
click at [827, 180] on button "1 Entregado" at bounding box center [872, 174] width 122 height 22
click at [874, 141] on button "5 En tránsito" at bounding box center [872, 150] width 122 height 22
click at [874, 125] on div "23 Por enviar" at bounding box center [847, 125] width 61 height 11
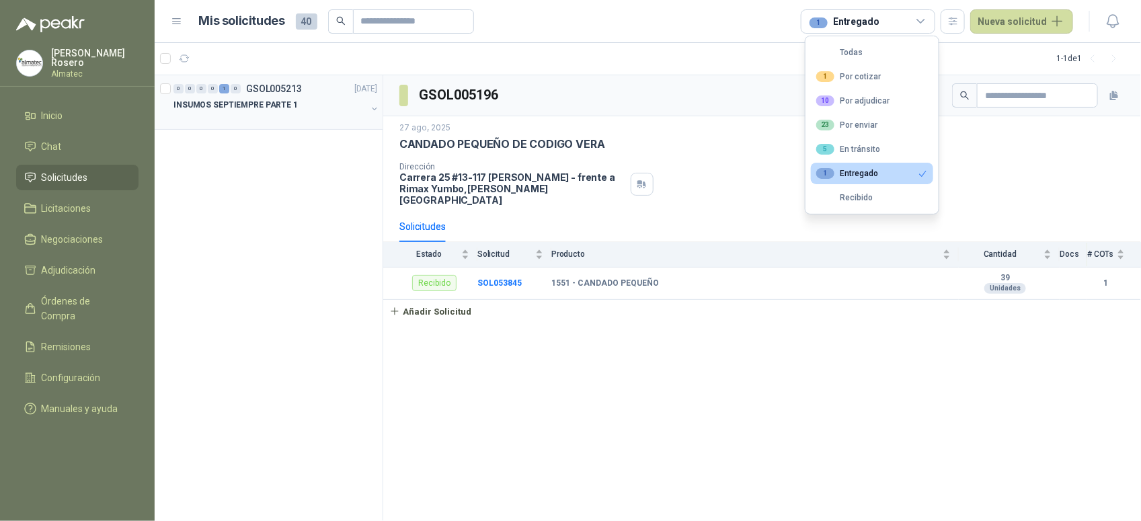
click at [322, 109] on div "INSUMOS SEPTIEMPRE PARTE 1" at bounding box center [270, 105] width 193 height 16
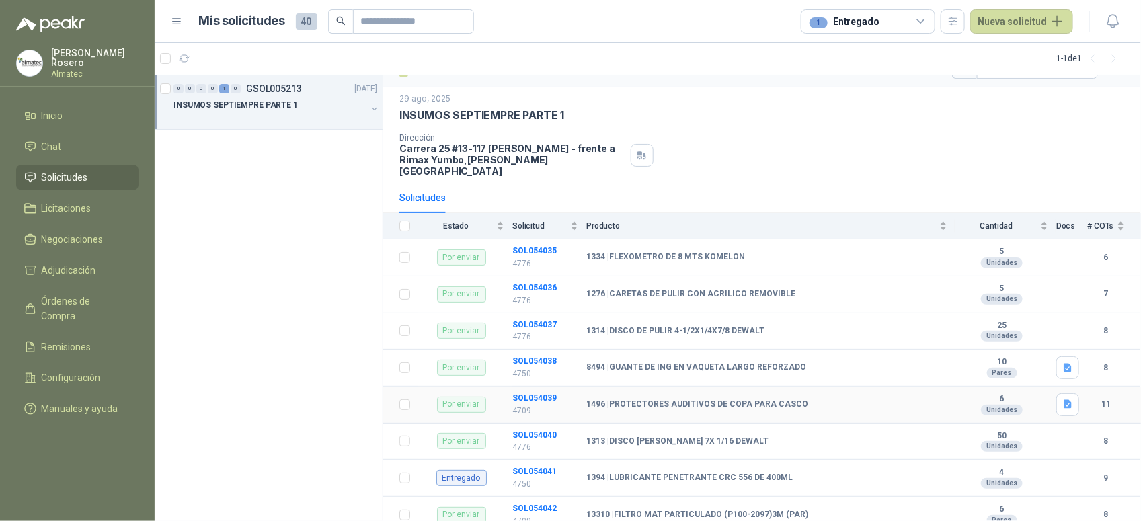
scroll to position [55, 0]
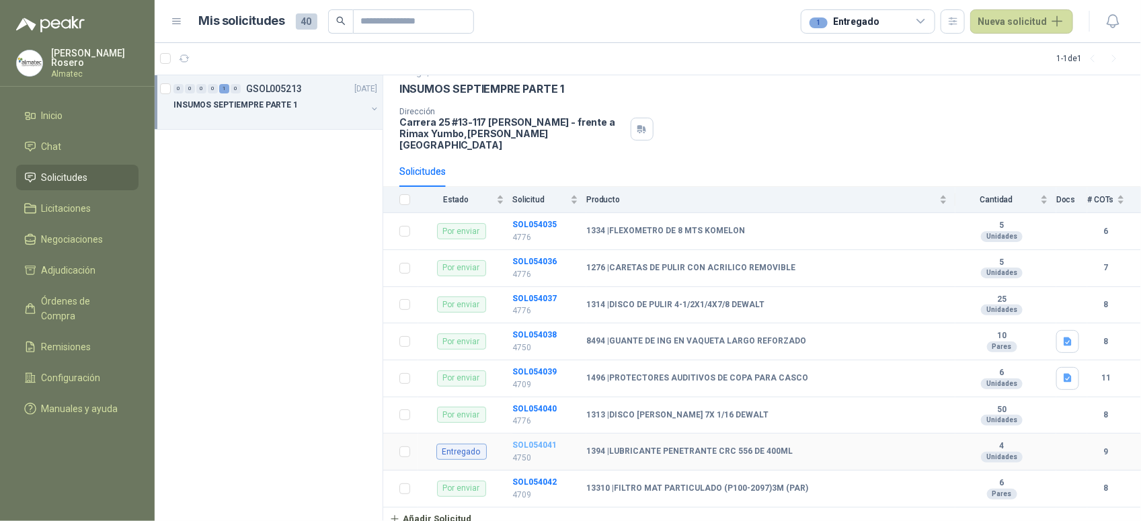
click at [543, 441] on b "SOL054041" at bounding box center [535, 445] width 44 height 9
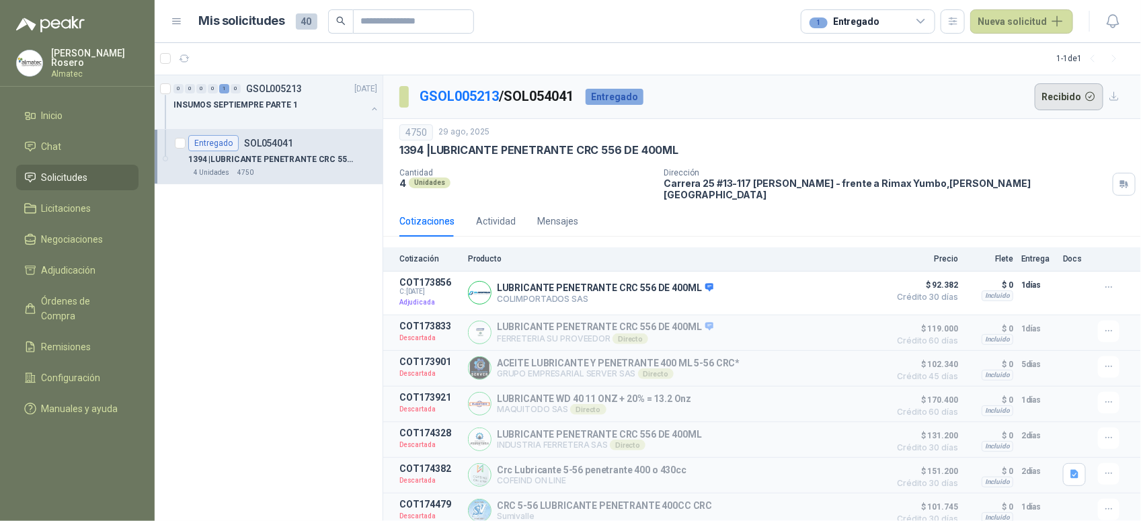
click at [1063, 102] on button "Recibido" at bounding box center [1069, 96] width 69 height 27
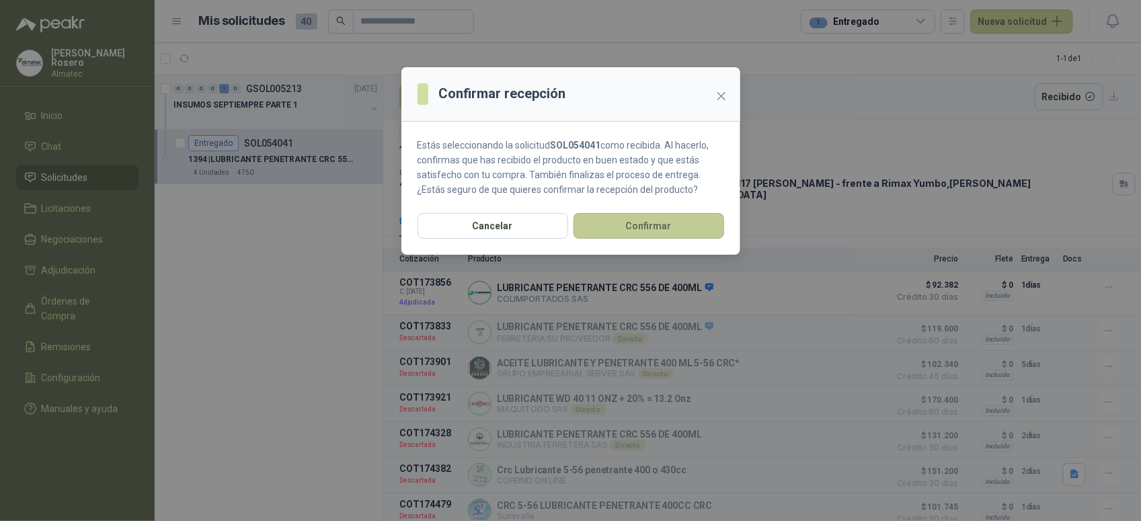
click at [629, 216] on button "Confirmar" at bounding box center [649, 226] width 151 height 26
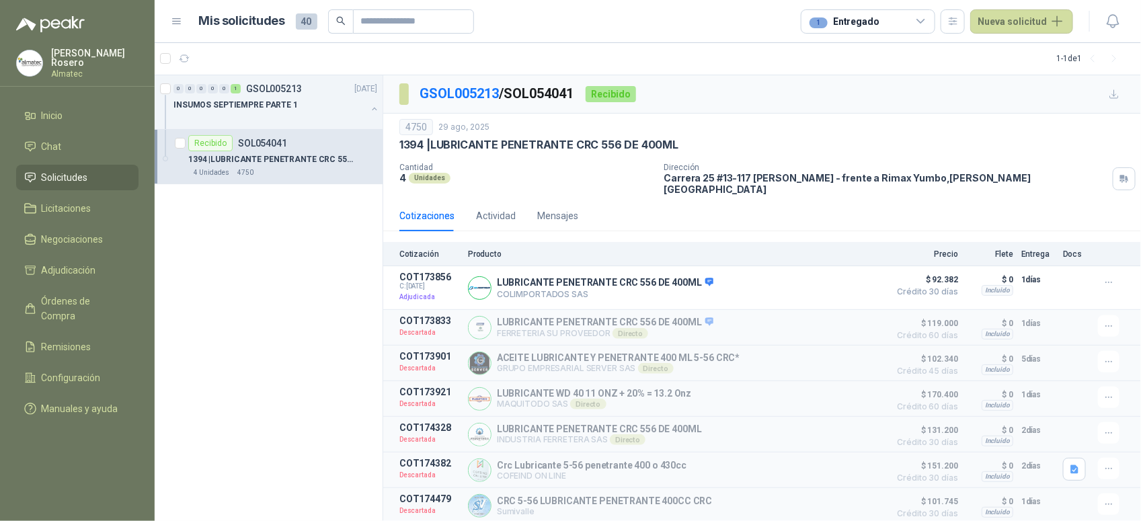
click at [916, 21] on div "1 Entregado" at bounding box center [868, 21] width 135 height 24
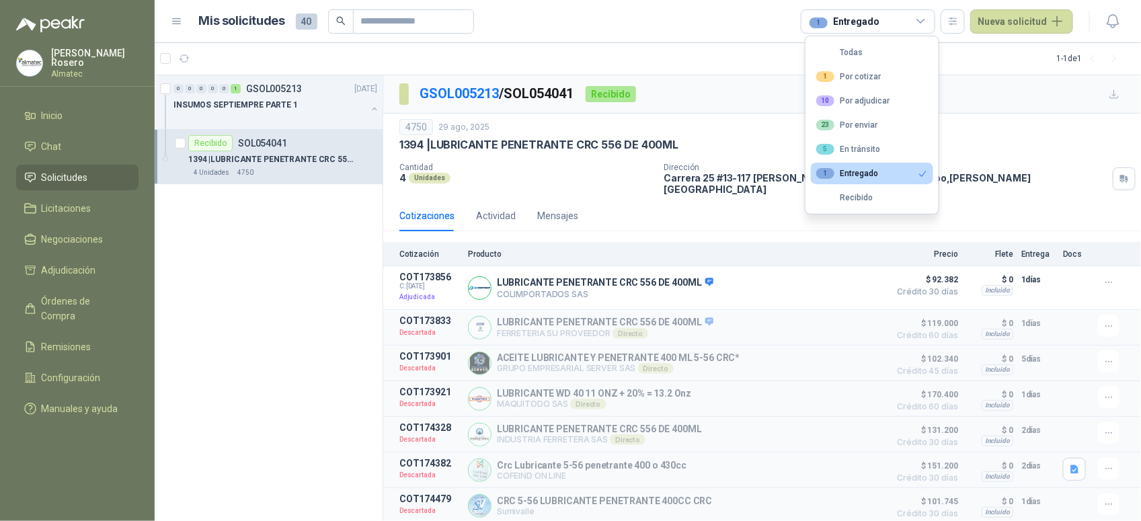
drag, startPoint x: 855, startPoint y: 58, endPoint x: 778, endPoint y: 67, distance: 77.9
click at [856, 58] on button "Todas" at bounding box center [872, 53] width 122 height 22
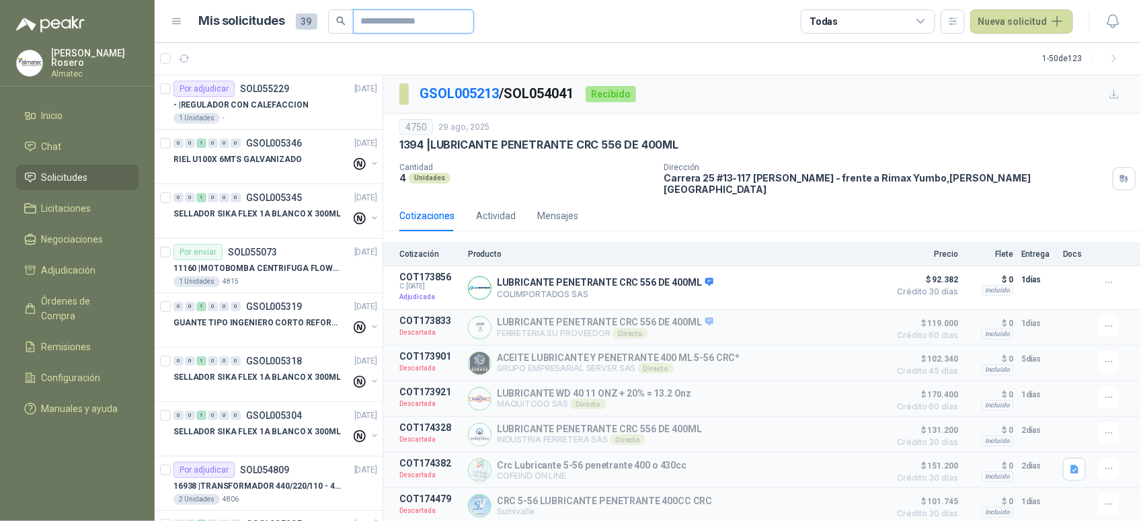
click at [414, 20] on input "text" at bounding box center [408, 21] width 94 height 23
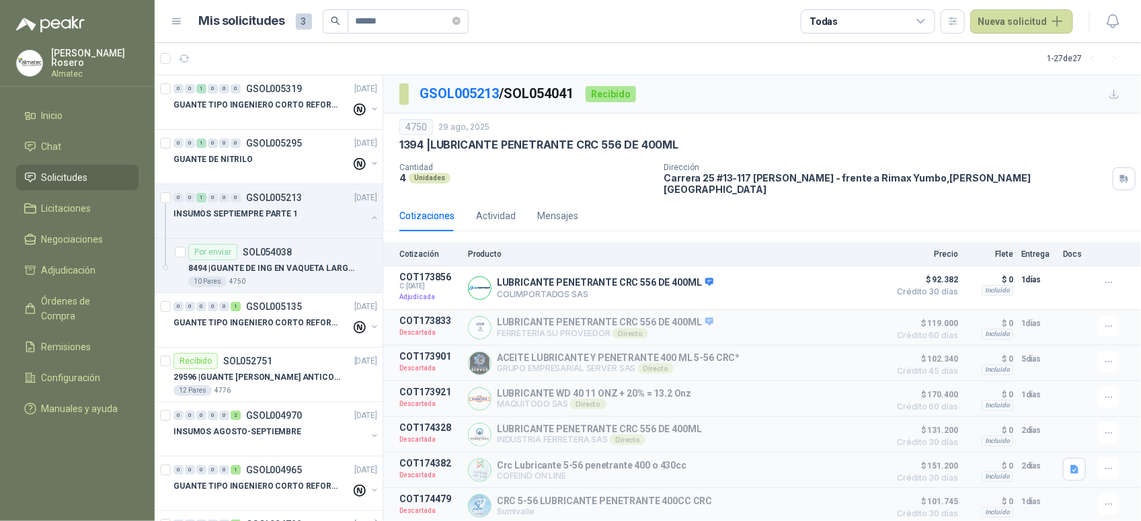
click at [918, 24] on div "Todas" at bounding box center [868, 21] width 135 height 24
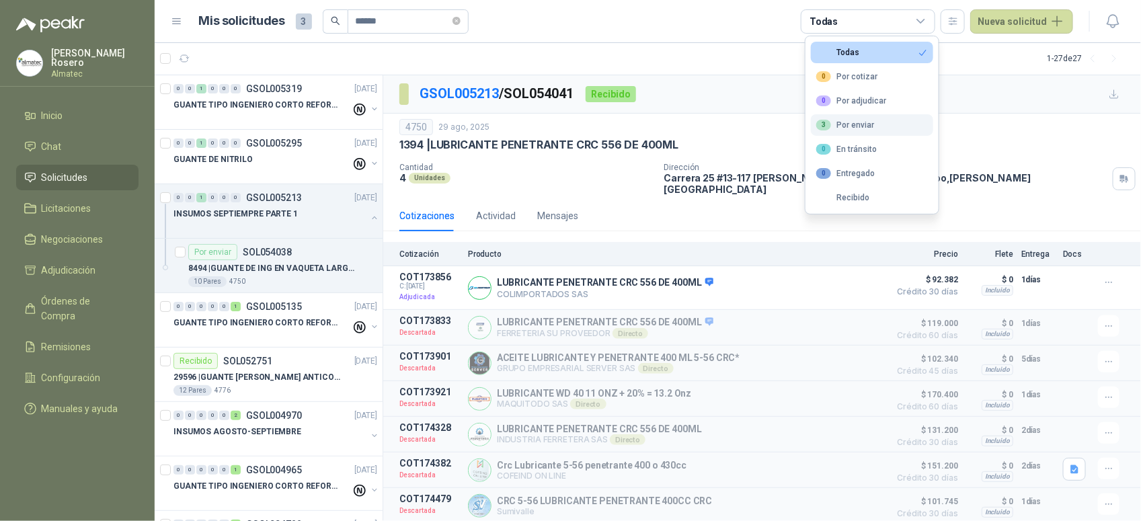
click at [881, 128] on button "3 Por enviar" at bounding box center [872, 125] width 122 height 22
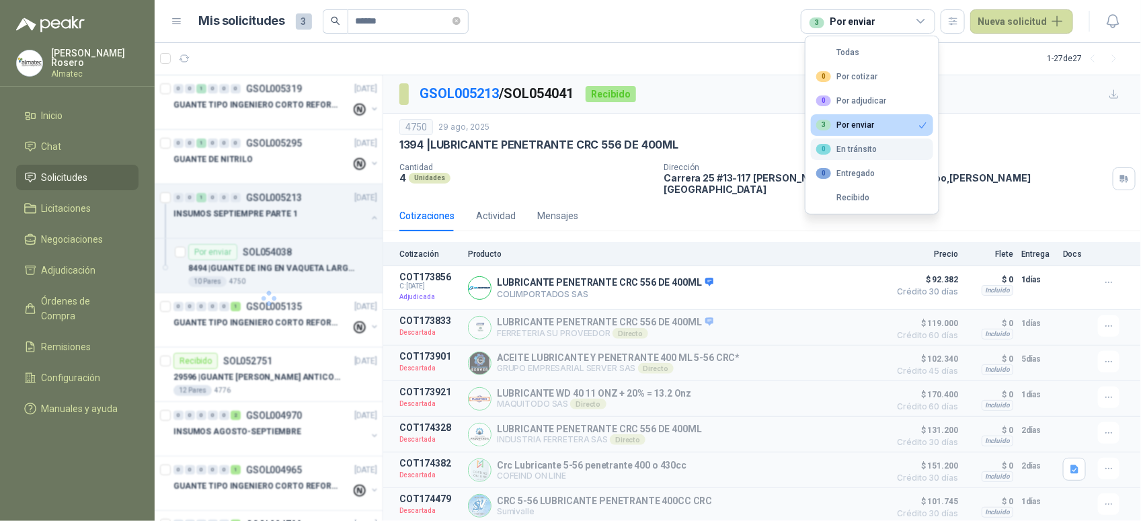
click at [875, 153] on div "0 En tránsito" at bounding box center [847, 149] width 61 height 11
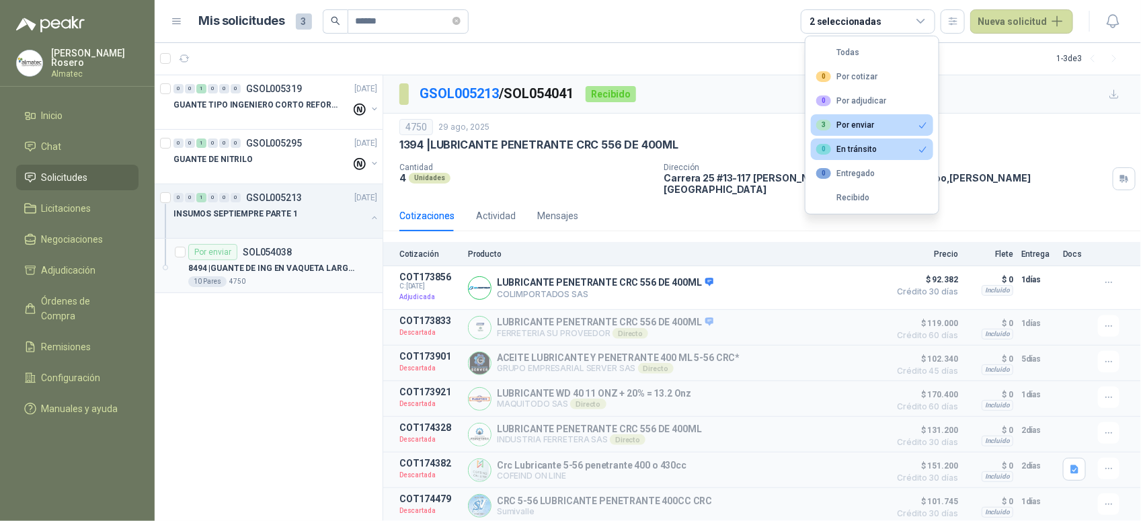
click at [295, 276] on div "10 Pares 4750" at bounding box center [282, 281] width 189 height 11
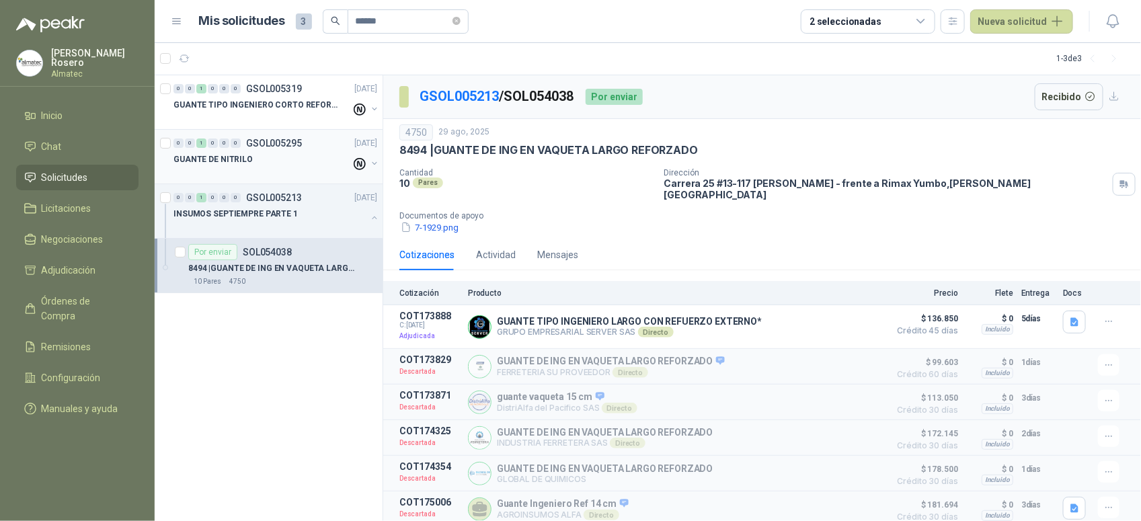
click at [313, 169] on div at bounding box center [263, 172] width 178 height 11
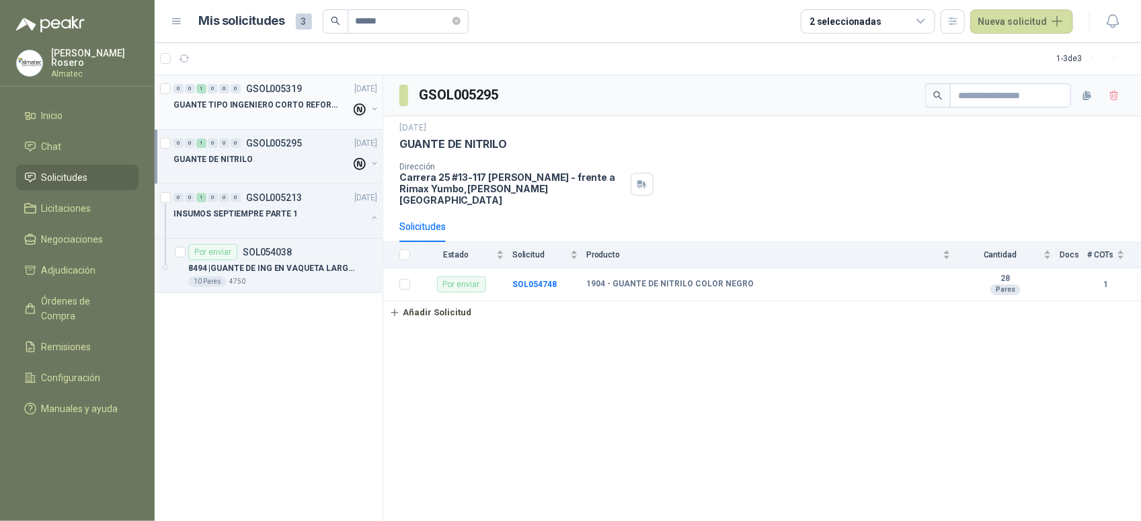
click at [281, 121] on div at bounding box center [263, 118] width 178 height 11
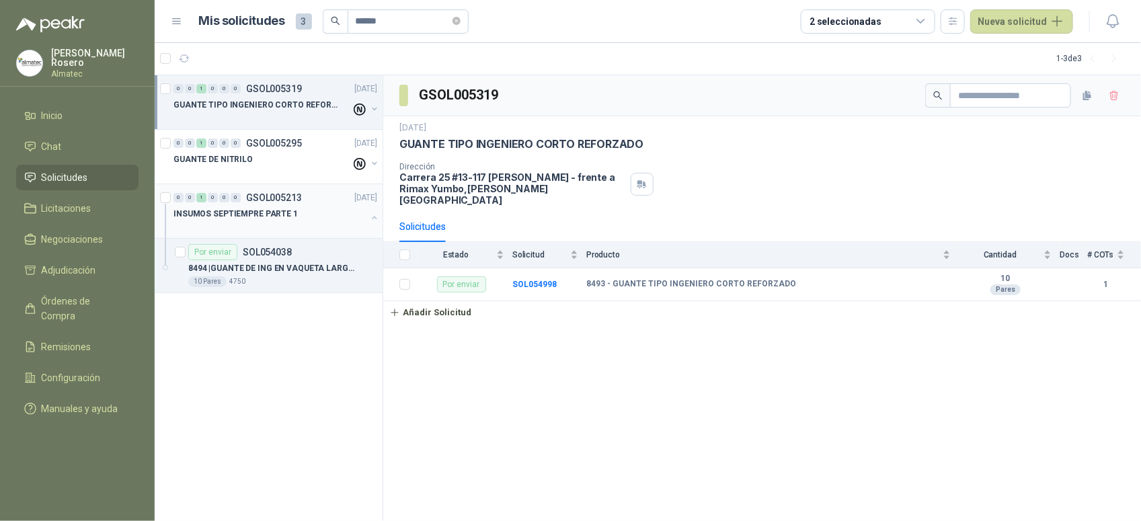
click at [279, 232] on div at bounding box center [270, 227] width 193 height 11
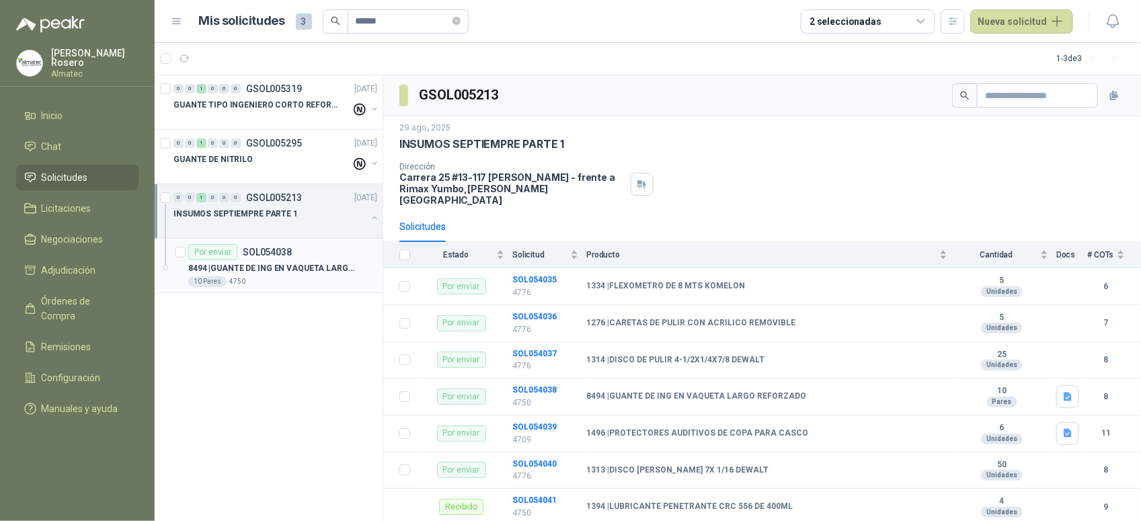
click at [328, 274] on p "8494 | GUANTE DE ING EN VAQUETA LARGO REFORZADO" at bounding box center [271, 268] width 167 height 13
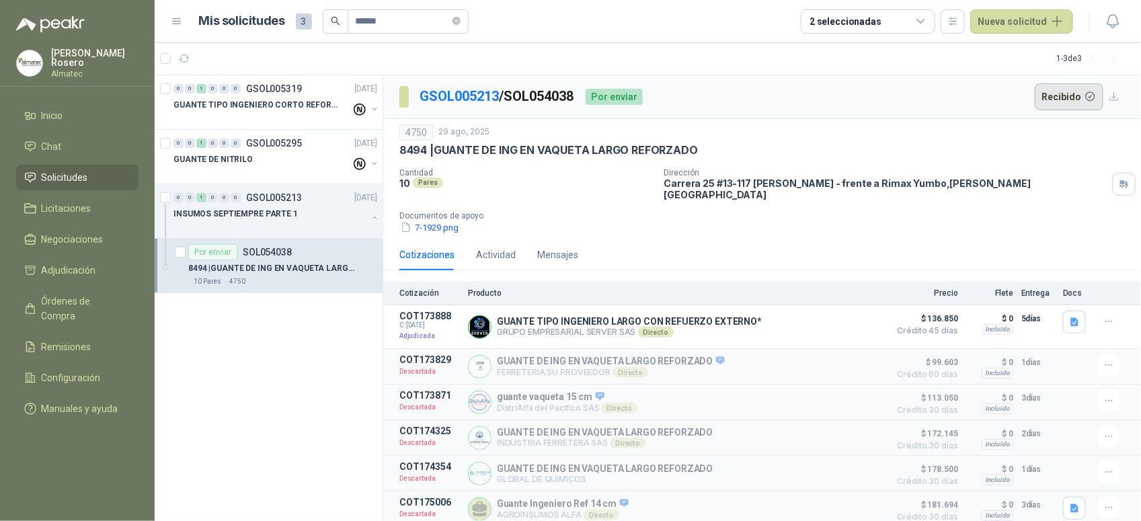
click at [1061, 96] on button "Recibido" at bounding box center [1069, 96] width 69 height 27
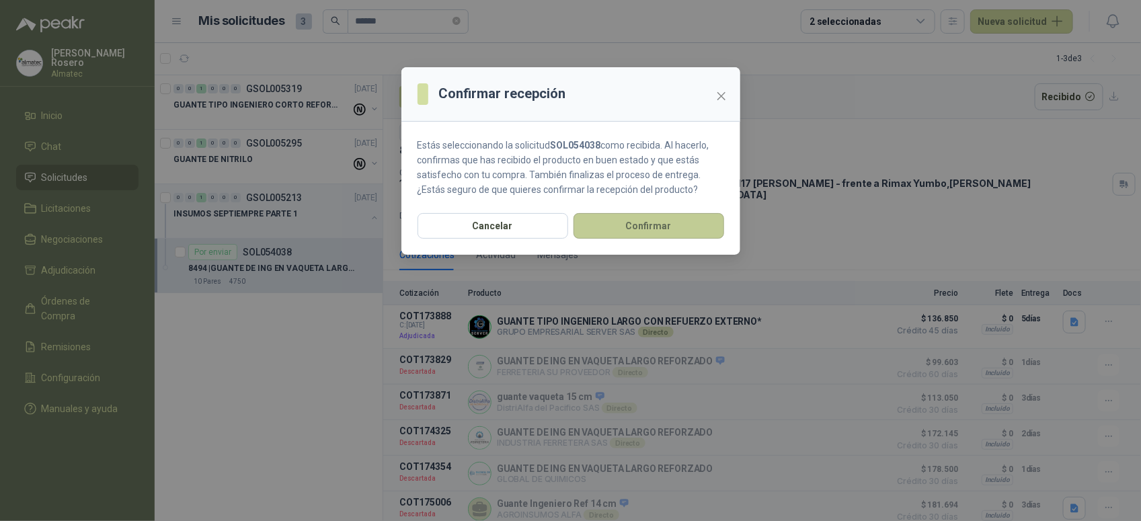
click at [626, 219] on button "Confirmar" at bounding box center [649, 226] width 151 height 26
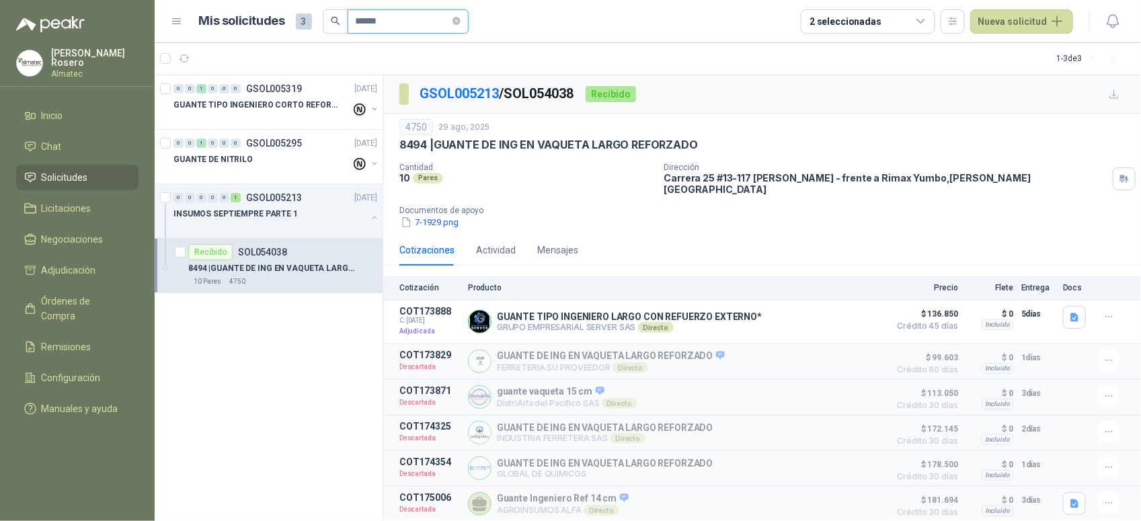
drag, startPoint x: 405, startPoint y: 22, endPoint x: 200, endPoint y: 0, distance: 206.3
click at [200, 1] on header "Mis solicitudes 3 ****** 2 seleccionadas Nueva solicitud" at bounding box center [648, 21] width 987 height 43
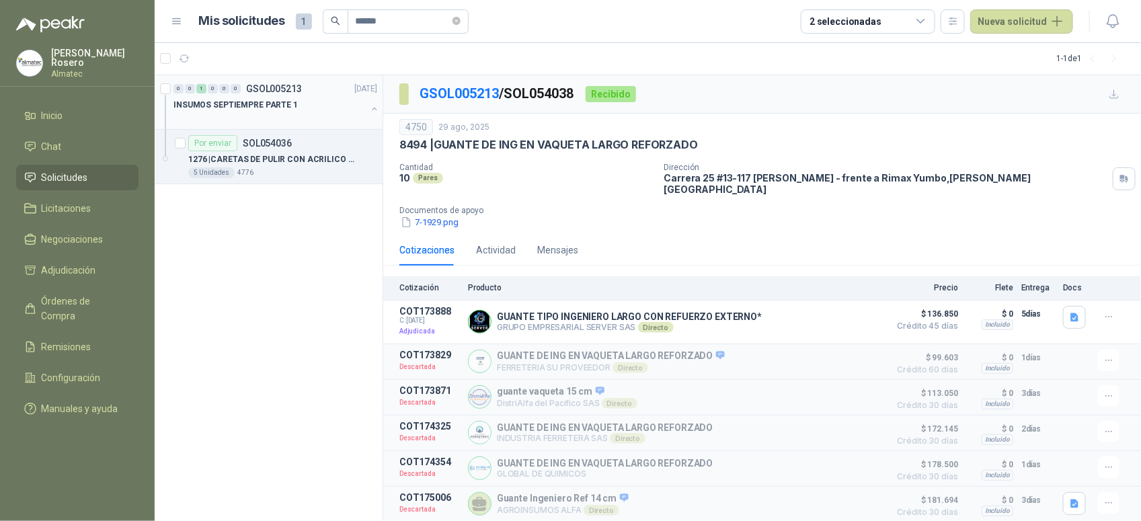
click at [365, 113] on div at bounding box center [270, 118] width 193 height 11
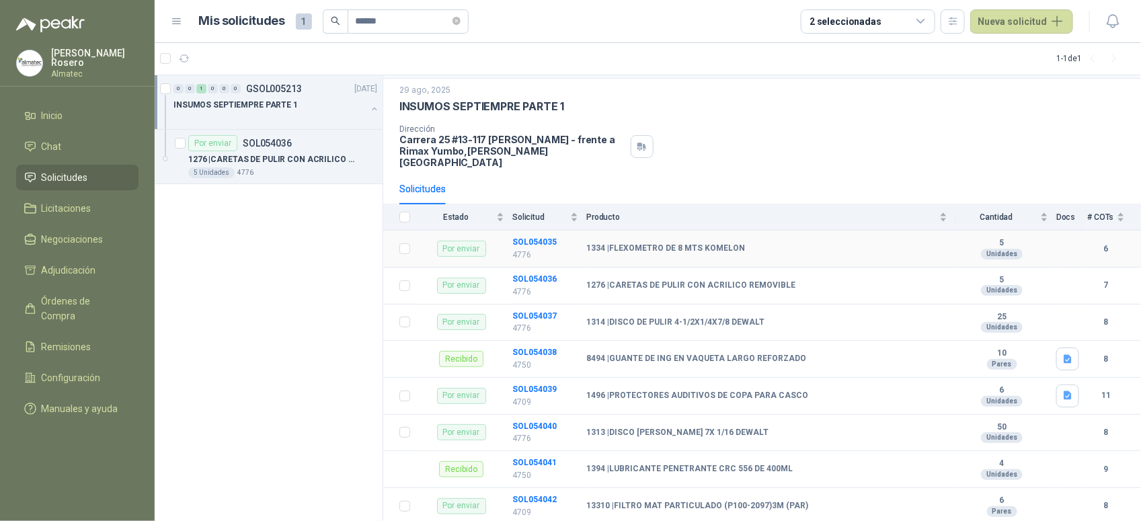
scroll to position [55, 0]
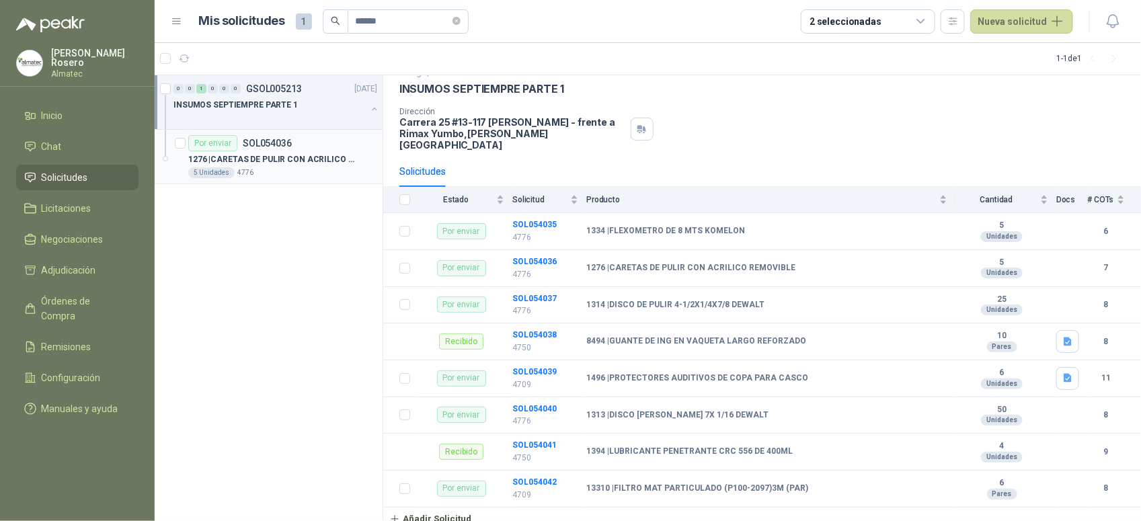
click at [310, 174] on div "5 Unidades 4776" at bounding box center [282, 172] width 189 height 11
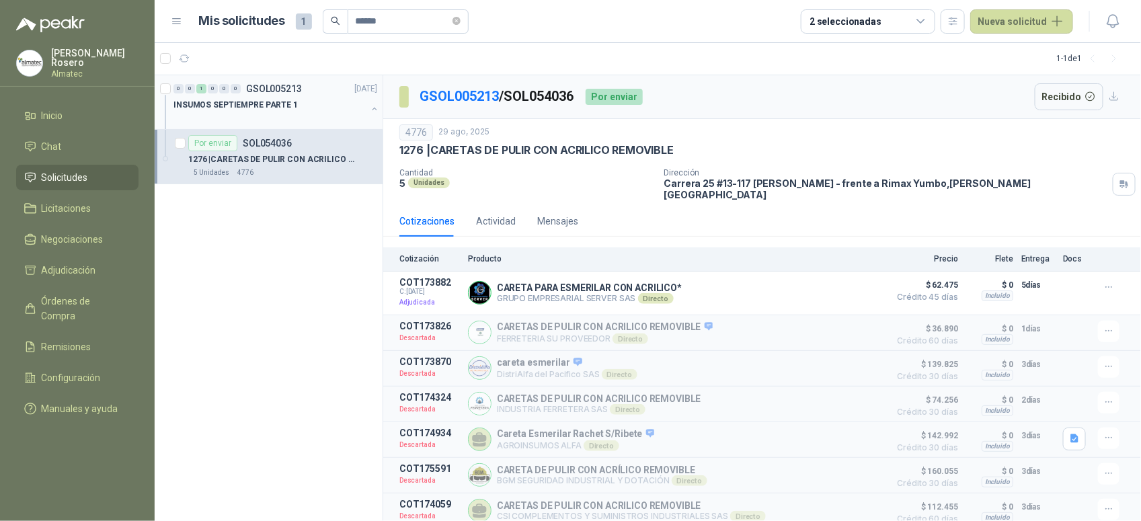
click at [278, 98] on div "INSUMOS SEPTIEMPRE PARTE 1" at bounding box center [270, 105] width 193 height 16
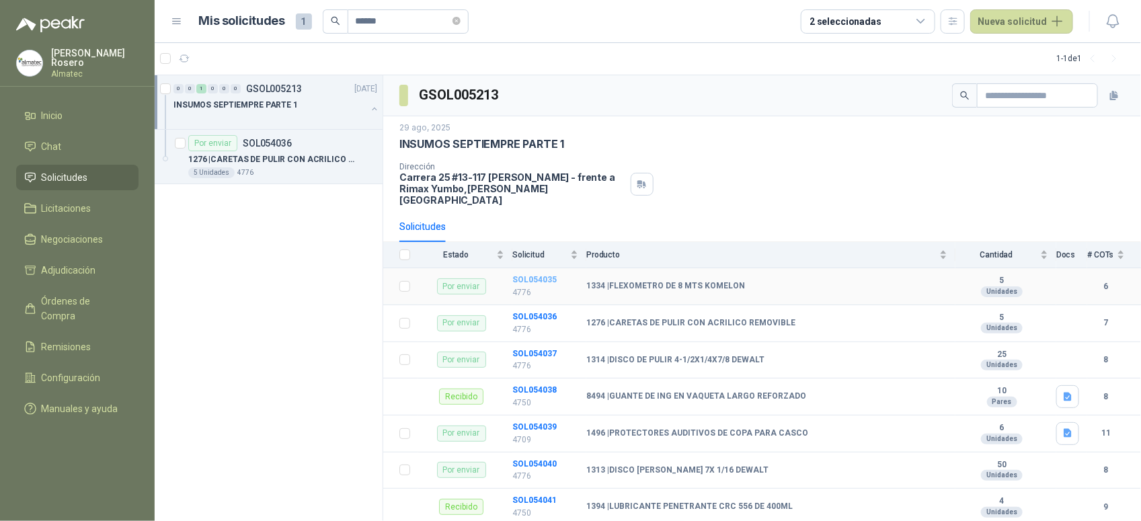
click at [543, 275] on b "SOL054035" at bounding box center [535, 279] width 44 height 9
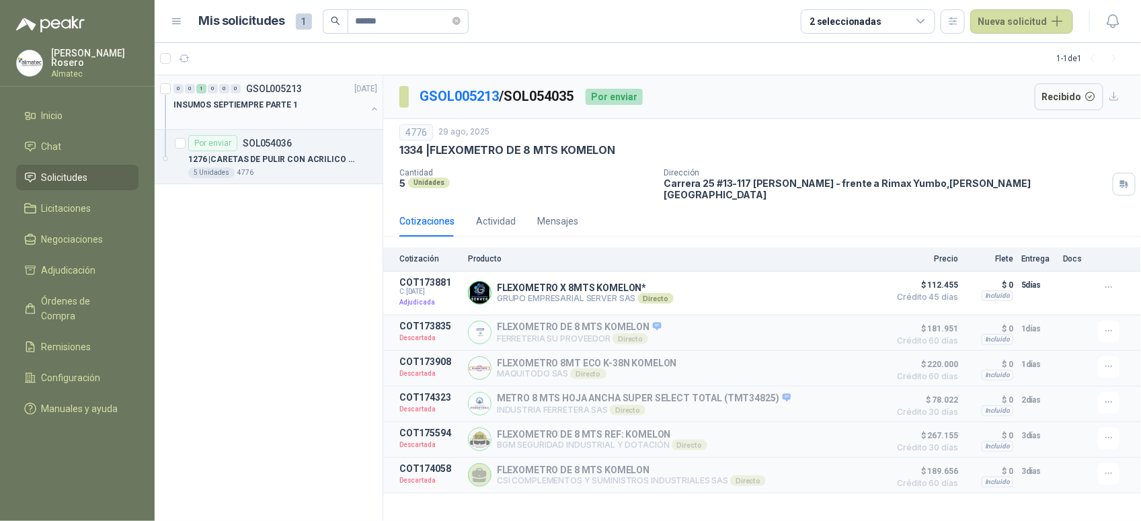
click at [301, 106] on div "INSUMOS SEPTIEMPRE PARTE 1" at bounding box center [270, 105] width 193 height 16
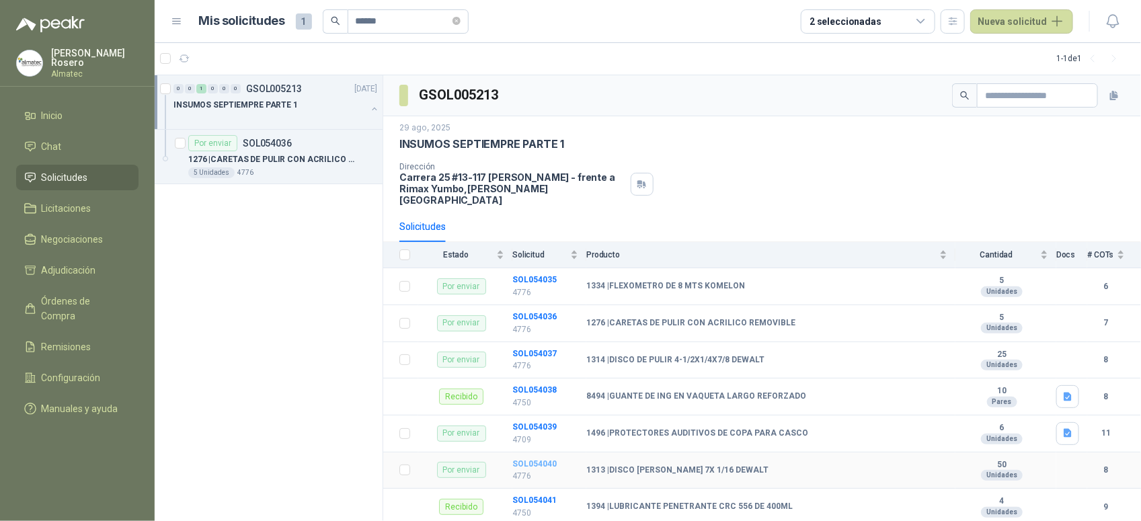
click at [533, 459] on b "SOL054040" at bounding box center [535, 463] width 44 height 9
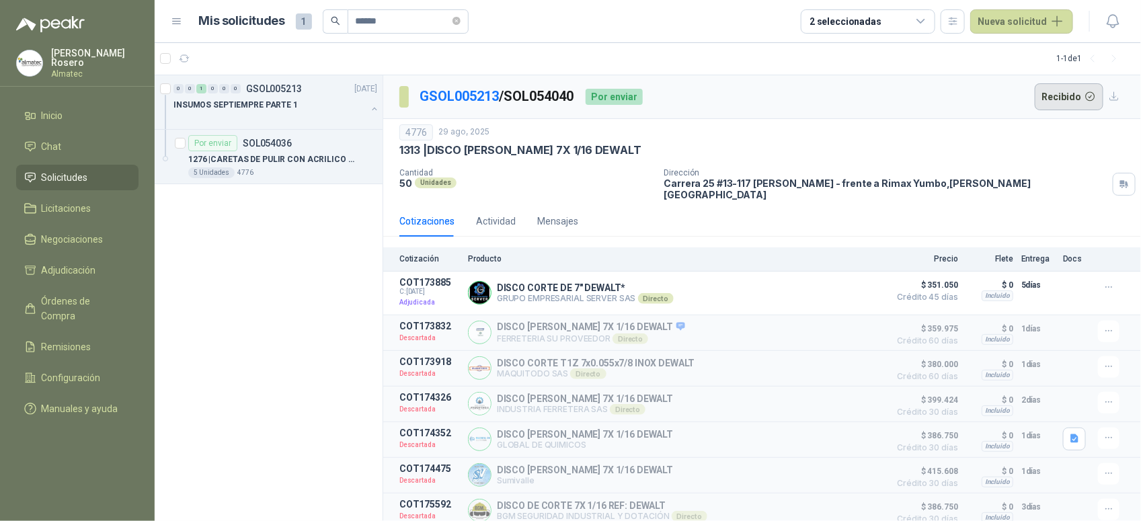
click at [1073, 101] on button "Recibido" at bounding box center [1069, 96] width 69 height 27
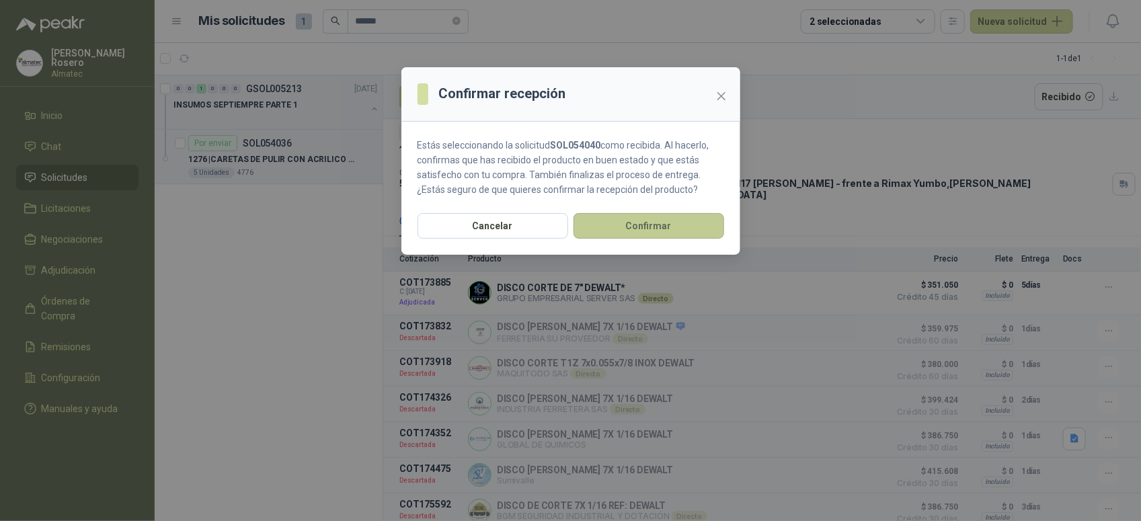
click at [693, 233] on button "Confirmar" at bounding box center [649, 226] width 151 height 26
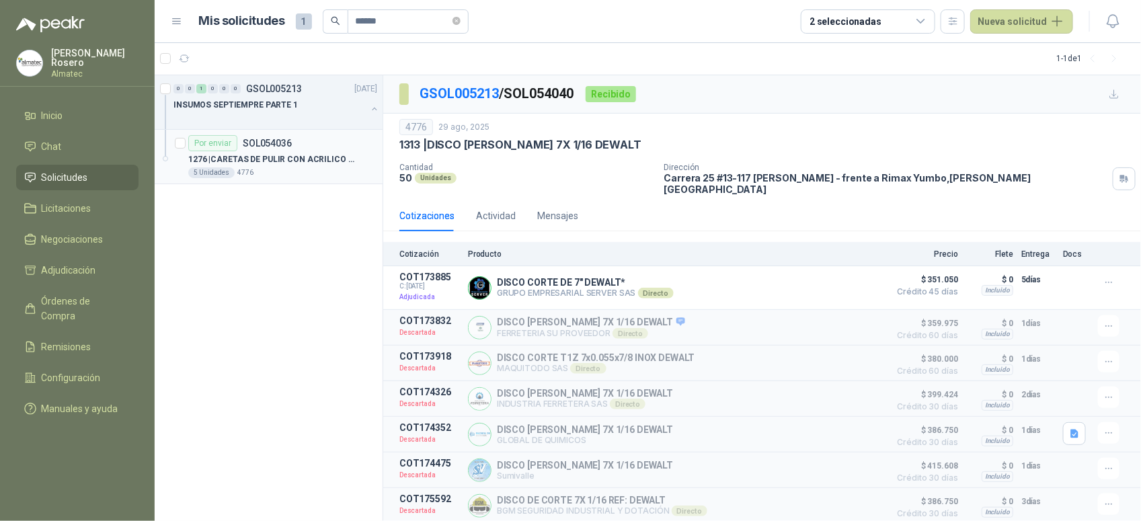
click at [338, 161] on p "1276 | CARETAS DE PULIR CON ACRILICO REMOVIBLE" at bounding box center [271, 159] width 167 height 13
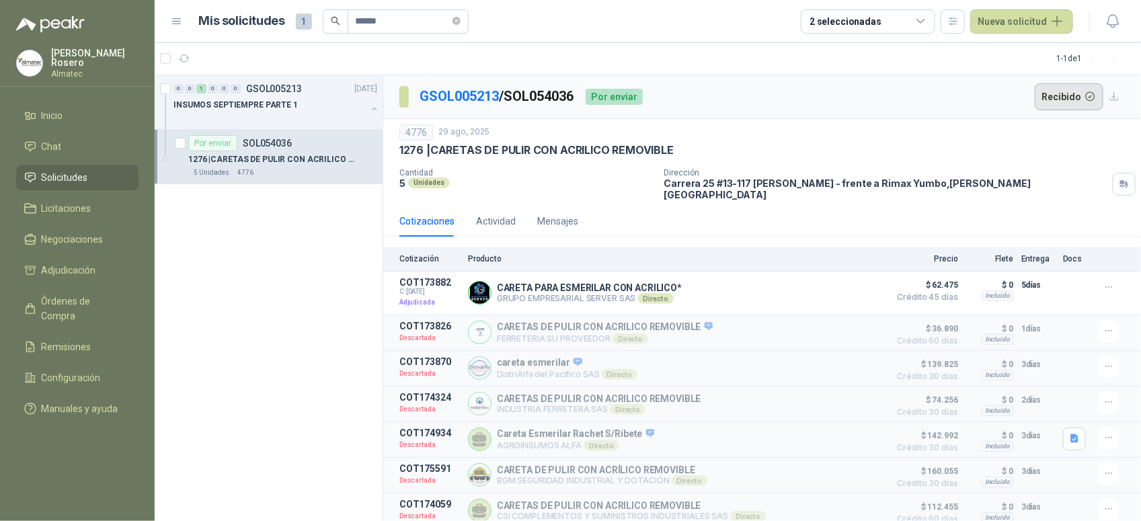
click at [1075, 96] on button "Recibido" at bounding box center [1069, 96] width 69 height 27
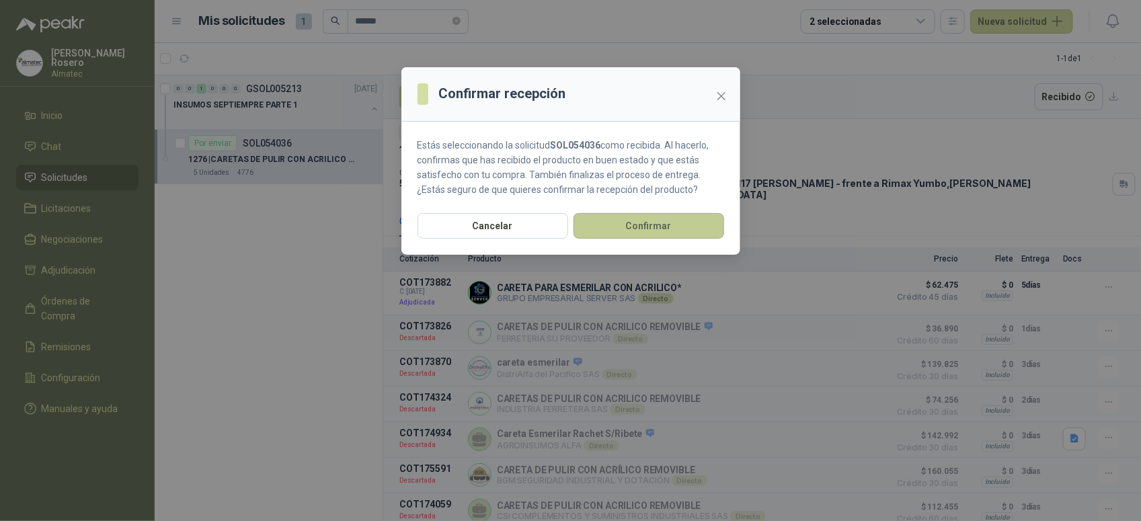
click at [668, 234] on button "Confirmar" at bounding box center [649, 226] width 151 height 26
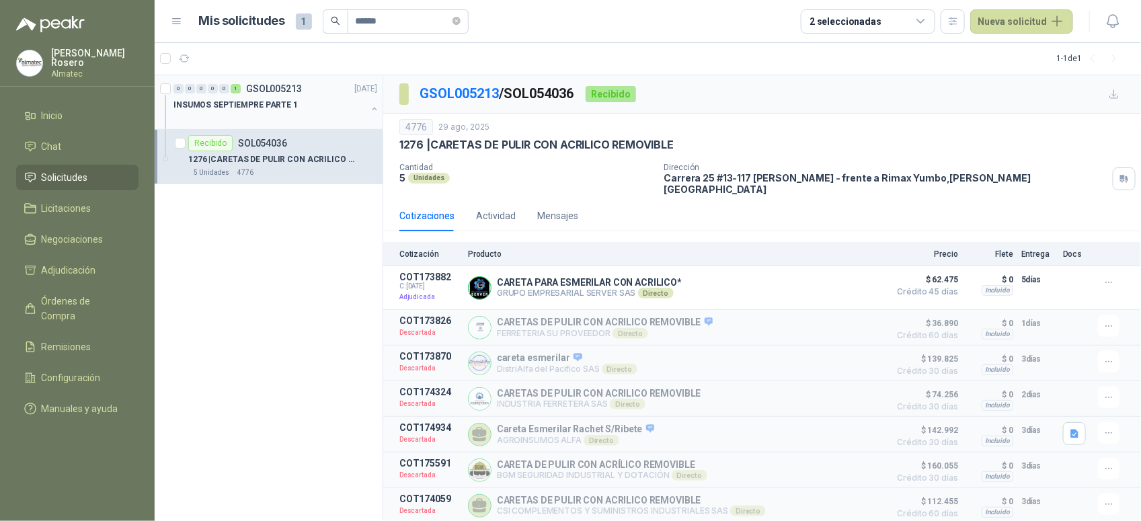
click at [293, 102] on div "INSUMOS SEPTIEMPRE PARTE 1" at bounding box center [270, 105] width 193 height 16
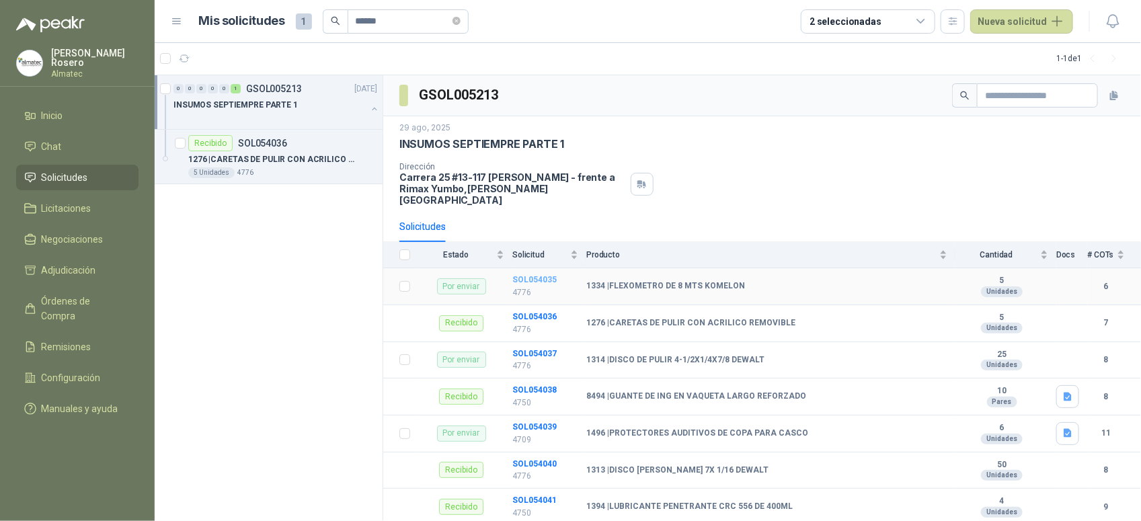
click at [533, 275] on b "SOL054035" at bounding box center [535, 279] width 44 height 9
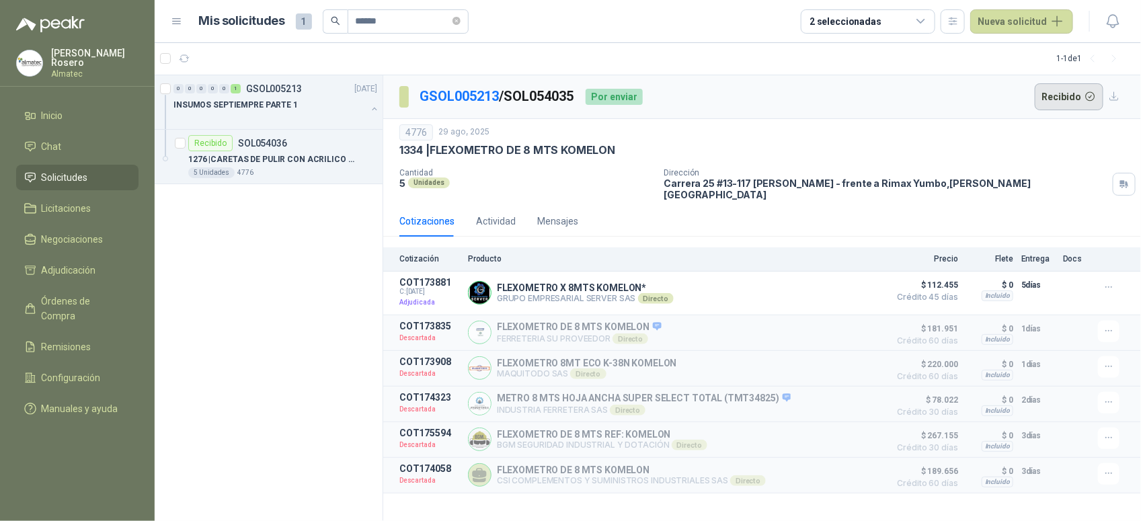
click at [1067, 91] on button "Recibido" at bounding box center [1069, 96] width 69 height 27
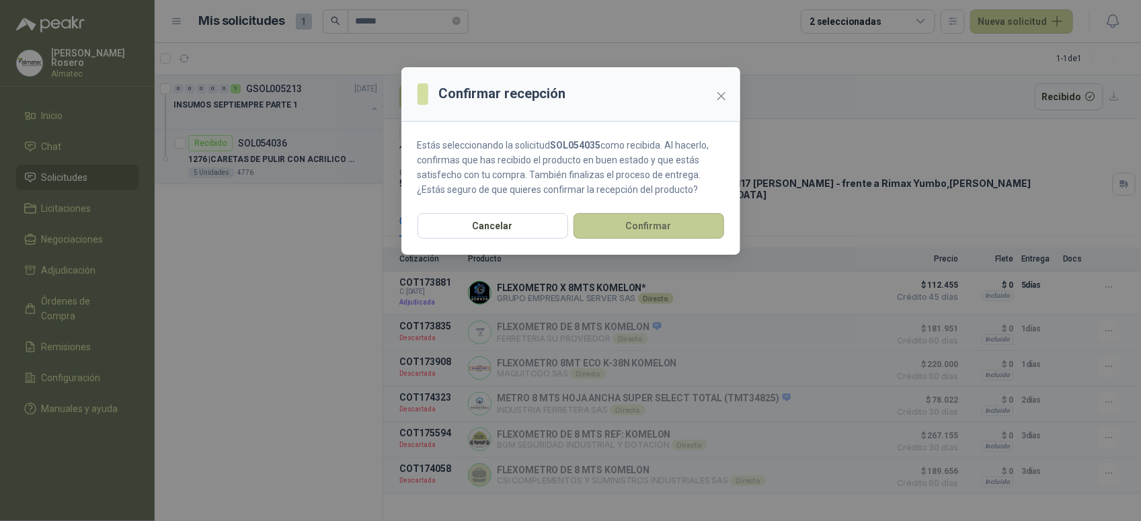
click at [683, 213] on button "Confirmar" at bounding box center [649, 226] width 151 height 26
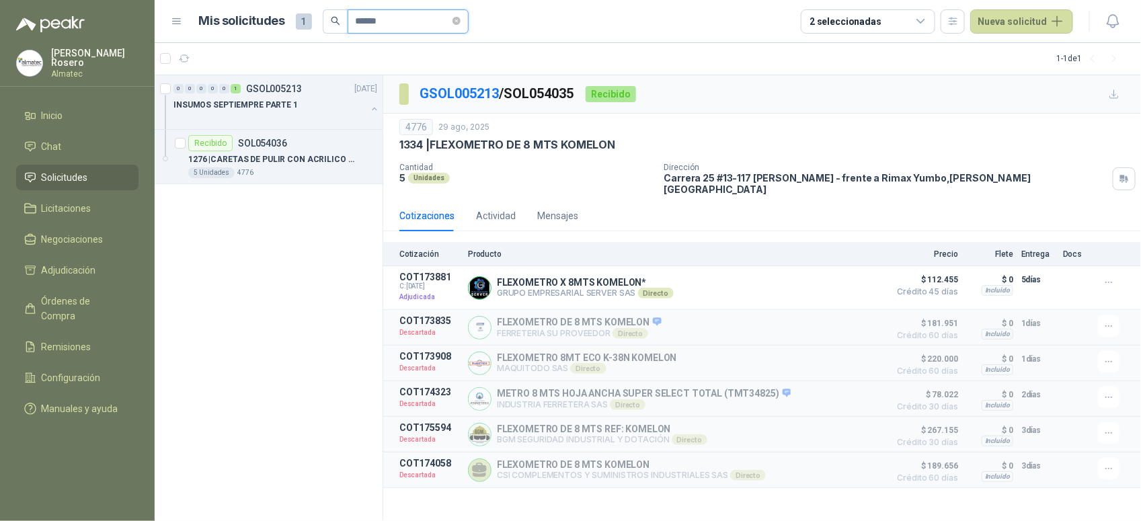
drag, startPoint x: 391, startPoint y: 21, endPoint x: 242, endPoint y: 22, distance: 149.3
click at [242, 22] on div "Mis solicitudes 1 ******" at bounding box center [334, 21] width 270 height 24
click at [286, 172] on div "25 Unidades 4776" at bounding box center [282, 172] width 189 height 11
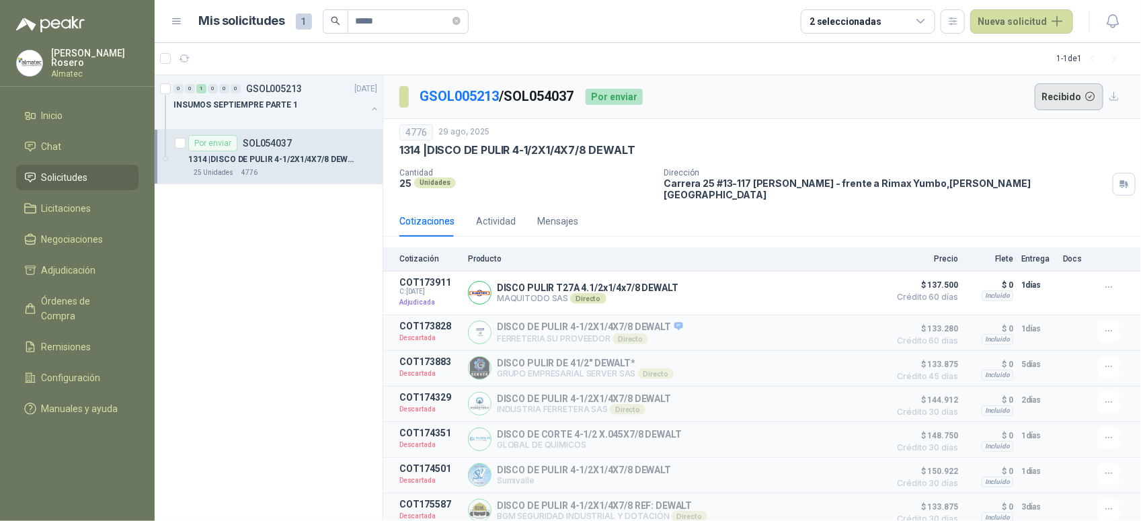
click at [1060, 98] on button "Recibido" at bounding box center [1069, 96] width 69 height 27
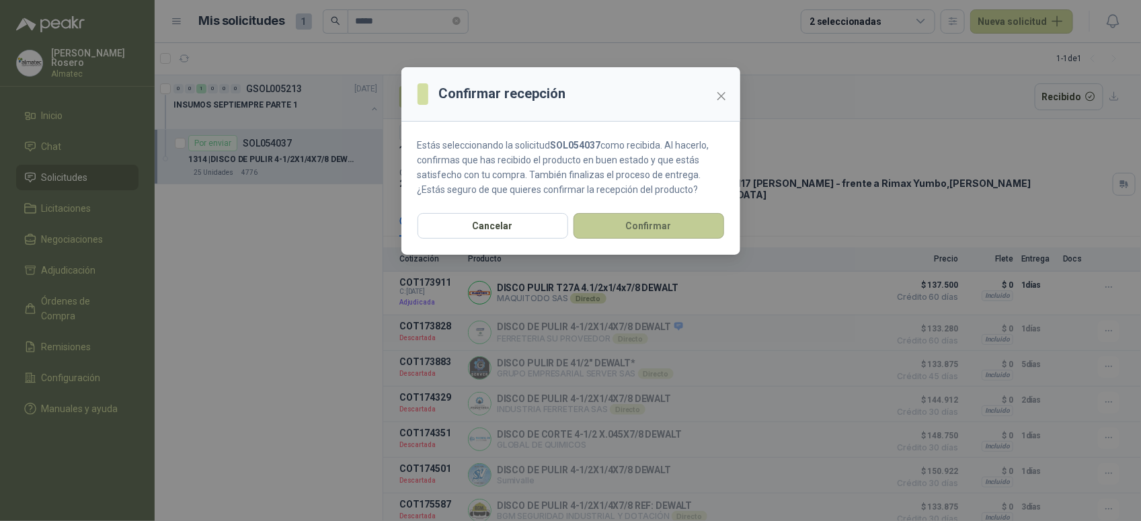
click at [649, 234] on button "Confirmar" at bounding box center [649, 226] width 151 height 26
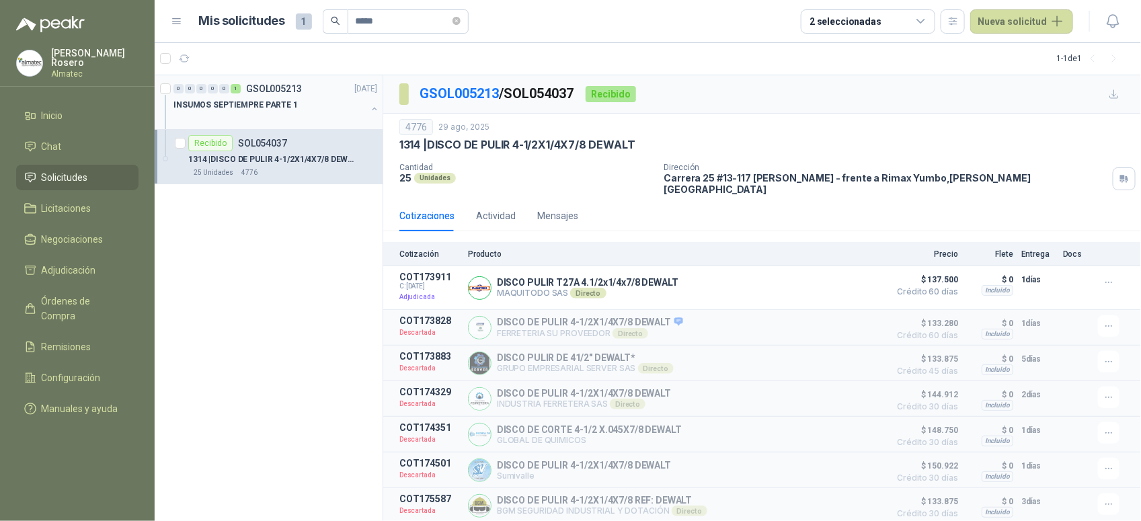
click at [371, 104] on button "button" at bounding box center [374, 109] width 11 height 11
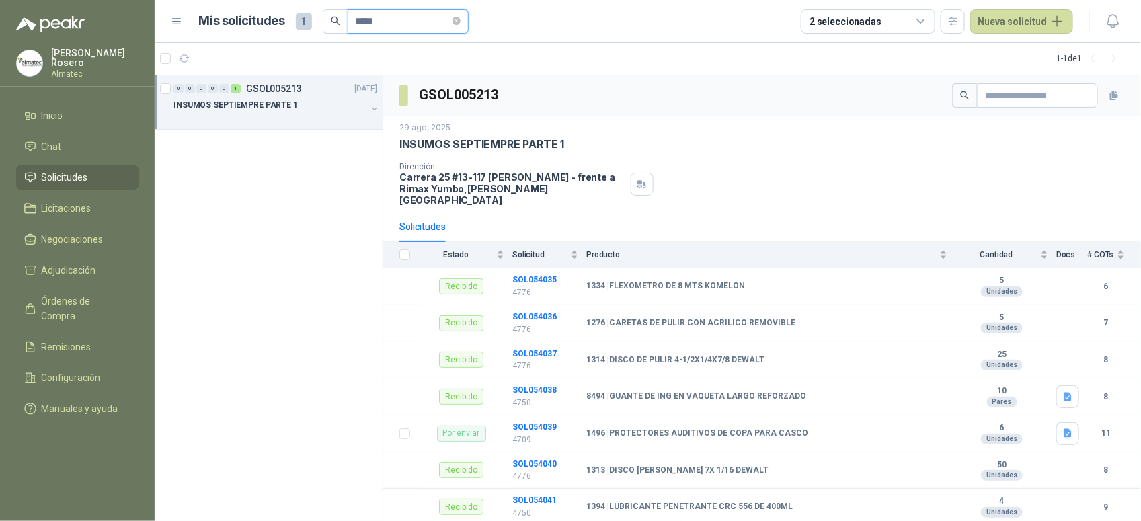
drag, startPoint x: 398, startPoint y: 22, endPoint x: 250, endPoint y: 11, distance: 148.4
click at [250, 11] on div "Mis solicitudes 1 *****" at bounding box center [334, 21] width 270 height 24
click at [264, 106] on p "PEDIDO PARA A54 [PERSON_NAME]" at bounding box center [242, 105] width 137 height 13
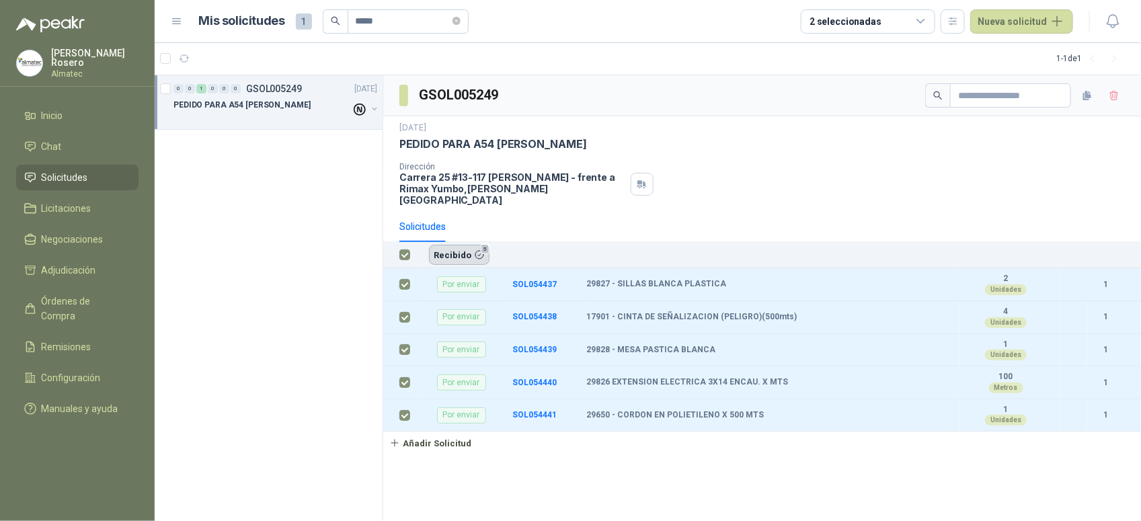
click at [458, 245] on button "Recibido 5" at bounding box center [459, 255] width 61 height 20
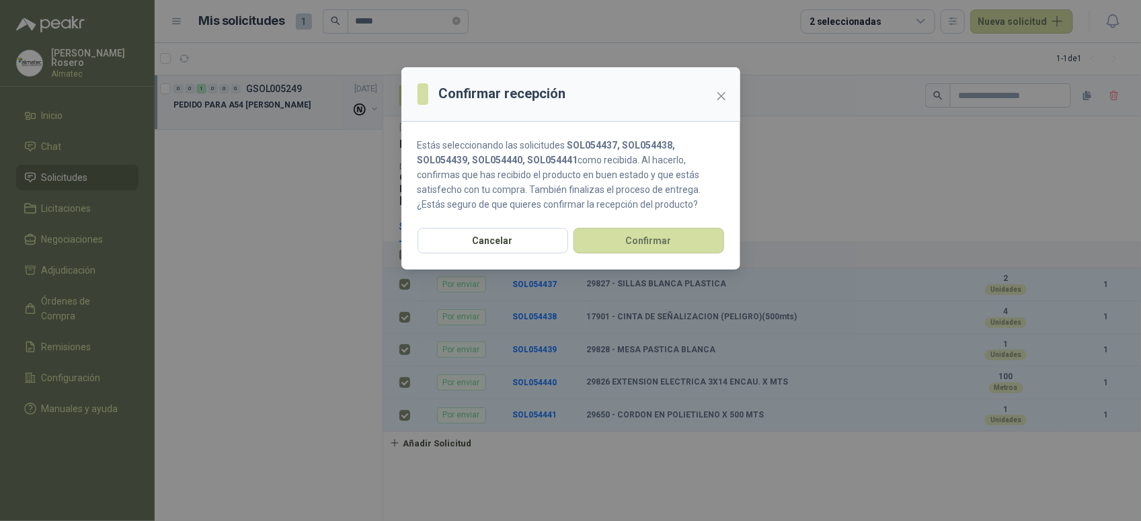
click at [636, 227] on section "Estás seleccionando las solicitudes SOL054437, SOL054438, SOL054439, SOL054440,…" at bounding box center [571, 175] width 339 height 106
click at [636, 237] on button "Confirmar" at bounding box center [649, 241] width 151 height 26
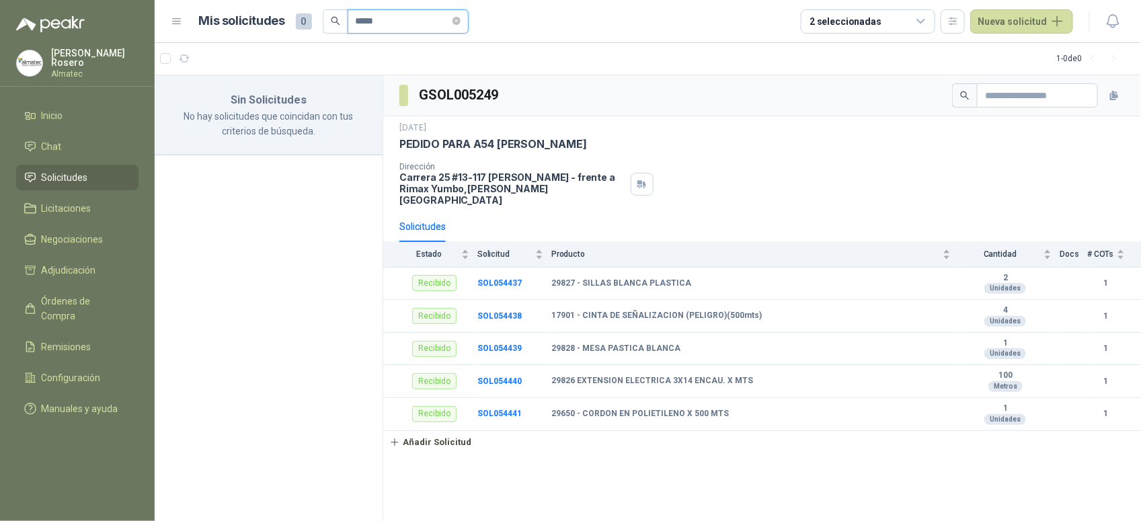
drag, startPoint x: 383, startPoint y: 18, endPoint x: 116, endPoint y: 9, distance: 267.2
click at [116, 9] on div "Valentina Rosero Almatec Inicio Chat Solicitudes Licitaciones Negociaciones Adj…" at bounding box center [570, 260] width 1141 height 521
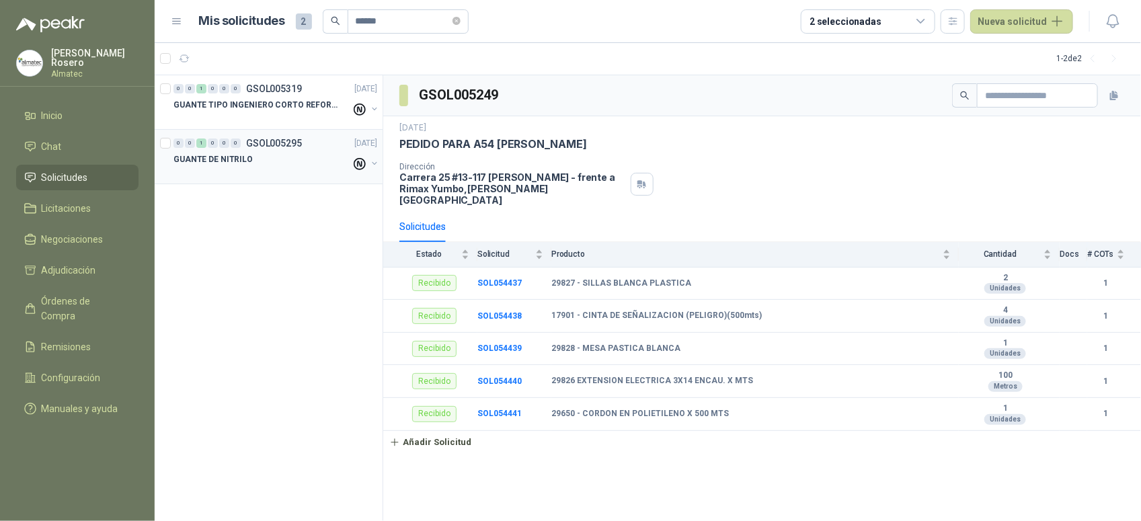
click at [299, 153] on div "GUANTE DE NITRILO" at bounding box center [263, 159] width 178 height 16
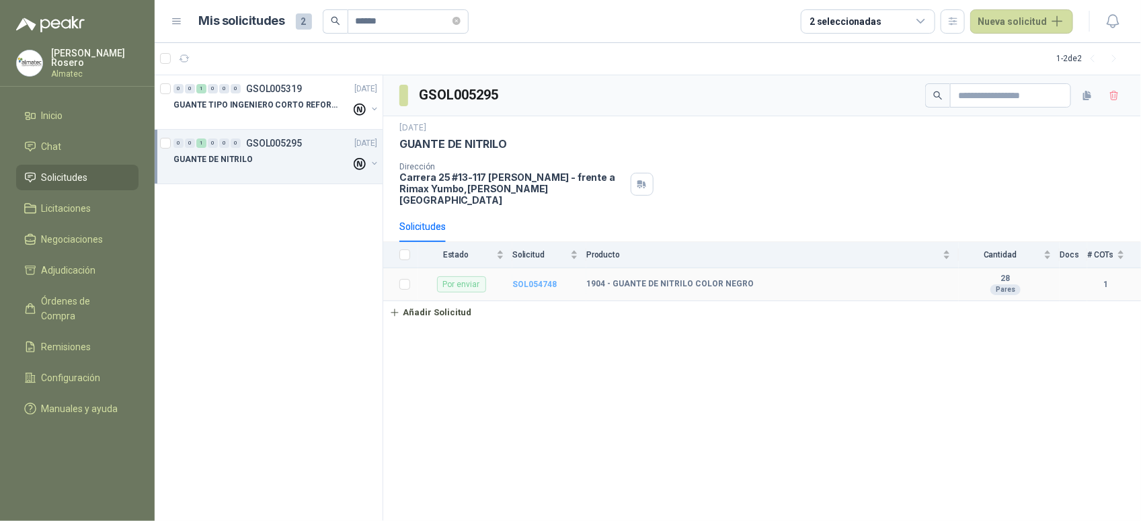
click at [545, 280] on b "SOL054748" at bounding box center [535, 284] width 44 height 9
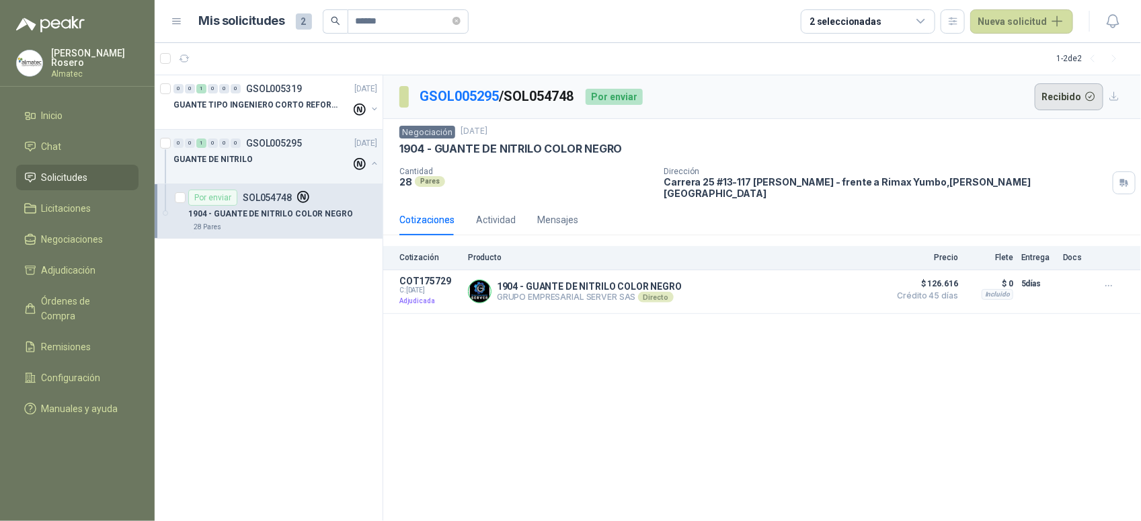
click at [1069, 100] on button "Recibido" at bounding box center [1069, 96] width 69 height 27
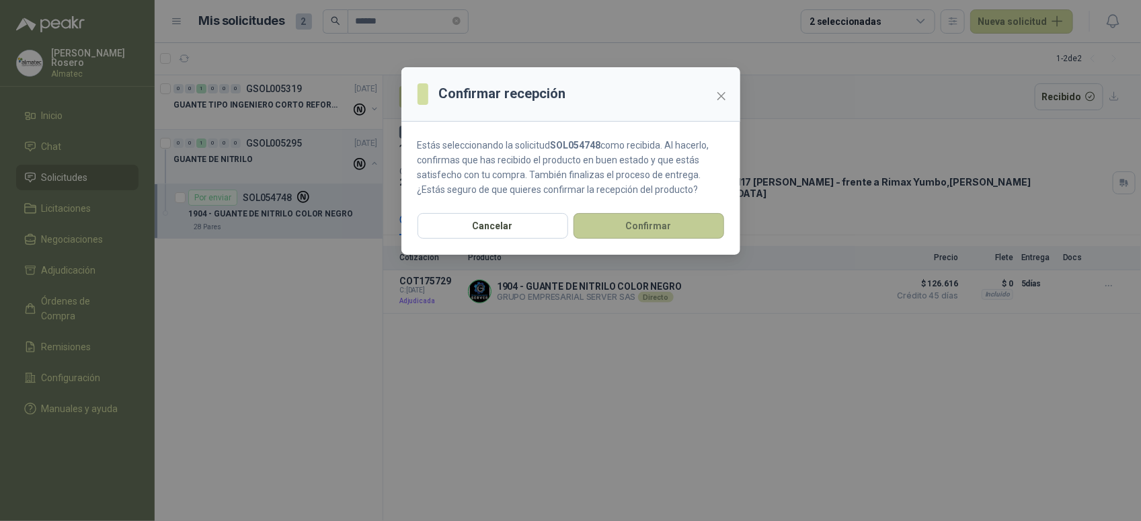
click at [661, 225] on button "Confirmar" at bounding box center [649, 226] width 151 height 26
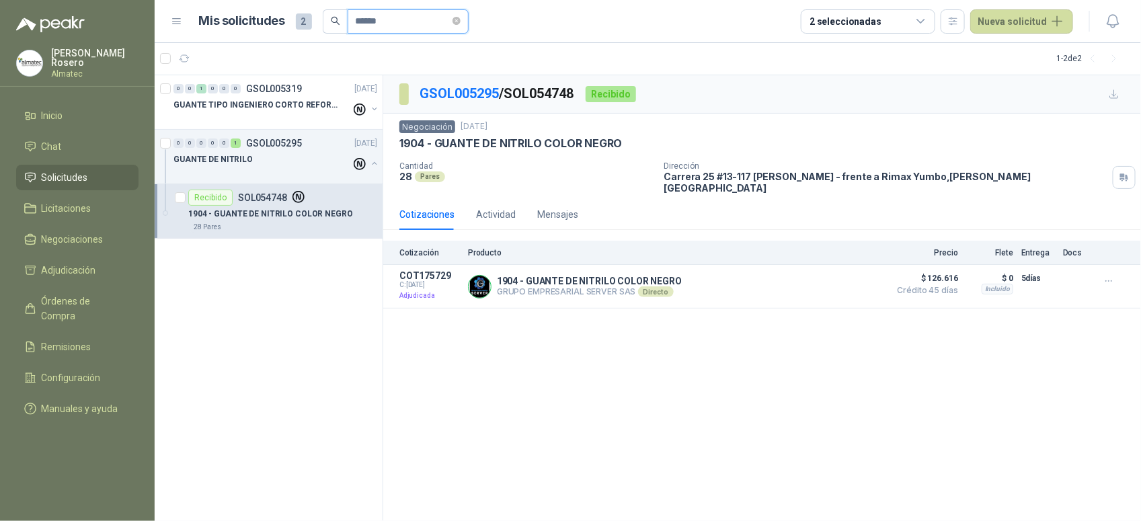
drag, startPoint x: 391, startPoint y: 26, endPoint x: 336, endPoint y: 21, distance: 55.4
click at [336, 21] on span "******" at bounding box center [396, 21] width 146 height 24
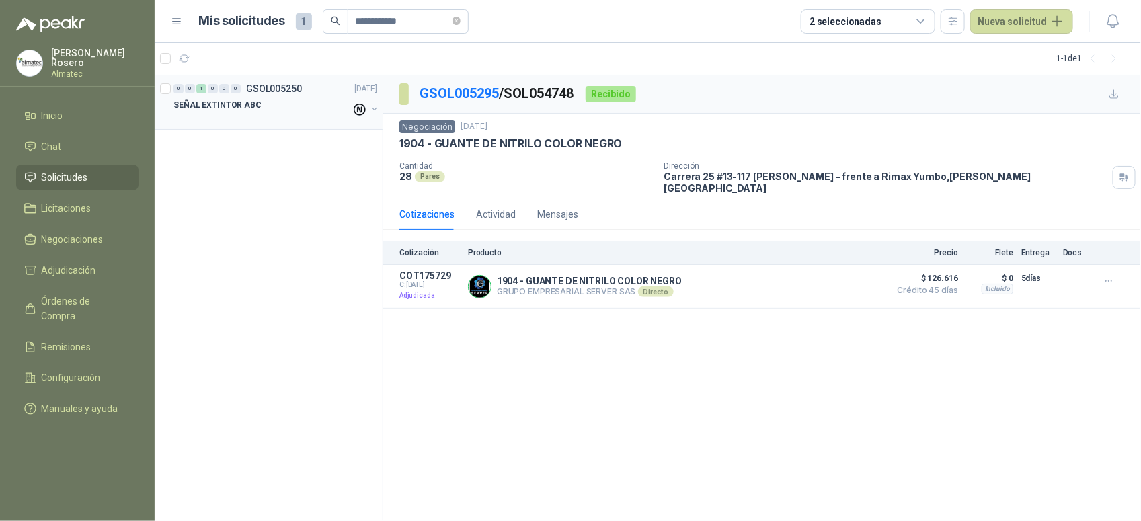
click at [273, 106] on div "SEÑAL EXTINTOR ABC" at bounding box center [263, 105] width 178 height 16
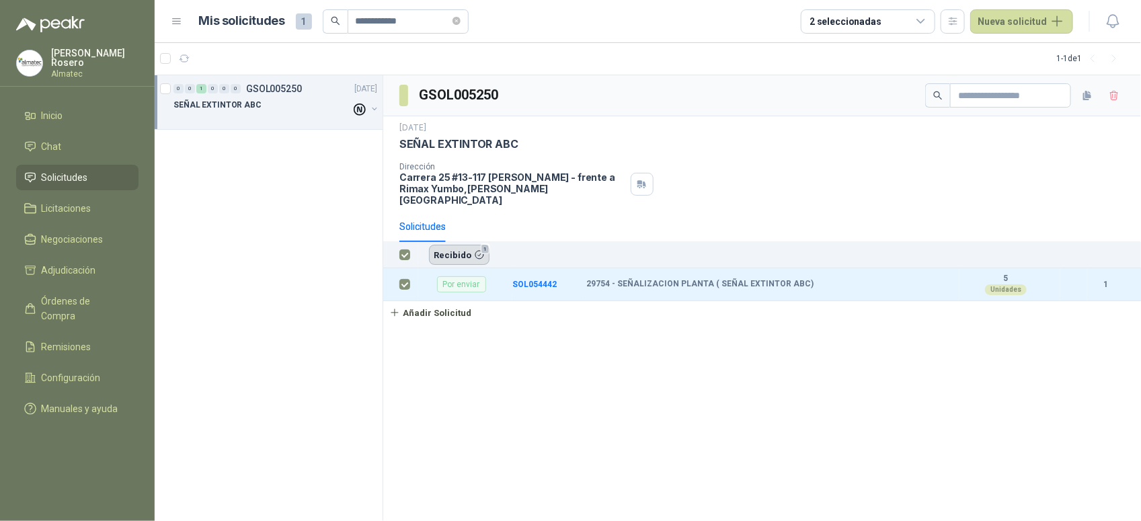
click at [449, 250] on button "Recibido 1" at bounding box center [459, 255] width 61 height 20
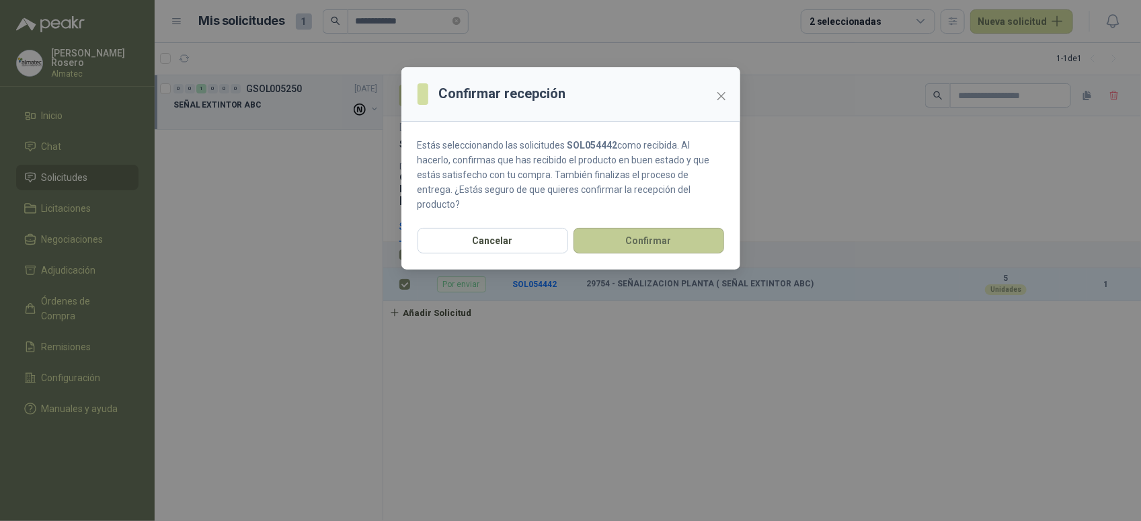
click at [641, 228] on button "Confirmar" at bounding box center [649, 241] width 151 height 26
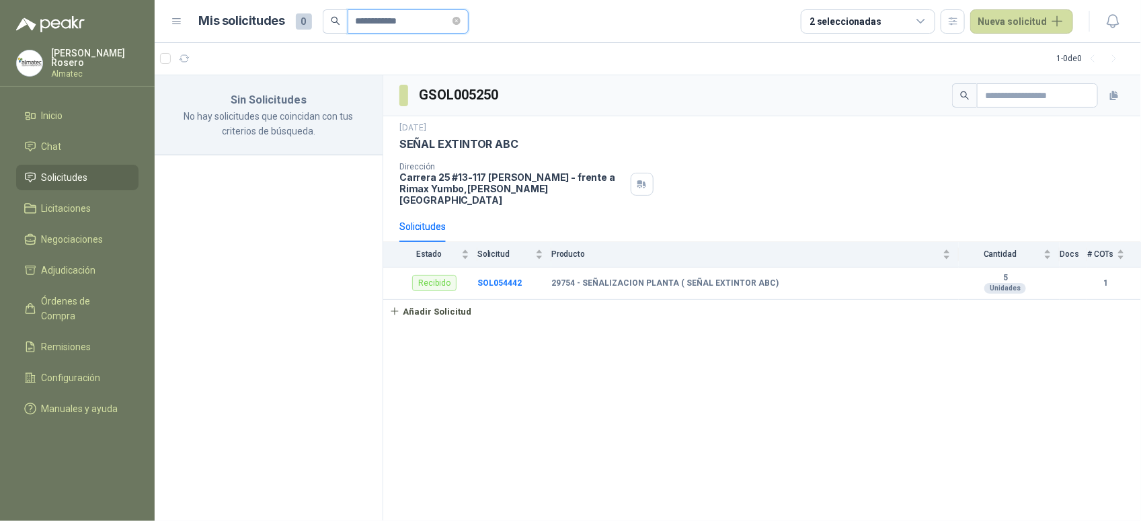
drag, startPoint x: 406, startPoint y: 24, endPoint x: 266, endPoint y: 22, distance: 139.2
click at [266, 22] on div "**********" at bounding box center [334, 21] width 270 height 24
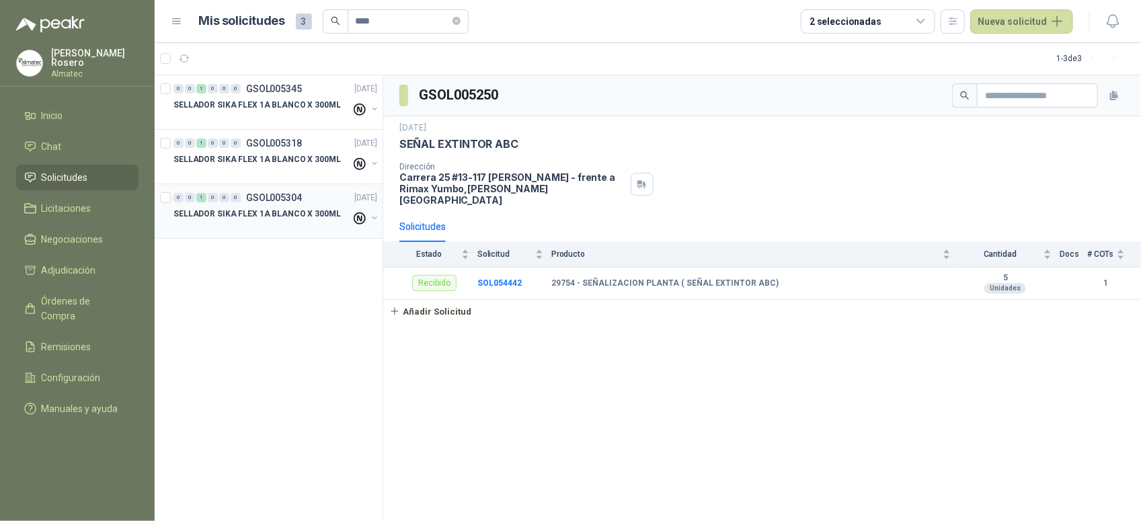
click at [288, 223] on div at bounding box center [263, 227] width 178 height 11
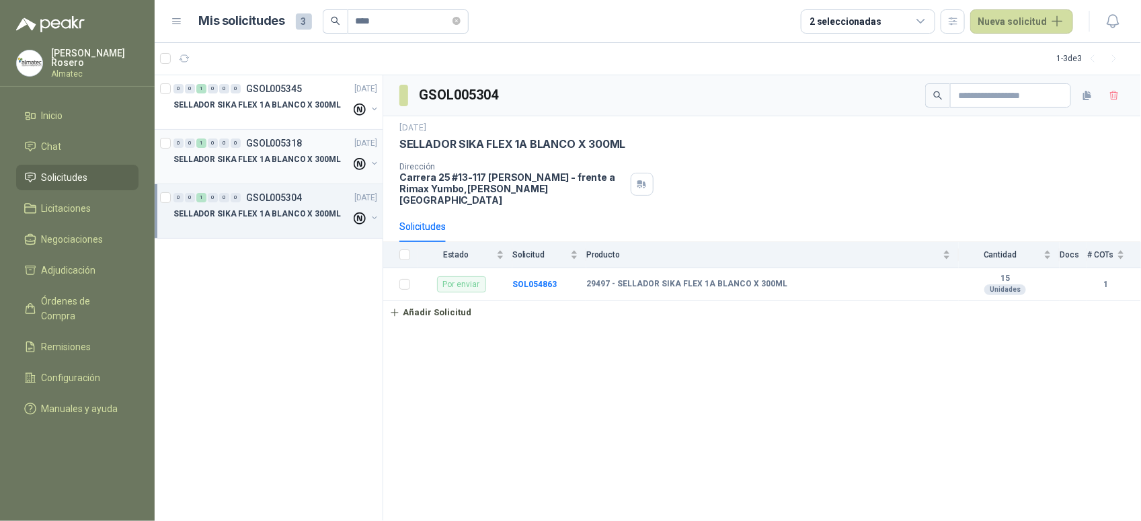
click at [316, 167] on div at bounding box center [263, 172] width 178 height 11
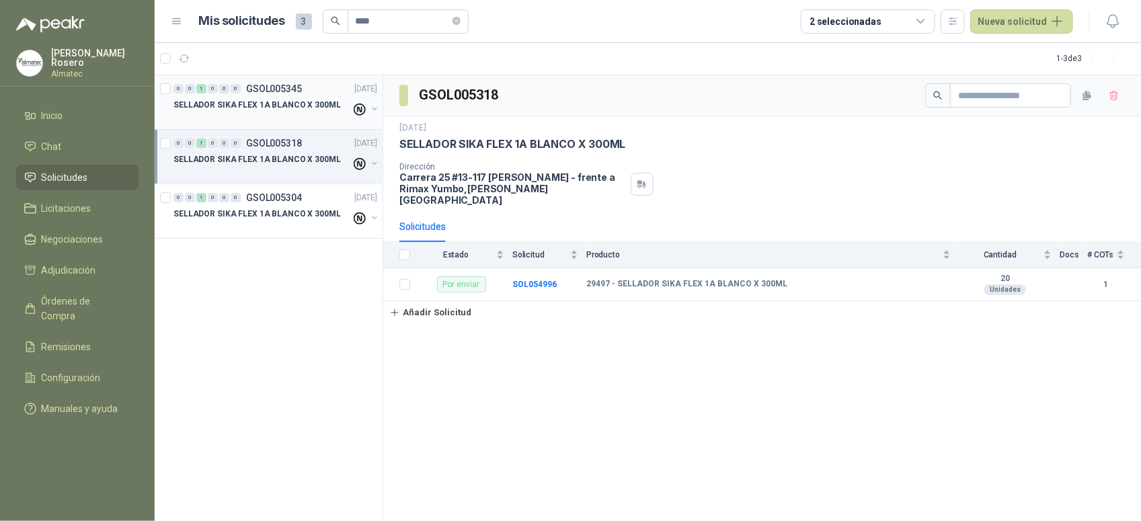
click at [285, 93] on p "GSOL005345" at bounding box center [274, 88] width 56 height 9
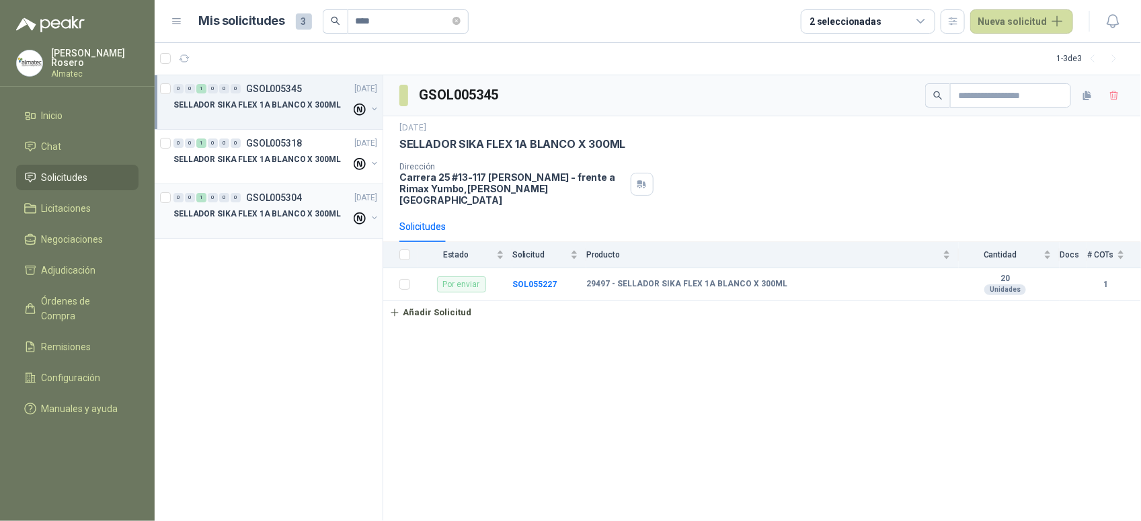
click at [280, 210] on p "SELLADOR SIKA FLEX 1A BLANCO X 300ML" at bounding box center [257, 214] width 167 height 13
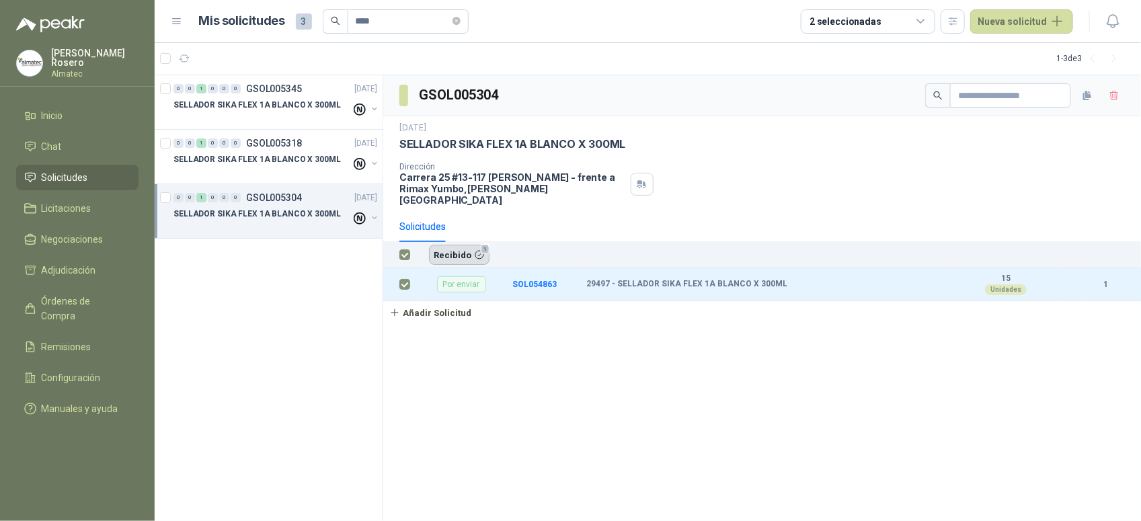
click at [469, 245] on button "Recibido 1" at bounding box center [459, 255] width 61 height 20
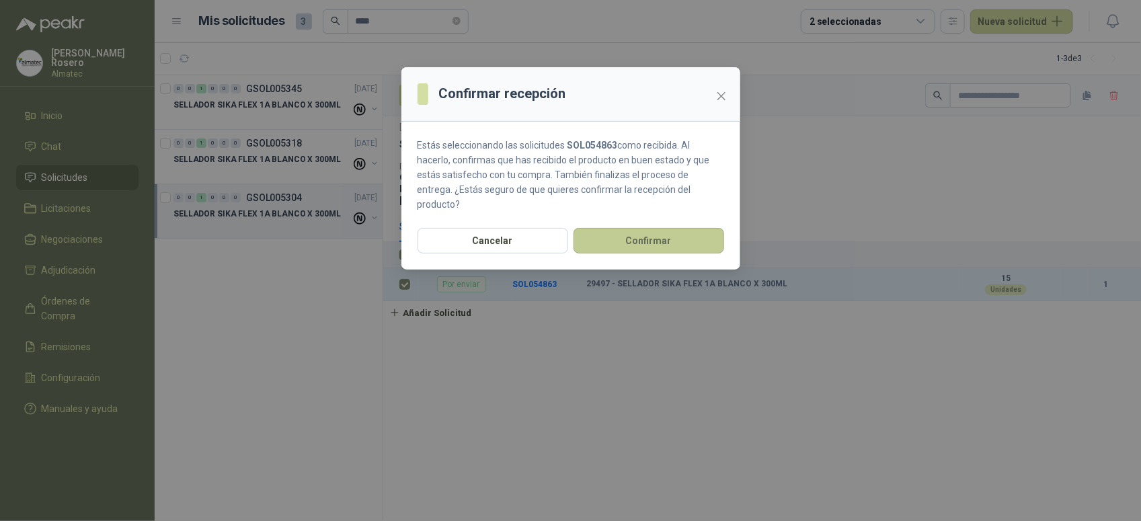
click at [664, 228] on button "Confirmar" at bounding box center [649, 241] width 151 height 26
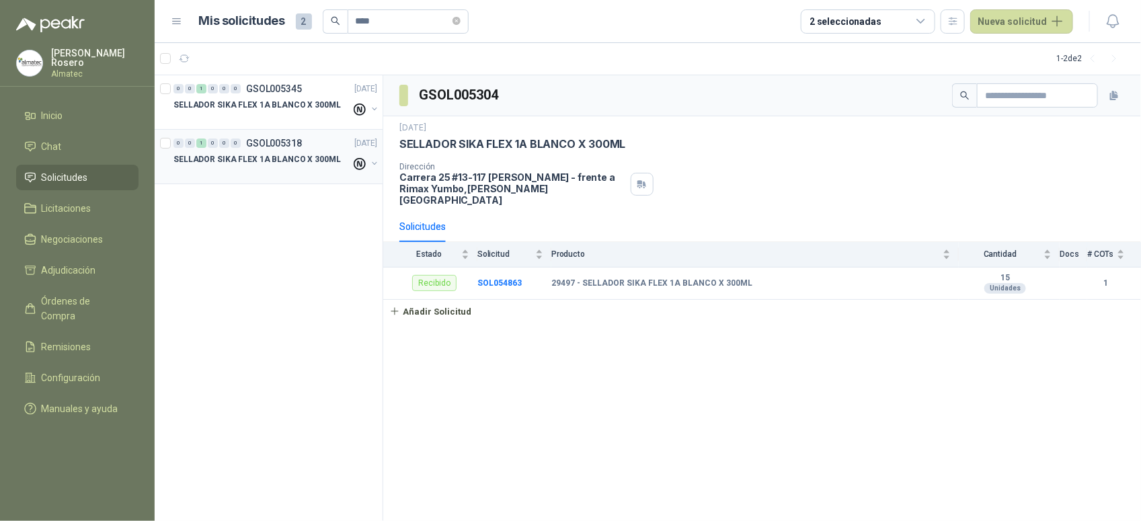
click at [276, 166] on div "SELLADOR SIKA FLEX 1A BLANCO X 300ML" at bounding box center [263, 159] width 178 height 16
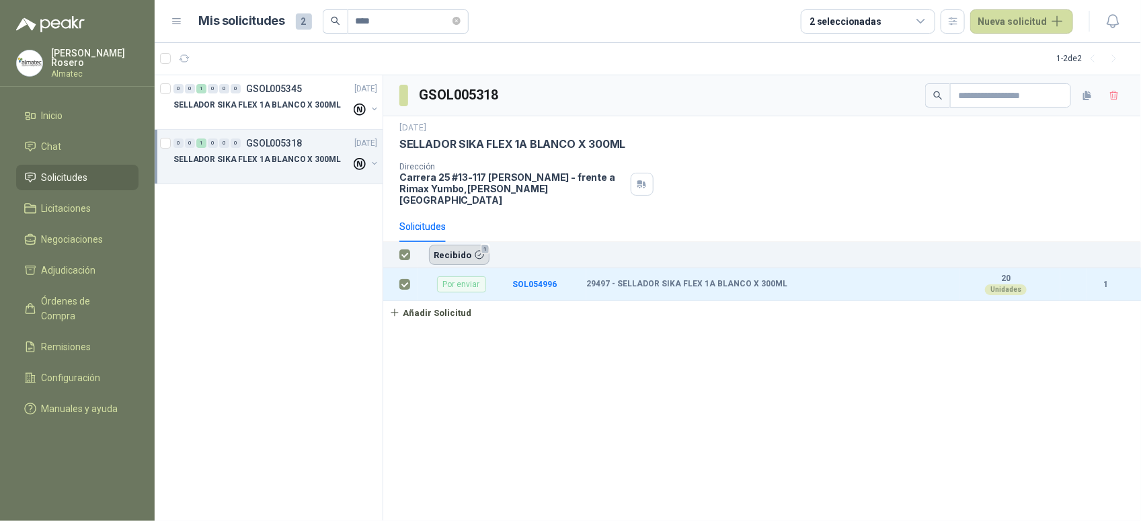
click at [448, 245] on button "Recibido 1" at bounding box center [459, 255] width 61 height 20
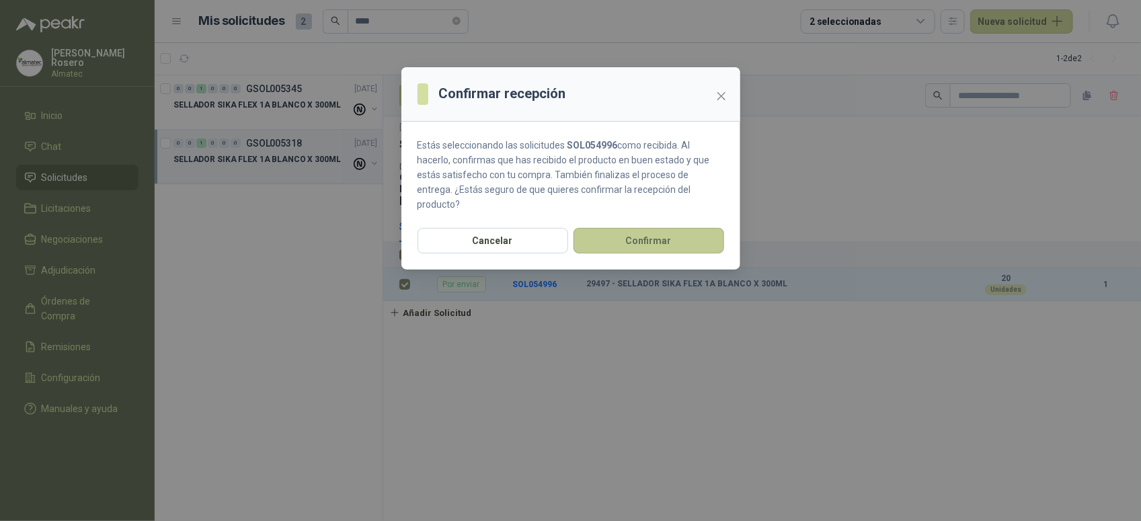
click at [687, 232] on button "Confirmar" at bounding box center [649, 241] width 151 height 26
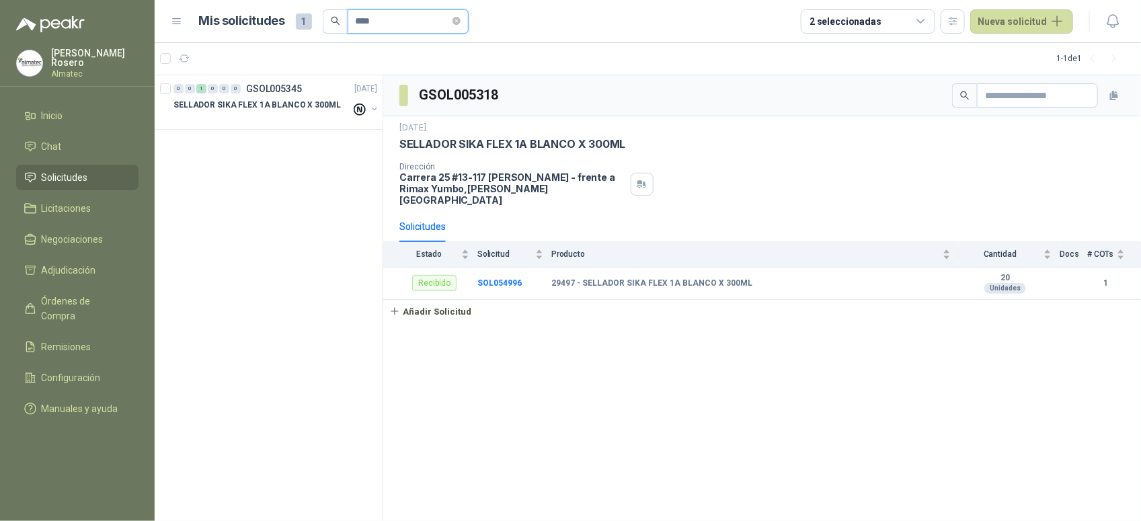
drag, startPoint x: 389, startPoint y: 21, endPoint x: 261, endPoint y: 12, distance: 128.1
click at [261, 12] on div "Mis solicitudes 1 ****" at bounding box center [334, 21] width 270 height 24
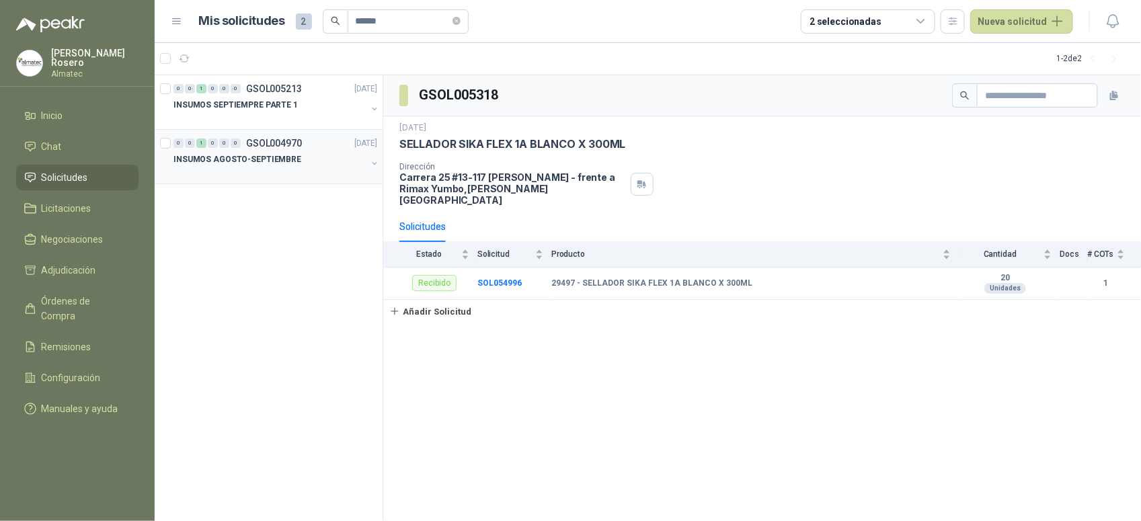
click at [293, 175] on div at bounding box center [270, 172] width 193 height 11
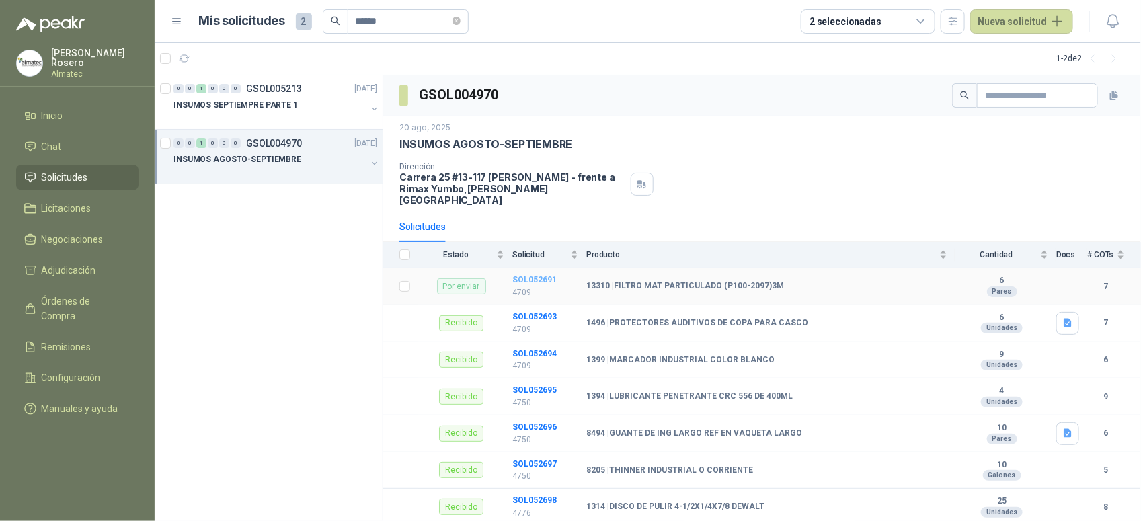
click at [539, 275] on b "SOL052691" at bounding box center [535, 279] width 44 height 9
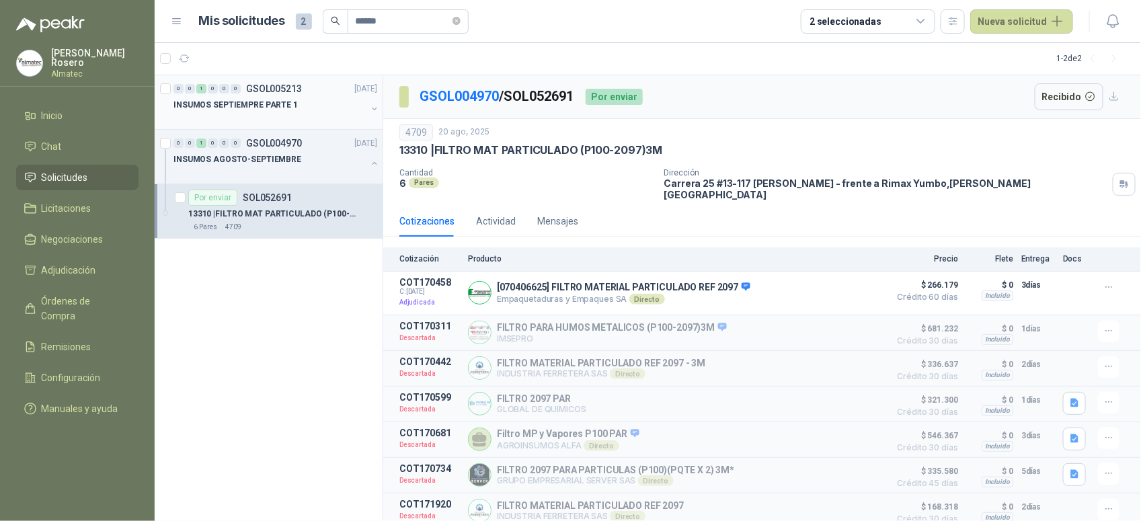
click at [303, 99] on div "INSUMOS SEPTIEMPRE PARTE 1" at bounding box center [270, 105] width 193 height 16
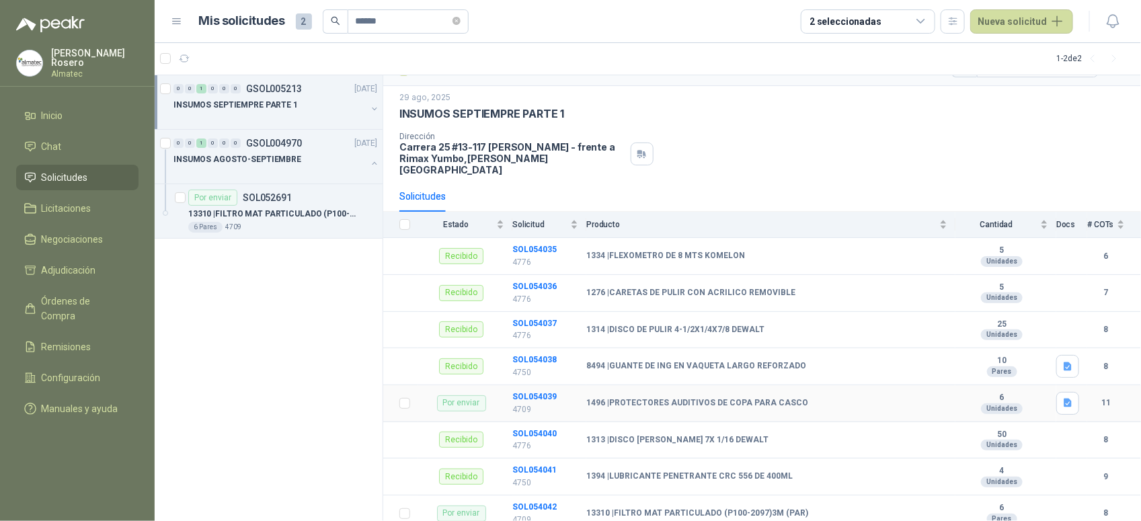
scroll to position [55, 0]
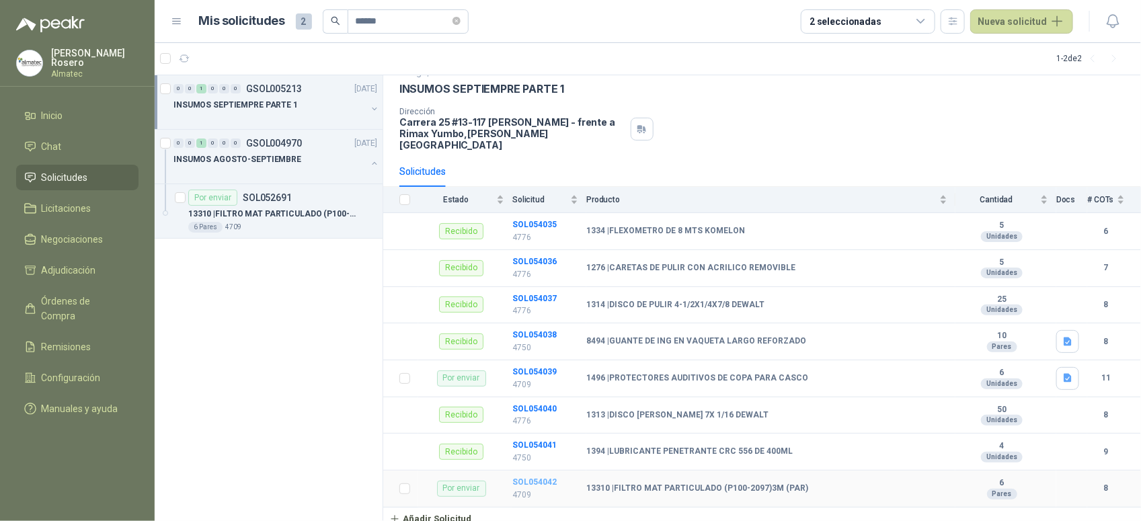
click at [543, 478] on b "SOL054042" at bounding box center [535, 482] width 44 height 9
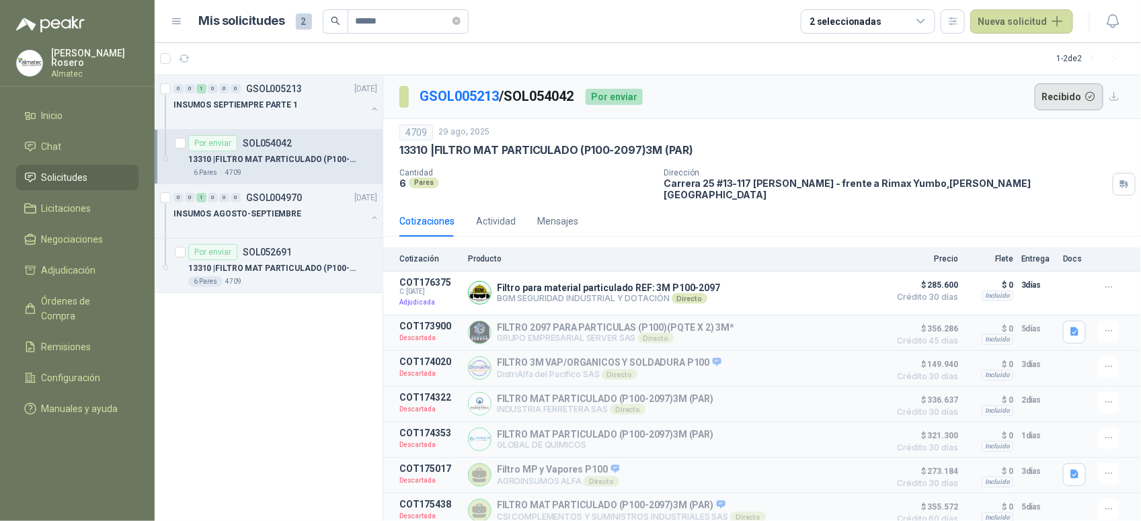
click at [1065, 91] on button "Recibido" at bounding box center [1069, 96] width 69 height 27
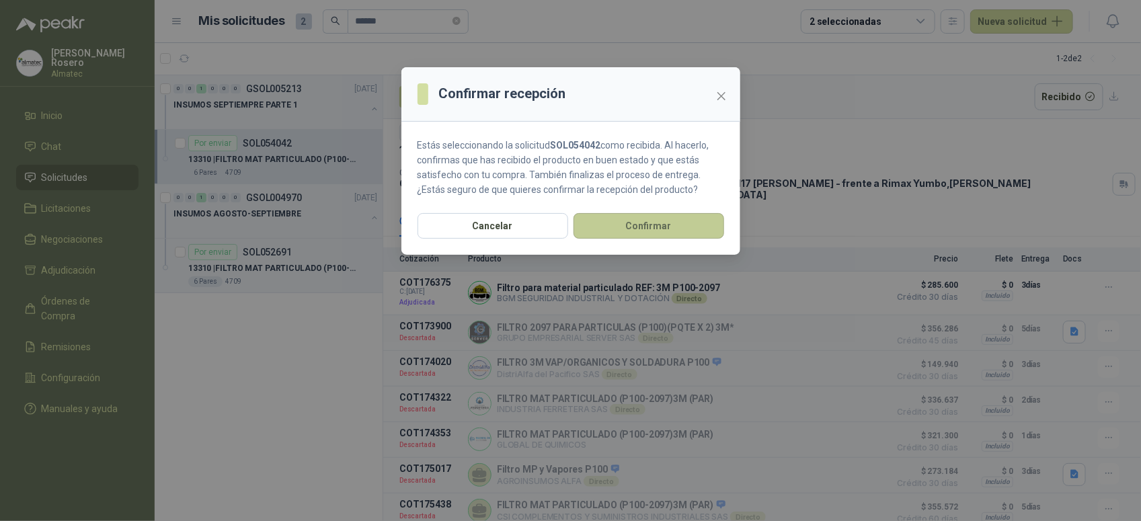
click at [661, 233] on button "Confirmar" at bounding box center [649, 226] width 151 height 26
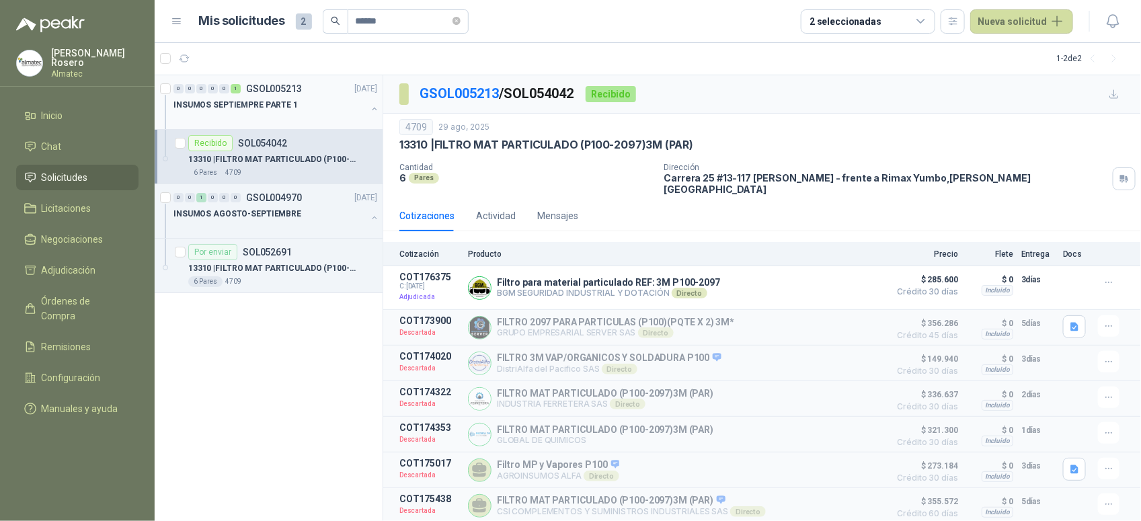
click at [297, 109] on div "INSUMOS SEPTIEMPRE PARTE 1" at bounding box center [270, 105] width 193 height 16
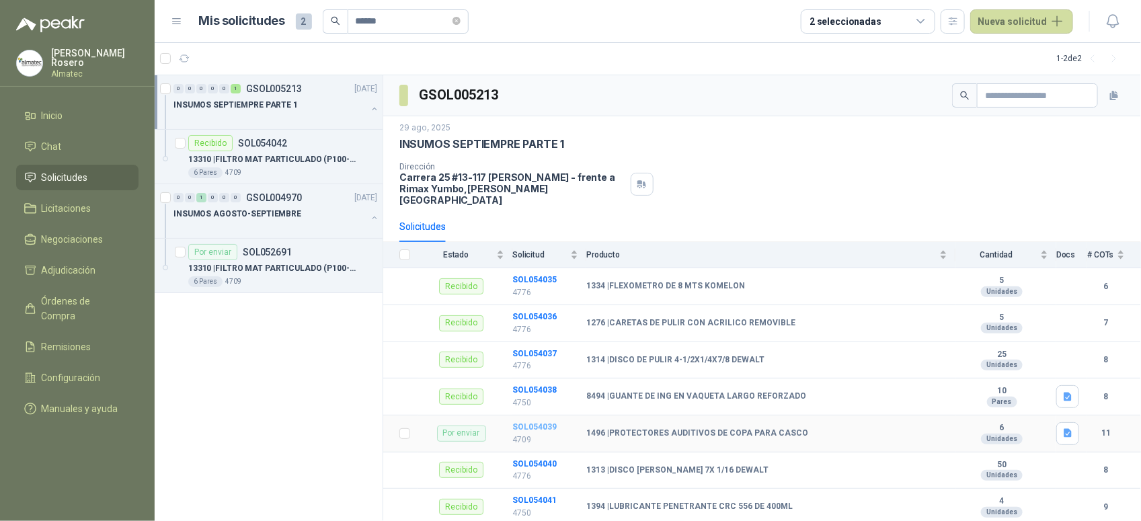
click at [533, 422] on b "SOL054039" at bounding box center [535, 426] width 44 height 9
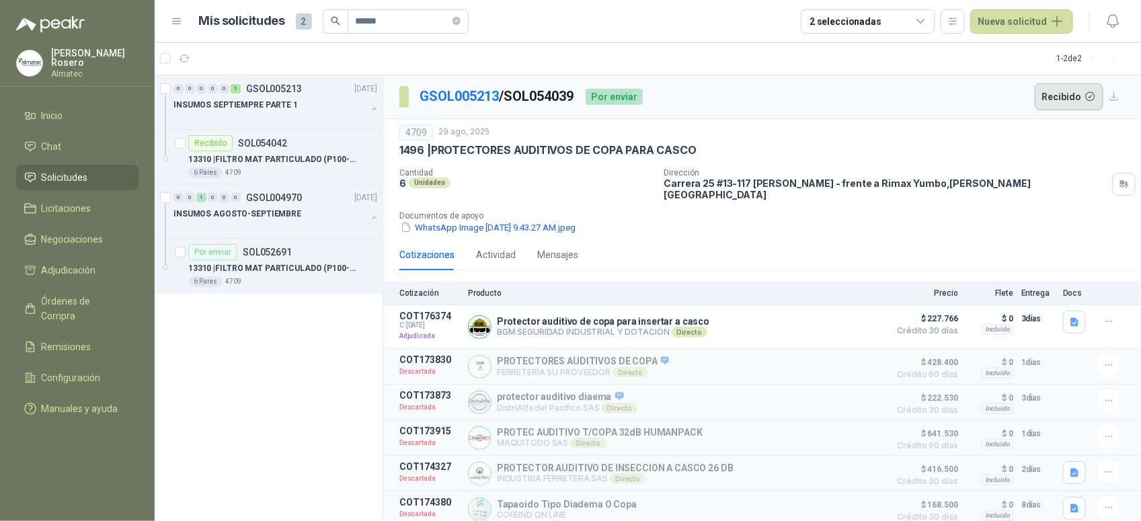
click at [1059, 91] on button "Recibido" at bounding box center [1069, 96] width 69 height 27
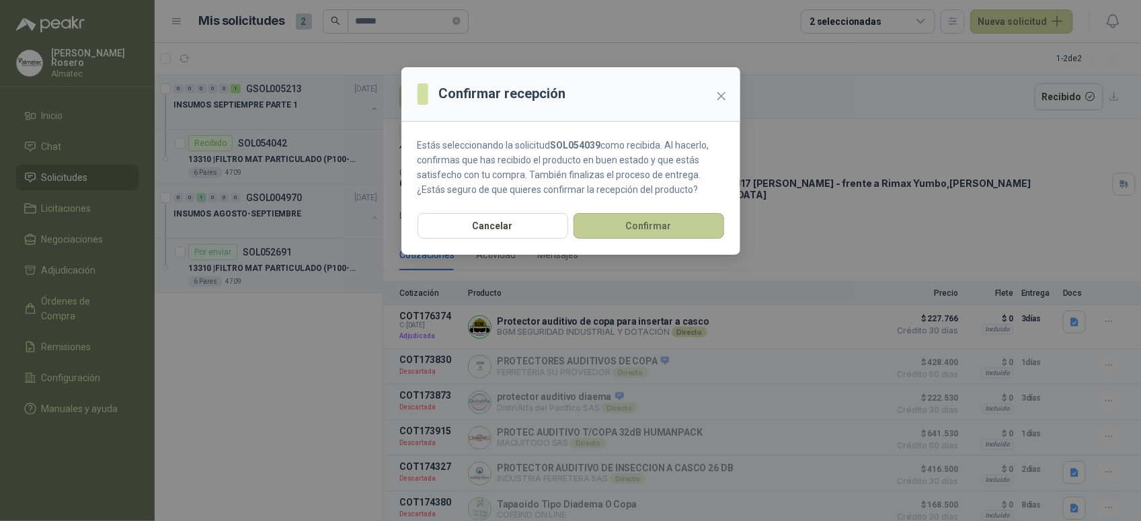
click at [671, 219] on button "Confirmar" at bounding box center [649, 226] width 151 height 26
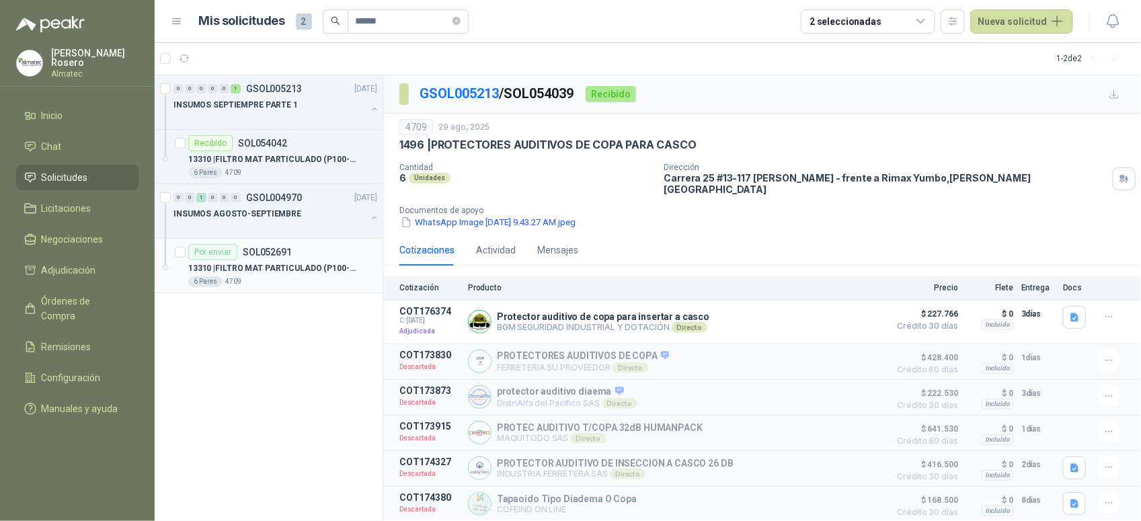
click at [294, 274] on p "13310 | FILTRO MAT PARTICULADO (P100-2097)3M" at bounding box center [271, 268] width 167 height 13
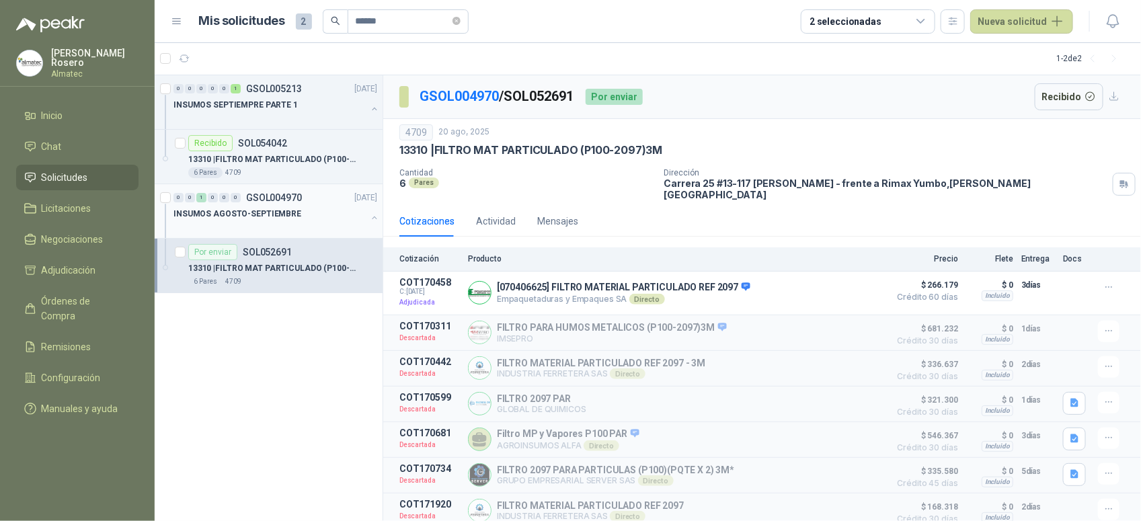
click at [291, 217] on p "INSUMOS AGOSTO-SEPTIEMBRE" at bounding box center [238, 214] width 128 height 13
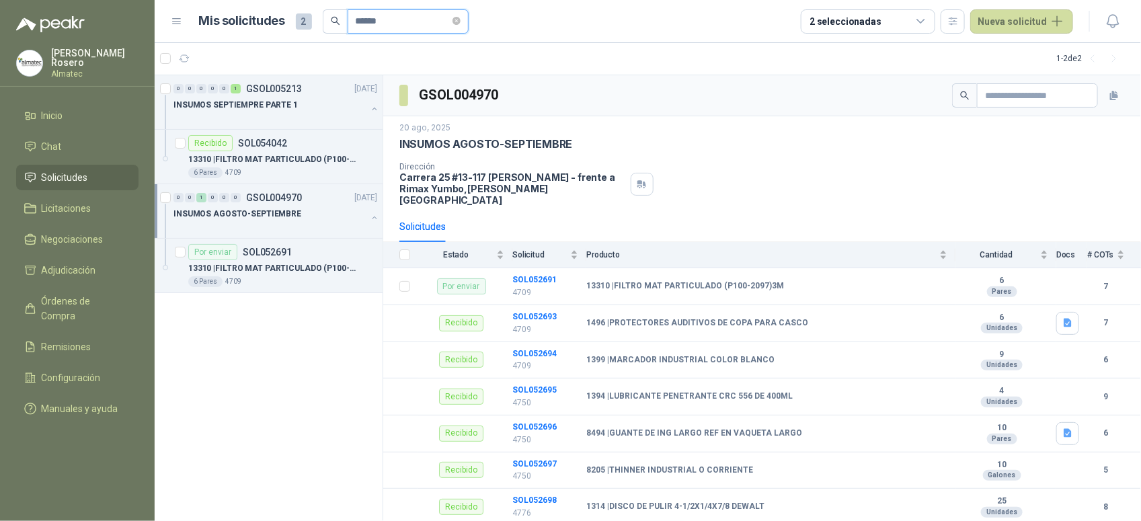
drag, startPoint x: 398, startPoint y: 19, endPoint x: 230, endPoint y: 5, distance: 168.7
click at [230, 5] on header "Mis solicitudes 2 ****** 2 seleccionadas Nueva solicitud" at bounding box center [648, 21] width 987 height 43
type input "****"
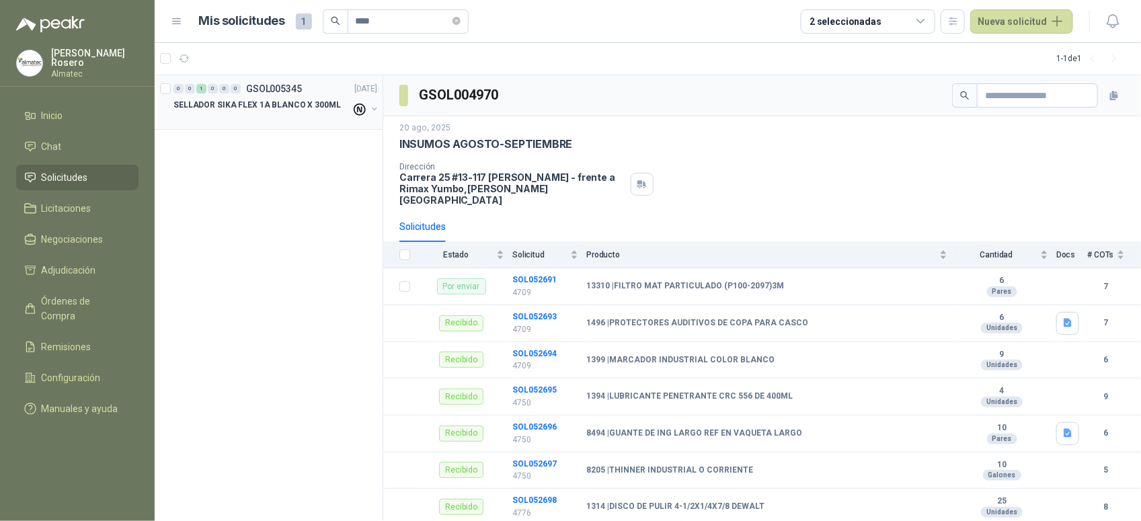
click at [254, 116] on div at bounding box center [263, 118] width 178 height 11
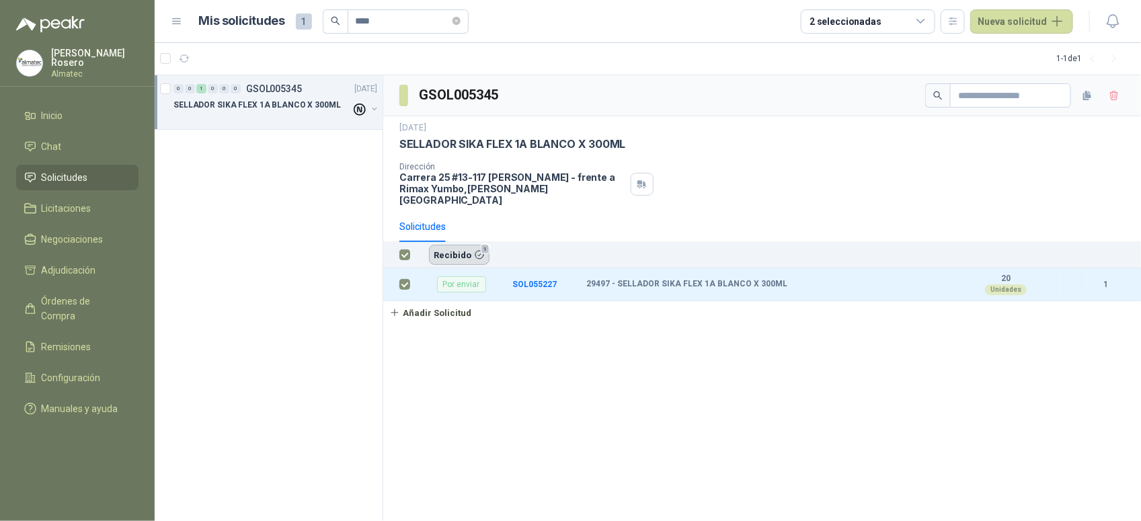
click at [459, 246] on button "Recibido 1" at bounding box center [459, 255] width 61 height 20
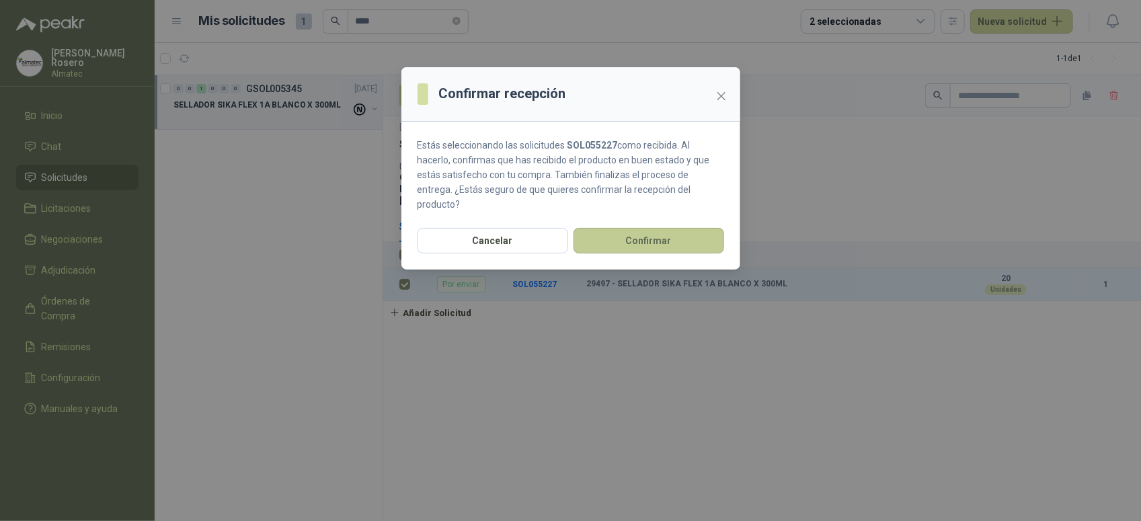
click at [624, 231] on button "Confirmar" at bounding box center [649, 241] width 151 height 26
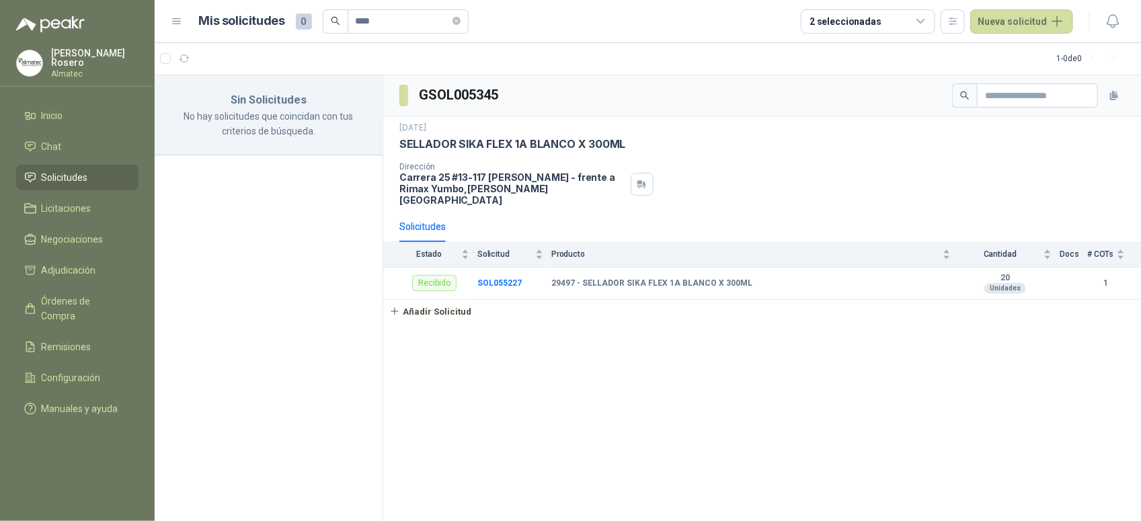
click at [898, 17] on div "2 seleccionadas" at bounding box center [868, 21] width 135 height 24
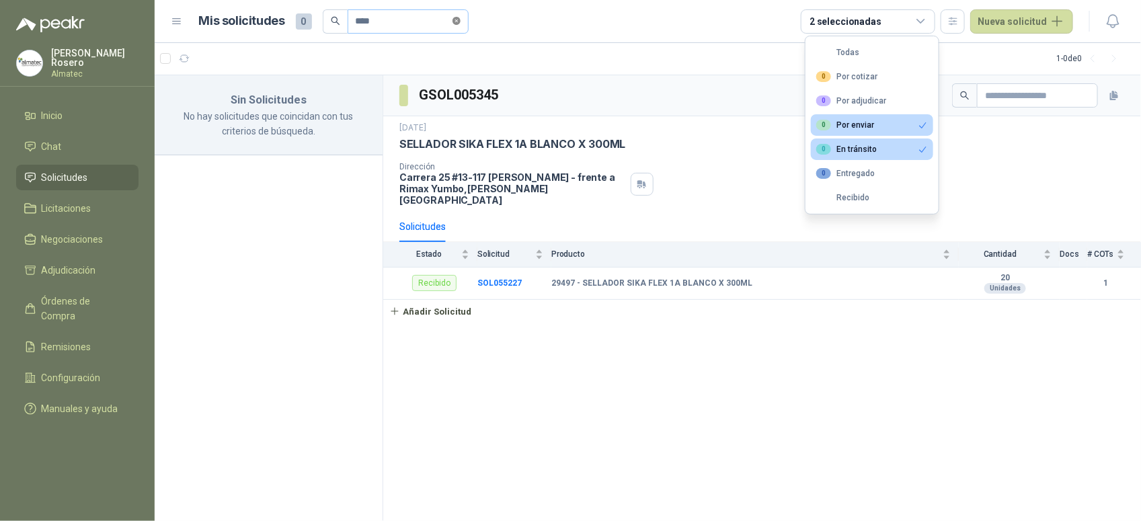
click at [461, 15] on span at bounding box center [457, 21] width 8 height 13
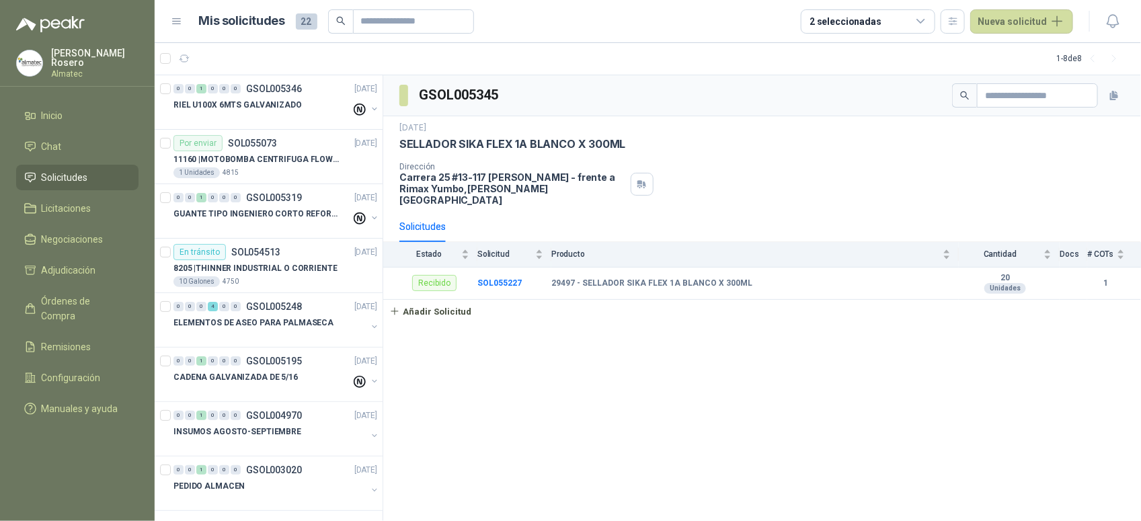
click at [872, 31] on div "2 seleccionadas" at bounding box center [868, 21] width 135 height 24
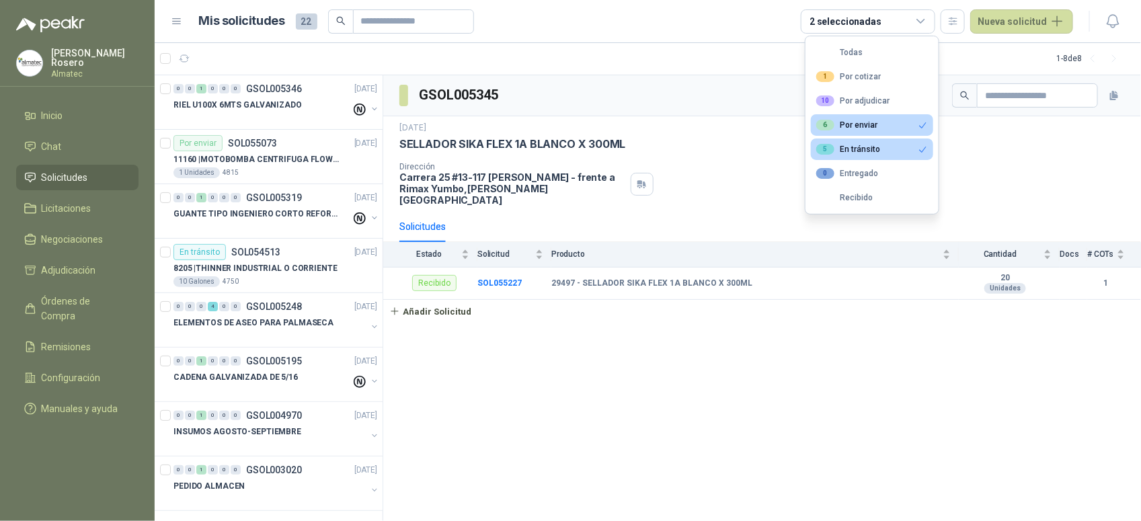
click at [831, 338] on div "GSOL005345 9 sept, 2025 SELLADOR SIKA FLEX 1A BLANCO X 300ML Dirección Carrera …" at bounding box center [762, 298] width 758 height 446
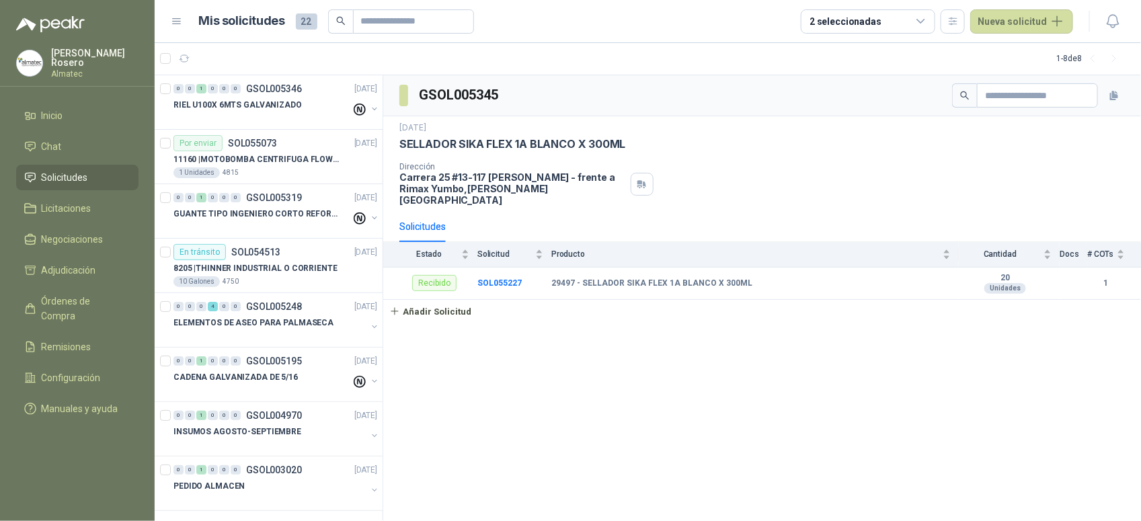
click at [895, 17] on div "2 seleccionadas" at bounding box center [868, 21] width 135 height 24
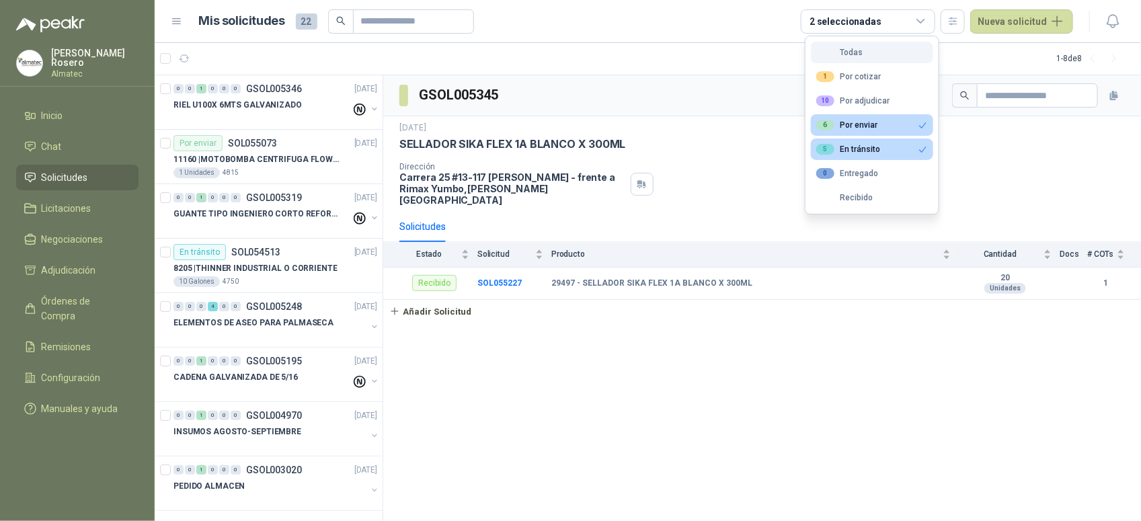
click at [866, 46] on button "Todas" at bounding box center [872, 53] width 122 height 22
